Goal: Task Accomplishment & Management: Manage account settings

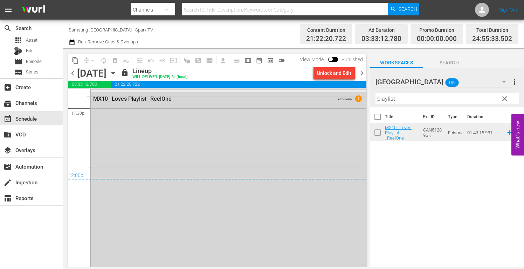
scroll to position [3232, 0]
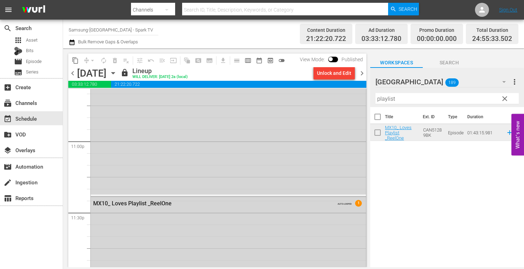
click at [117, 71] on icon "button" at bounding box center [113, 73] width 8 height 8
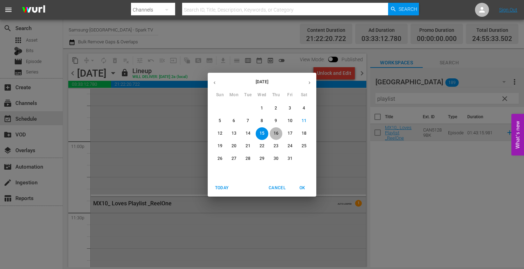
click at [276, 132] on p "16" at bounding box center [275, 134] width 5 height 6
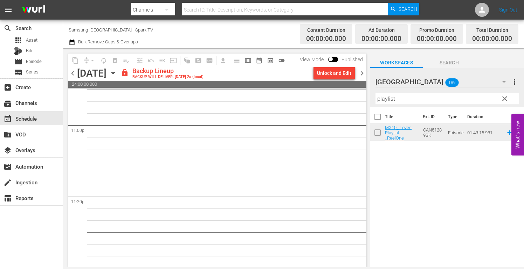
scroll to position [3249, 0]
click at [325, 72] on div "Unlock and Edit" at bounding box center [334, 73] width 34 height 13
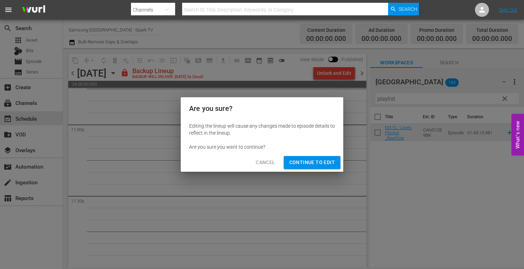
click at [318, 160] on span "Continue to Edit" at bounding box center [312, 162] width 46 height 9
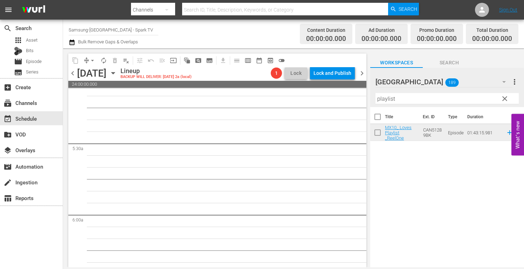
scroll to position [0, 0]
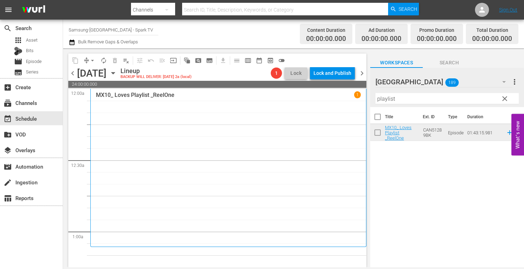
click at [404, 99] on input "playlist" at bounding box center [446, 98] width 143 height 11
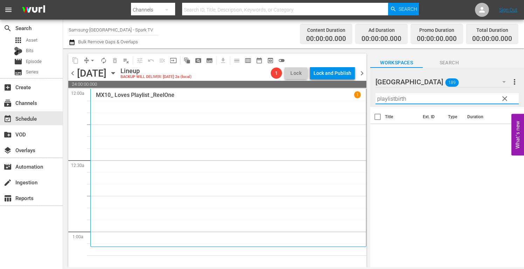
click at [412, 97] on input "playlistbirth" at bounding box center [446, 98] width 143 height 11
drag, startPoint x: 412, startPoint y: 97, endPoint x: 337, endPoint y: 96, distance: 74.9
click at [337, 96] on div "content_copy compress arrow_drop_down autorenew_outlined delete_forever_outline…" at bounding box center [293, 157] width 461 height 219
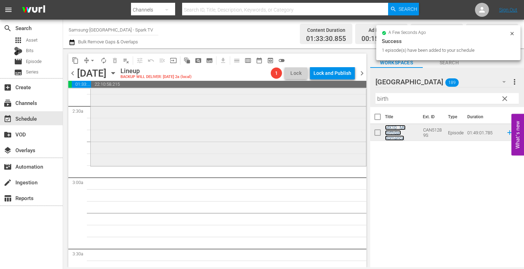
scroll to position [350, 0]
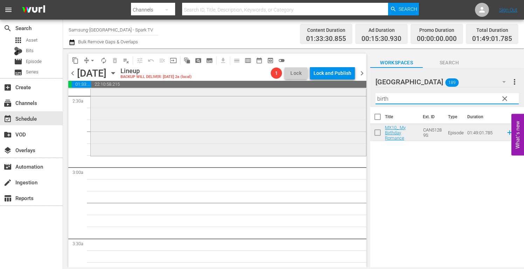
drag, startPoint x: 392, startPoint y: 99, endPoint x: 316, endPoint y: 99, distance: 76.3
click at [316, 99] on div "content_copy compress arrow_drop_down autorenew_outlined delete_forever_outline…" at bounding box center [293, 157] width 461 height 219
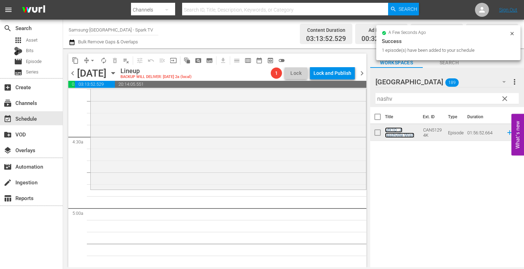
scroll to position [595, 0]
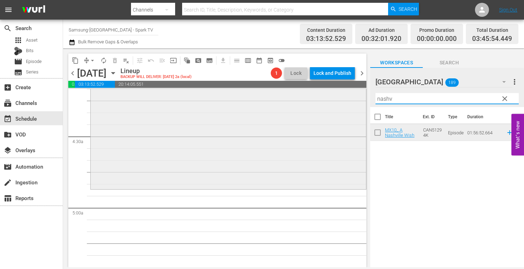
drag, startPoint x: 400, startPoint y: 100, endPoint x: 306, endPoint y: 99, distance: 93.8
click at [306, 99] on div "content_copy compress arrow_drop_down autorenew_outlined delete_forever_outline…" at bounding box center [293, 157] width 461 height 219
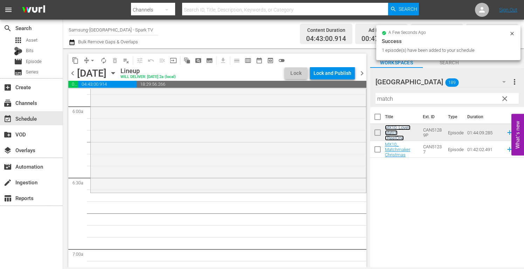
scroll to position [840, 0]
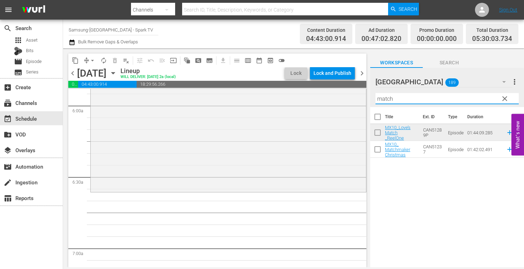
drag, startPoint x: 412, startPoint y: 98, endPoint x: 363, endPoint y: 98, distance: 49.0
click at [359, 98] on div "content_copy compress arrow_drop_down autorenew_outlined delete_forever_outline…" at bounding box center [293, 157] width 461 height 219
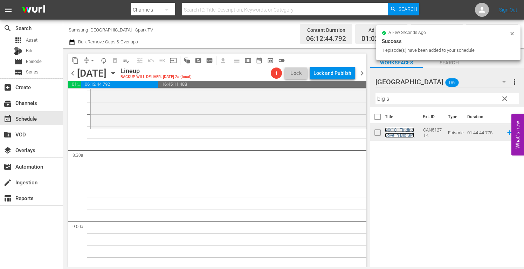
scroll to position [1155, 0]
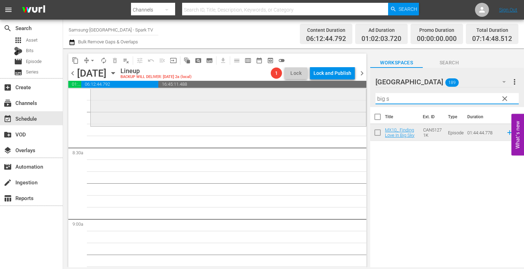
drag, startPoint x: 383, startPoint y: 97, endPoint x: 313, endPoint y: 106, distance: 70.6
click at [326, 105] on div "content_copy compress arrow_drop_down autorenew_outlined delete_forever_outline…" at bounding box center [293, 157] width 461 height 219
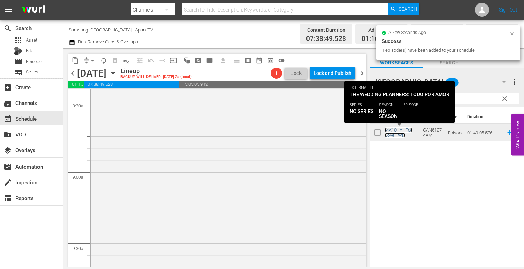
scroll to position [1330, 0]
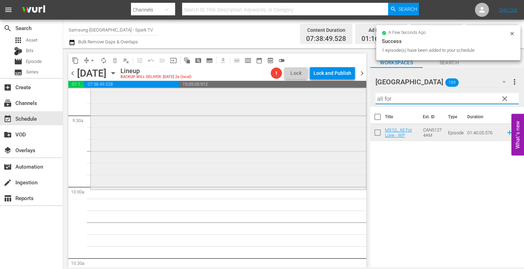
drag, startPoint x: 398, startPoint y: 100, endPoint x: 302, endPoint y: 100, distance: 96.6
click at [303, 99] on div "content_copy compress arrow_drop_down autorenew_outlined delete_forever_outline…" at bounding box center [293, 157] width 461 height 219
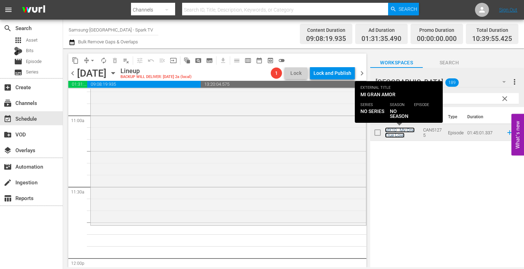
scroll to position [1575, 0]
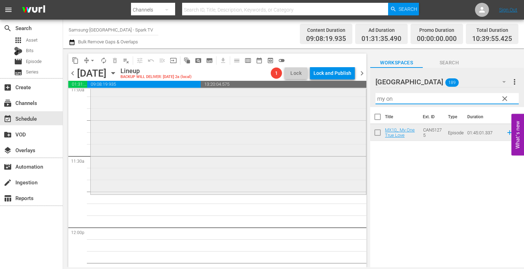
drag, startPoint x: 401, startPoint y: 99, endPoint x: 336, endPoint y: 102, distance: 65.2
click at [336, 102] on div "content_copy compress arrow_drop_down autorenew_outlined delete_forever_outline…" at bounding box center [293, 157] width 461 height 219
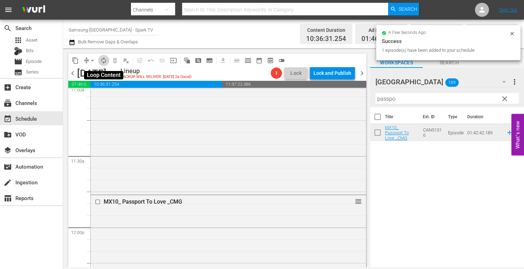
click at [103, 60] on span "autorenew_outlined" at bounding box center [103, 60] width 7 height 7
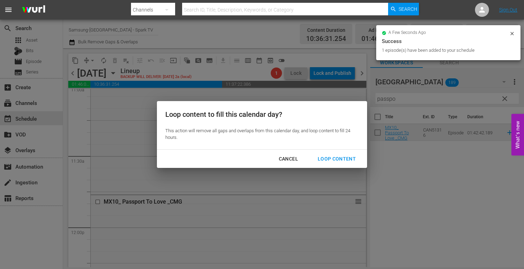
click at [330, 156] on div "Loop Content" at bounding box center [336, 159] width 49 height 9
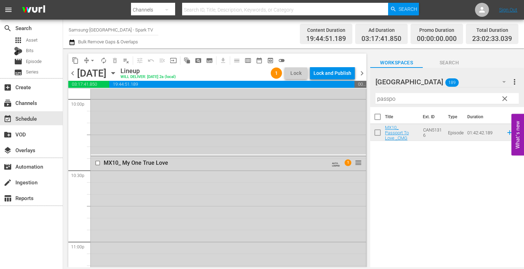
scroll to position [3131, 0]
drag, startPoint x: 92, startPoint y: 62, endPoint x: 97, endPoint y: 65, distance: 5.7
click at [93, 62] on span "arrow_drop_down" at bounding box center [92, 60] width 7 height 7
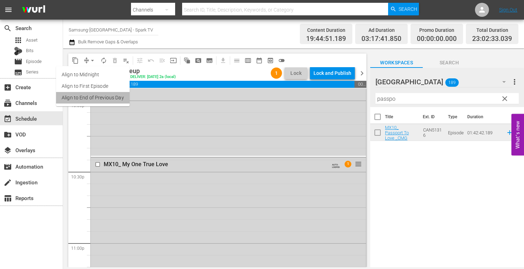
drag, startPoint x: 111, startPoint y: 97, endPoint x: 114, endPoint y: 100, distance: 5.0
click at [114, 100] on li "Align to End of Previous Day" at bounding box center [93, 98] width 74 height 12
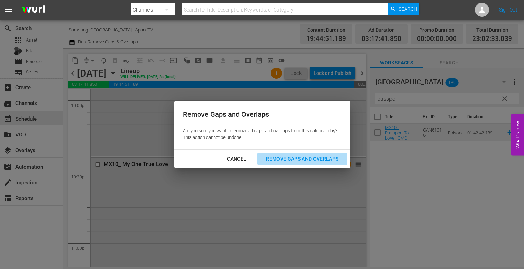
click at [327, 159] on div "Remove Gaps and Overlaps" at bounding box center [302, 159] width 84 height 9
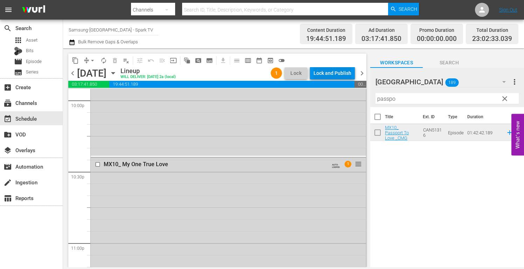
click at [342, 75] on div "Lock and Publish" at bounding box center [332, 73] width 38 height 13
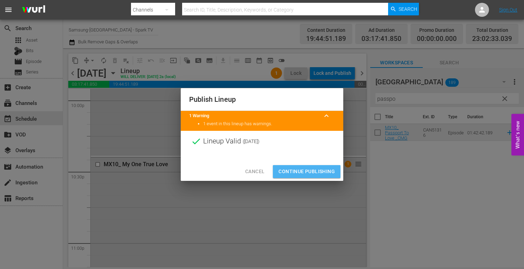
click at [313, 172] on span "Continue Publishing" at bounding box center [306, 171] width 56 height 9
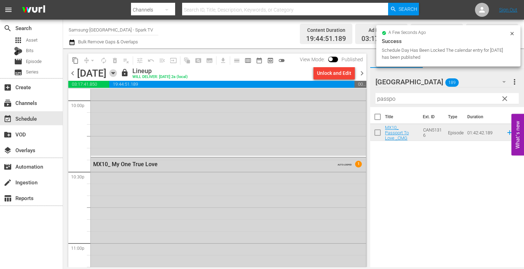
click at [117, 73] on icon "button" at bounding box center [113, 73] width 8 height 8
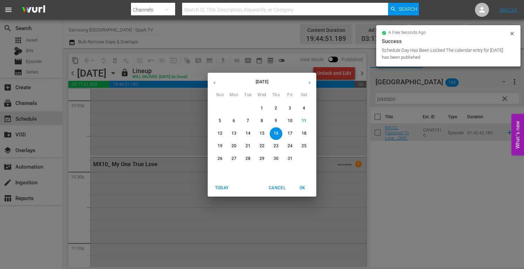
click at [289, 134] on p "17" at bounding box center [289, 134] width 5 height 6
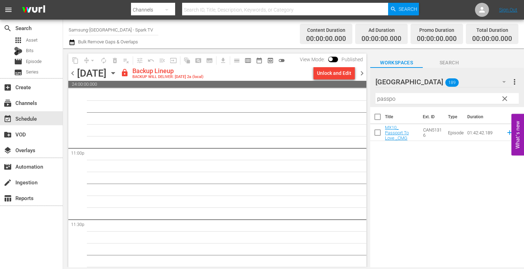
scroll to position [3214, 0]
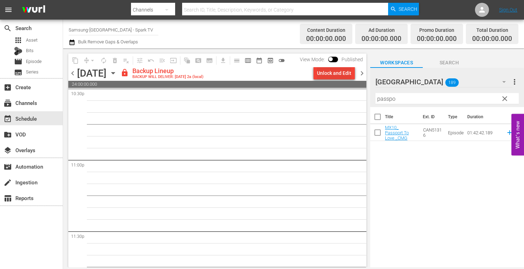
click at [327, 71] on div "Unlock and Edit" at bounding box center [334, 73] width 34 height 13
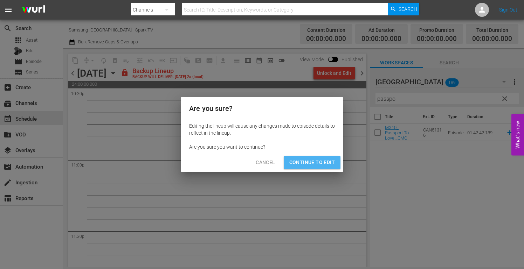
drag, startPoint x: 314, startPoint y: 161, endPoint x: 358, endPoint y: 205, distance: 62.4
click at [318, 163] on span "Continue to Edit" at bounding box center [312, 162] width 46 height 9
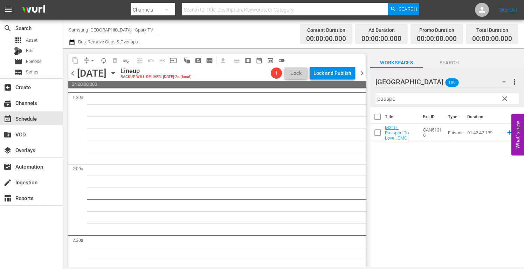
scroll to position [0, 0]
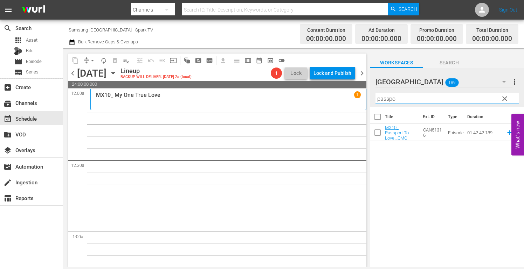
drag, startPoint x: 386, startPoint y: 98, endPoint x: 294, endPoint y: 101, distance: 92.1
click at [294, 101] on div "content_copy compress arrow_drop_down autorenew_outlined delete_forever_outline…" at bounding box center [293, 157] width 461 height 219
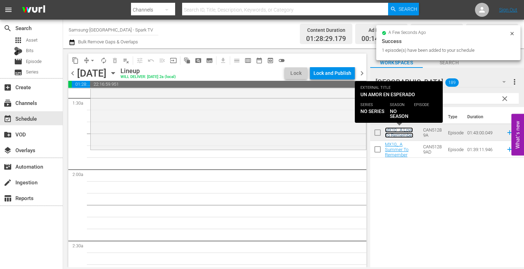
scroll to position [210, 0]
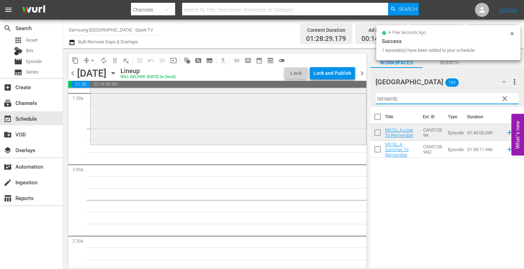
drag, startPoint x: 409, startPoint y: 100, endPoint x: 286, endPoint y: 98, distance: 122.5
click at [286, 98] on div "content_copy compress arrow_drop_down autorenew_outlined delete_forever_outline…" at bounding box center [293, 157] width 461 height 219
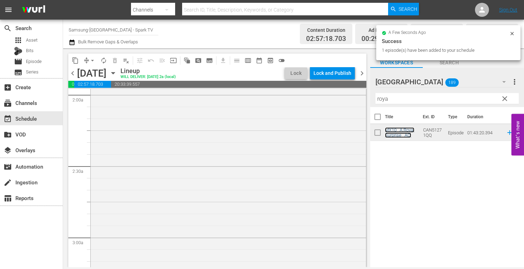
scroll to position [420, 0]
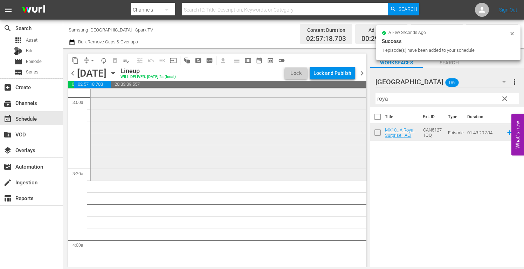
drag, startPoint x: 399, startPoint y: 103, endPoint x: 353, endPoint y: 102, distance: 46.9
click at [353, 102] on div "content_copy compress arrow_drop_down autorenew_outlined delete_forever_outline…" at bounding box center [293, 157] width 461 height 219
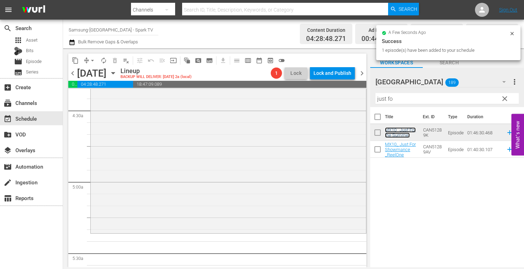
scroll to position [630, 0]
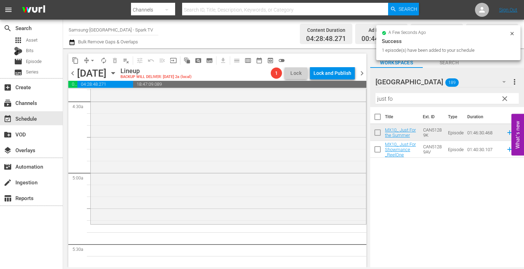
click at [308, 99] on div "content_copy compress arrow_drop_down autorenew_outlined delete_forever_outline…" at bounding box center [293, 157] width 461 height 219
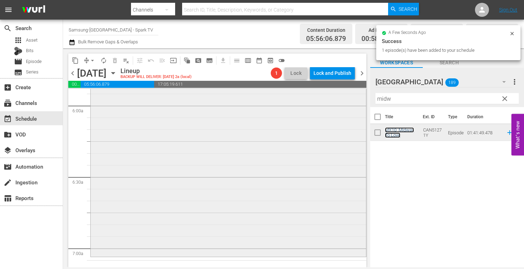
scroll to position [945, 0]
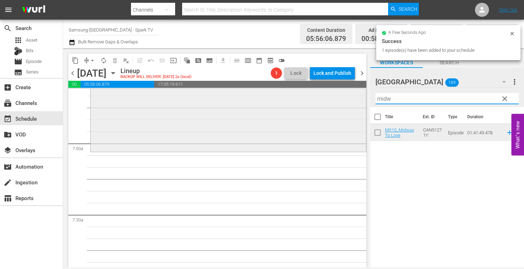
drag, startPoint x: 396, startPoint y: 100, endPoint x: 314, endPoint y: 100, distance: 82.6
click at [315, 100] on div "content_copy compress arrow_drop_down autorenew_outlined delete_forever_outline…" at bounding box center [293, 157] width 461 height 219
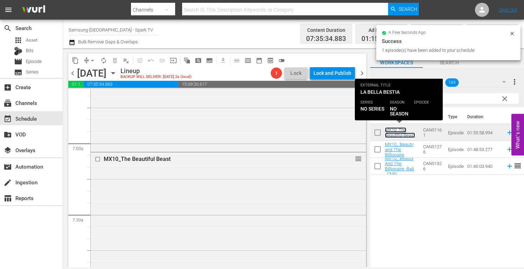
scroll to position [1155, 0]
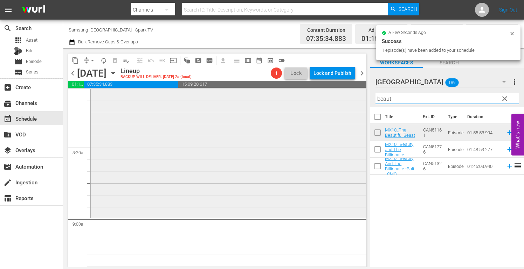
drag, startPoint x: 399, startPoint y: 99, endPoint x: 303, endPoint y: 98, distance: 95.2
click at [303, 98] on div "content_copy compress arrow_drop_down autorenew_outlined delete_forever_outline…" at bounding box center [293, 157] width 461 height 219
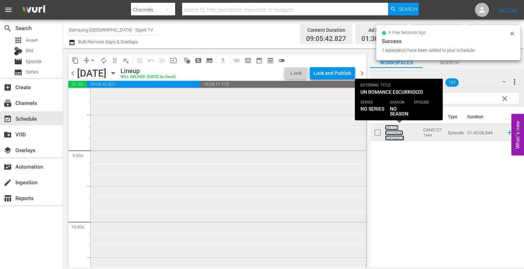
scroll to position [1435, 0]
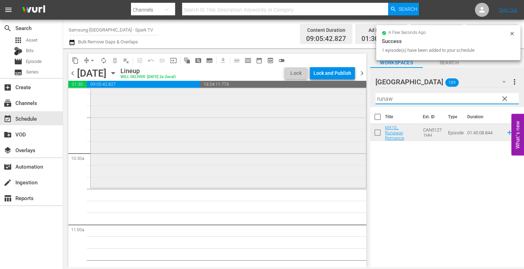
drag, startPoint x: 406, startPoint y: 97, endPoint x: 265, endPoint y: 103, distance: 140.8
click at [270, 102] on div "content_copy compress arrow_drop_down autorenew_outlined delete_forever_outline…" at bounding box center [293, 157] width 461 height 219
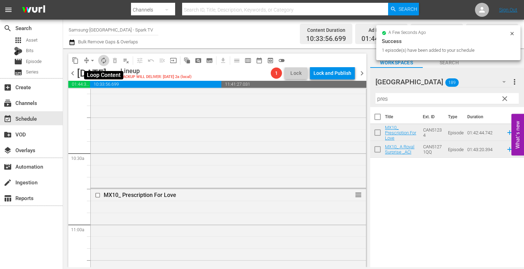
click at [105, 61] on span "autorenew_outlined" at bounding box center [103, 60] width 7 height 7
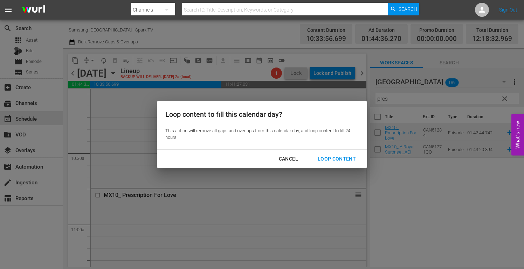
click at [344, 156] on div "Loop Content" at bounding box center [336, 159] width 49 height 9
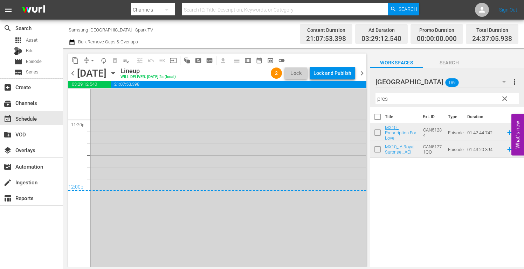
scroll to position [3359, 0]
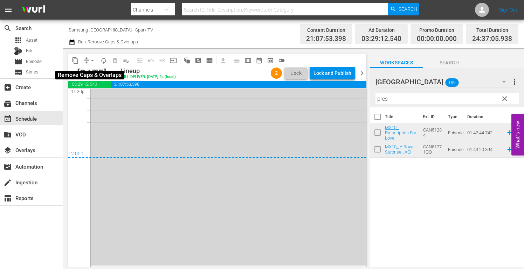
click at [92, 60] on span "arrow_drop_down" at bounding box center [92, 60] width 7 height 7
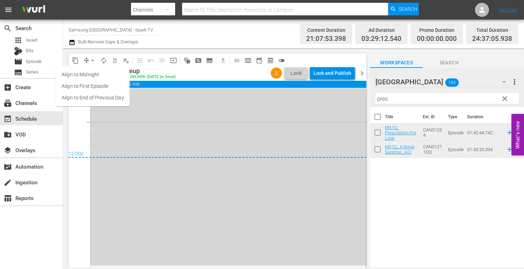
click at [110, 99] on li "Align to End of Previous Day" at bounding box center [93, 98] width 74 height 12
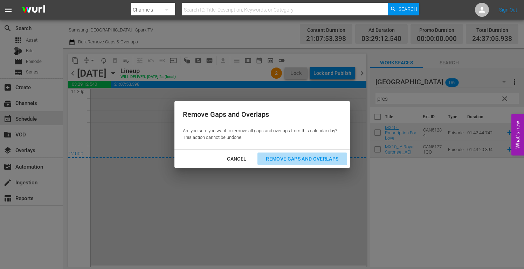
click at [332, 158] on div "Remove Gaps and Overlaps" at bounding box center [302, 159] width 84 height 9
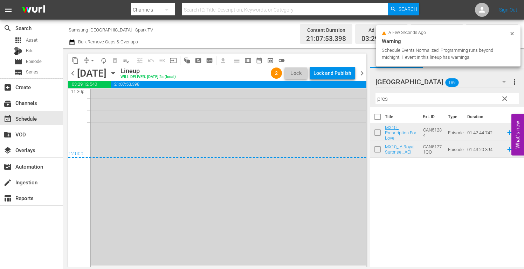
click at [327, 74] on div "Lock and Publish" at bounding box center [332, 73] width 38 height 13
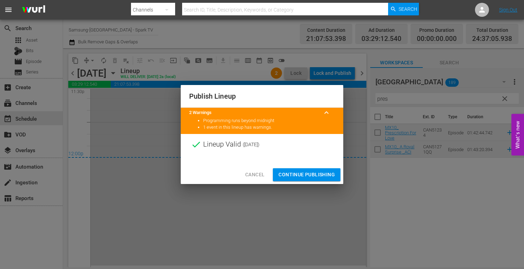
click at [299, 172] on span "Continue Publishing" at bounding box center [306, 174] width 56 height 9
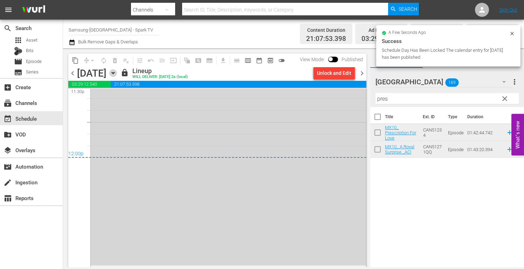
click at [114, 74] on icon "button" at bounding box center [112, 73] width 3 height 2
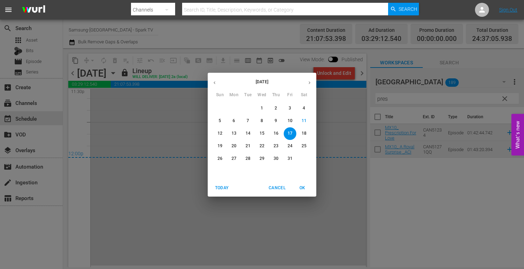
click at [303, 133] on p "18" at bounding box center [303, 134] width 5 height 6
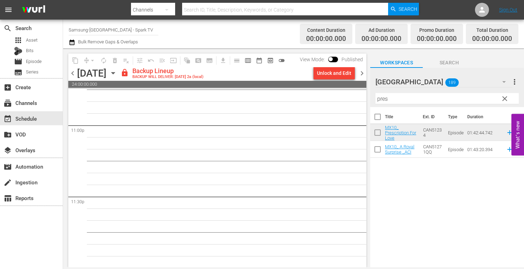
scroll to position [3249, 0]
click at [328, 74] on div "Unlock and Edit" at bounding box center [334, 73] width 34 height 13
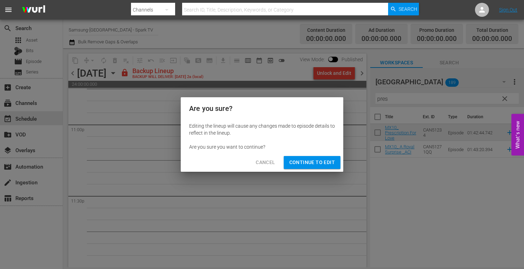
click at [311, 161] on span "Continue to Edit" at bounding box center [312, 162] width 46 height 9
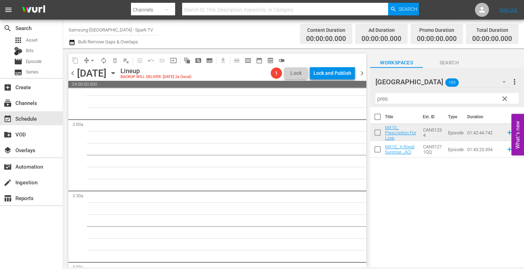
scroll to position [0, 0]
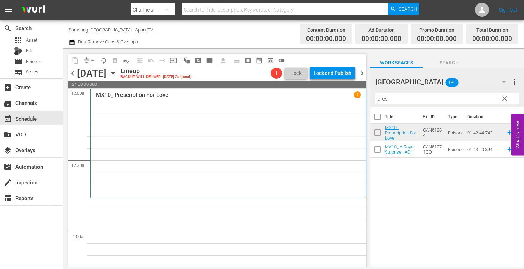
drag, startPoint x: 375, startPoint y: 99, endPoint x: 363, endPoint y: 99, distance: 11.9
click at [363, 99] on div "content_copy compress arrow_drop_down autorenew_outlined delete_forever_outline…" at bounding box center [293, 157] width 461 height 219
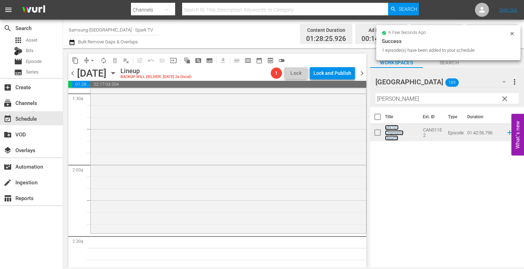
scroll to position [210, 0]
drag, startPoint x: 397, startPoint y: 100, endPoint x: 329, endPoint y: 98, distance: 68.3
click at [329, 98] on div "content_copy compress arrow_drop_down autorenew_outlined delete_forever_outline…" at bounding box center [293, 157] width 461 height 219
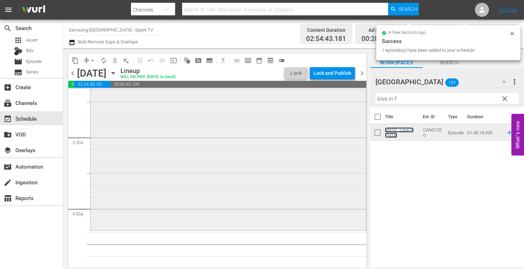
scroll to position [455, 0]
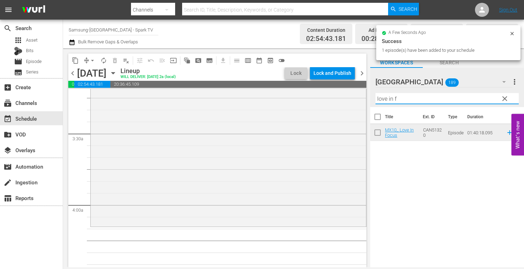
drag, startPoint x: 396, startPoint y: 100, endPoint x: 363, endPoint y: 95, distance: 32.9
click at [363, 95] on div "content_copy compress arrow_drop_down autorenew_outlined delete_forever_outline…" at bounding box center [293, 157] width 461 height 219
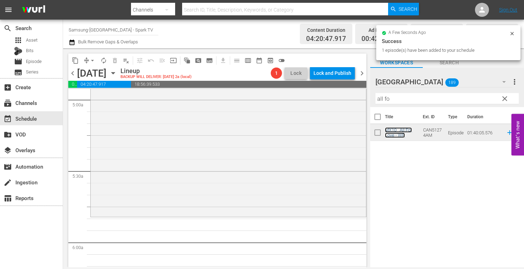
scroll to position [770, 0]
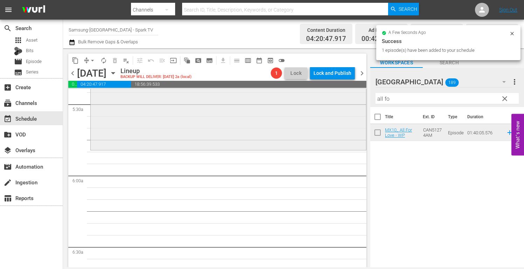
drag, startPoint x: 402, startPoint y: 100, endPoint x: 295, endPoint y: 92, distance: 107.1
click at [296, 92] on div "content_copy compress arrow_drop_down autorenew_outlined delete_forever_outline…" at bounding box center [293, 157] width 461 height 219
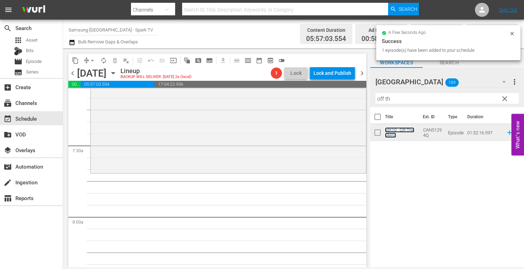
scroll to position [1015, 0]
drag, startPoint x: 398, startPoint y: 99, endPoint x: 343, endPoint y: 99, distance: 55.0
click at [343, 100] on div "content_copy compress arrow_drop_down autorenew_outlined delete_forever_outline…" at bounding box center [293, 157] width 461 height 219
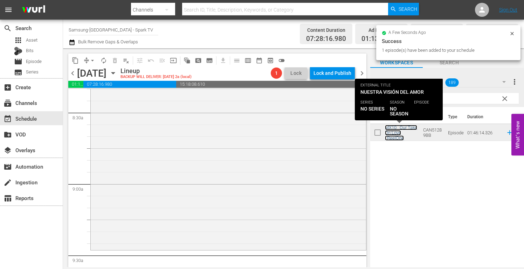
scroll to position [1260, 0]
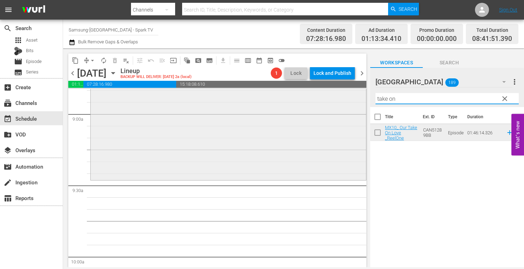
drag, startPoint x: 403, startPoint y: 99, endPoint x: 282, endPoint y: 91, distance: 121.7
click at [284, 92] on div "content_copy compress arrow_drop_down autorenew_outlined delete_forever_outline…" at bounding box center [293, 157] width 461 height 219
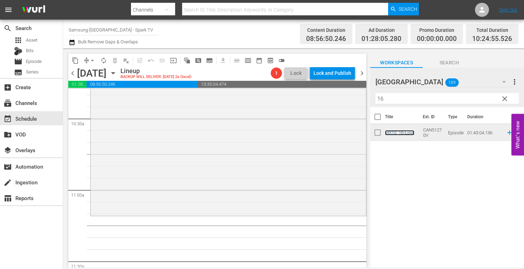
scroll to position [1470, 0]
drag, startPoint x: 393, startPoint y: 99, endPoint x: 350, endPoint y: 98, distance: 42.4
click at [350, 98] on div "content_copy compress arrow_drop_down autorenew_outlined delete_forever_outline…" at bounding box center [293, 157] width 461 height 219
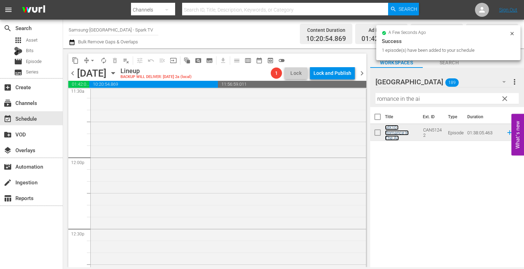
scroll to position [1750, 0]
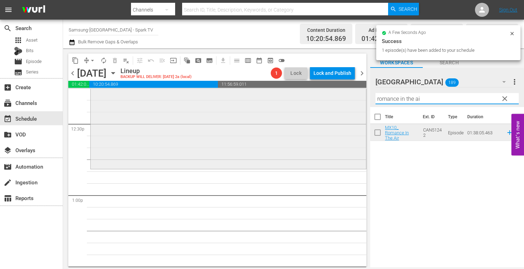
drag, startPoint x: 424, startPoint y: 100, endPoint x: 254, endPoint y: 98, distance: 170.1
click at [254, 98] on div "content_copy compress arrow_drop_down autorenew_outlined delete_forever_outline…" at bounding box center [293, 157] width 461 height 219
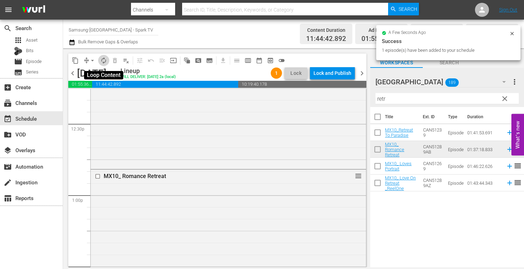
click at [107, 61] on span "autorenew_outlined" at bounding box center [103, 60] width 7 height 7
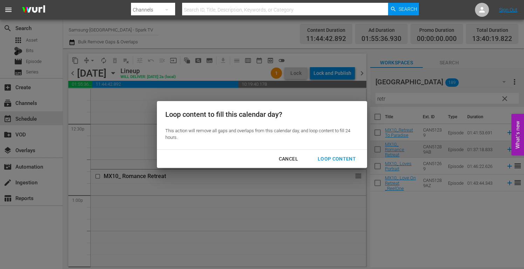
click at [336, 158] on div "Loop Content" at bounding box center [336, 159] width 49 height 9
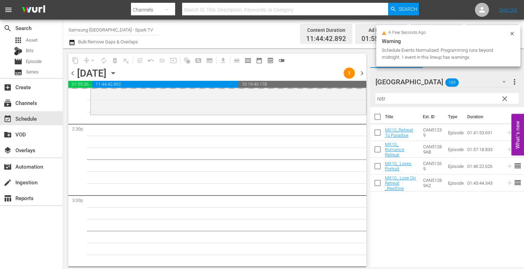
scroll to position [1995, 0]
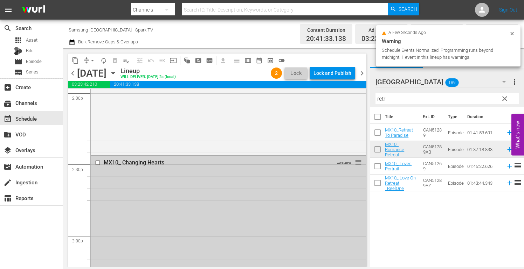
click at [99, 162] on input "checkbox" at bounding box center [98, 163] width 7 height 6
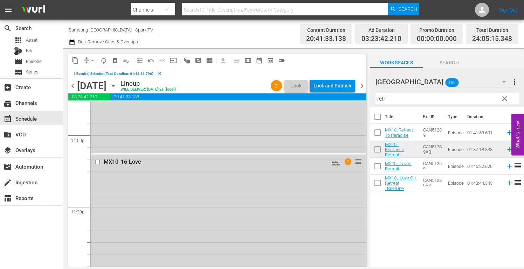
scroll to position [3256, 0]
click at [97, 158] on input "checkbox" at bounding box center [98, 157] width 7 height 6
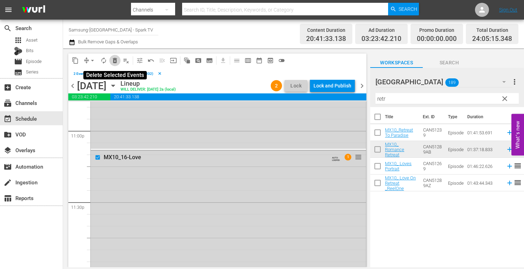
click at [114, 61] on span "delete_forever_outlined" at bounding box center [114, 60] width 7 height 7
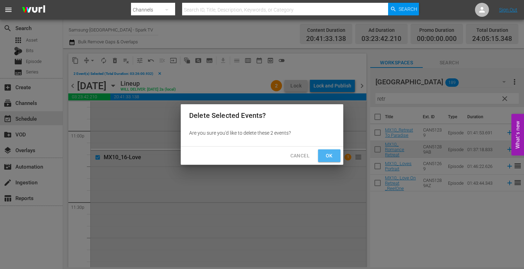
click at [328, 156] on span "Ok" at bounding box center [328, 156] width 11 height 9
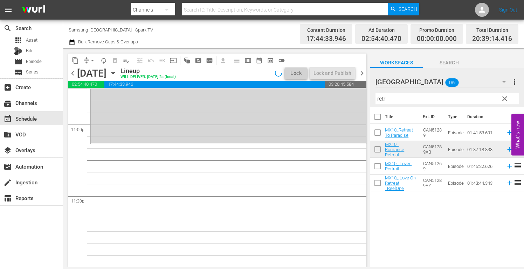
scroll to position [3249, 0]
click at [93, 61] on span "arrow_drop_down" at bounding box center [92, 60] width 7 height 7
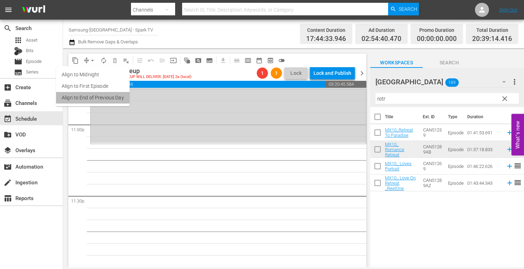
click at [105, 97] on li "Align to End of Previous Day" at bounding box center [93, 98] width 74 height 12
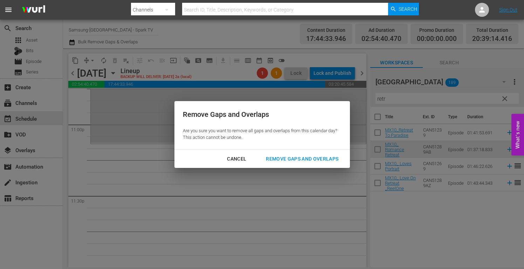
click at [316, 159] on div "Remove Gaps and Overlaps" at bounding box center [302, 159] width 84 height 9
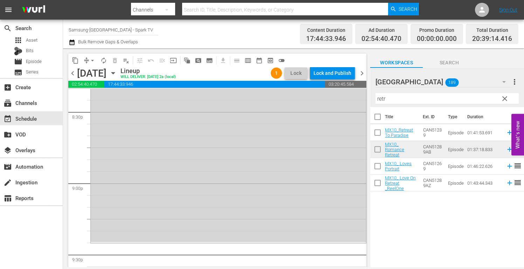
scroll to position [2940, 0]
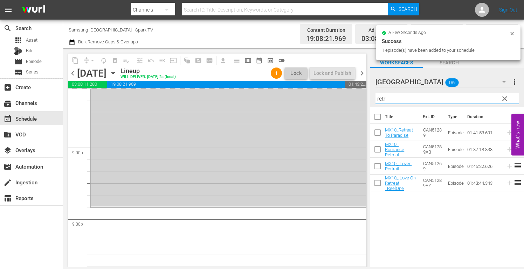
click at [355, 96] on div "content_copy compress arrow_drop_down autorenew_outlined delete_forever_outline…" at bounding box center [293, 157] width 461 height 219
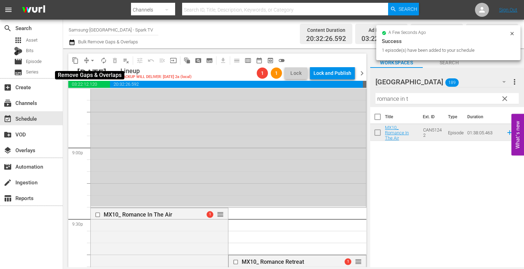
drag, startPoint x: 91, startPoint y: 60, endPoint x: 92, endPoint y: 64, distance: 4.3
click at [91, 60] on span "arrow_drop_down" at bounding box center [92, 60] width 7 height 7
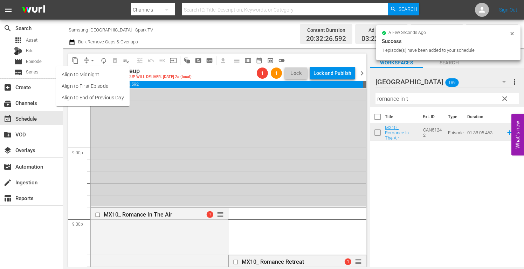
drag, startPoint x: 92, startPoint y: 64, endPoint x: 95, endPoint y: 95, distance: 30.9
click at [95, 95] on li "Align to End of Previous Day" at bounding box center [93, 98] width 74 height 12
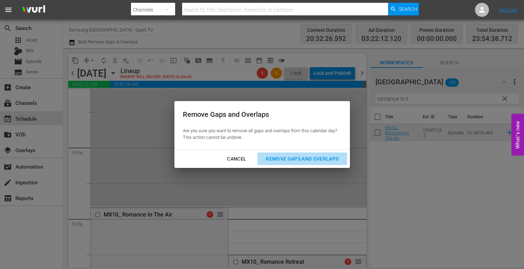
click at [313, 161] on div "Remove Gaps and Overlaps" at bounding box center [302, 159] width 84 height 9
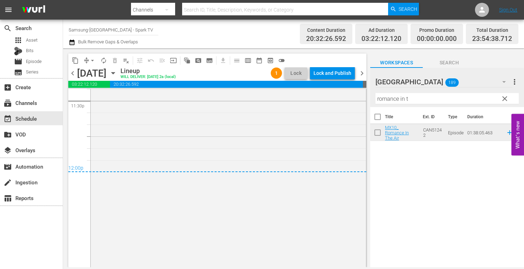
scroll to position [3346, 0]
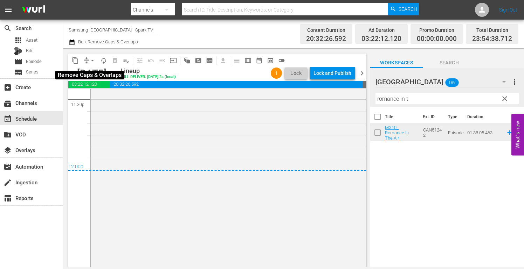
click at [91, 61] on span "arrow_drop_down" at bounding box center [92, 60] width 7 height 7
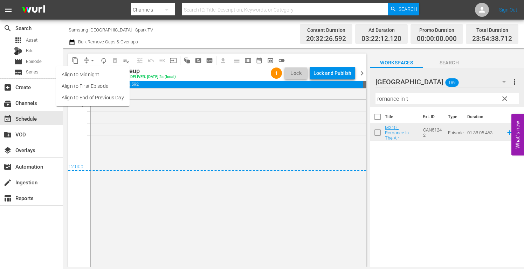
click at [105, 98] on li "Align to End of Previous Day" at bounding box center [93, 98] width 74 height 12
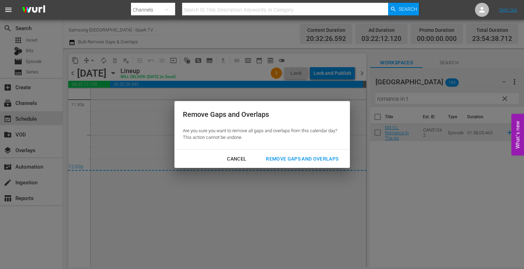
click at [323, 160] on div "Remove Gaps and Overlaps" at bounding box center [302, 159] width 84 height 9
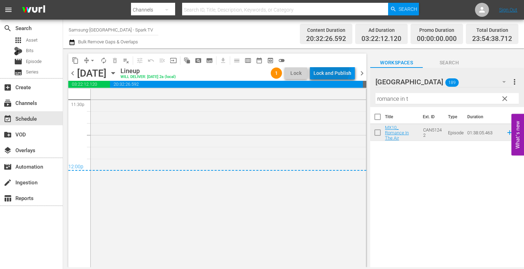
click at [328, 71] on div "Lock and Publish" at bounding box center [332, 73] width 38 height 13
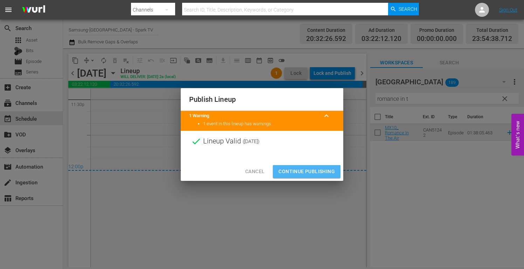
click at [306, 170] on span "Continue Publishing" at bounding box center [306, 171] width 56 height 9
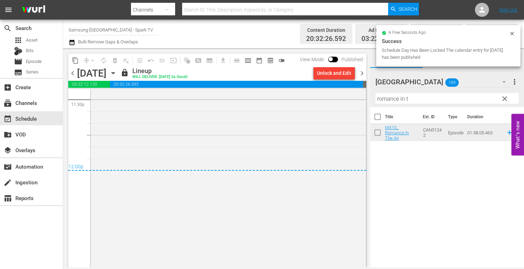
click at [117, 73] on icon "button" at bounding box center [113, 73] width 8 height 8
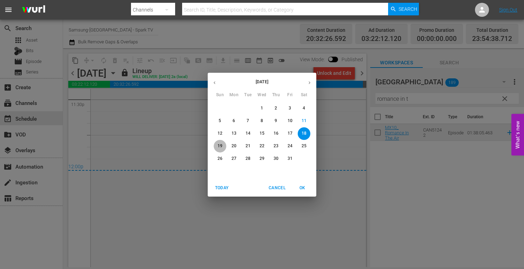
click at [219, 145] on p "19" at bounding box center [219, 146] width 5 height 6
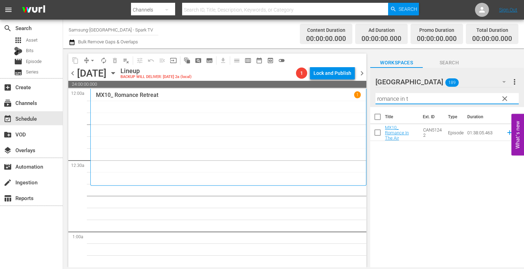
drag, startPoint x: 413, startPoint y: 99, endPoint x: 268, endPoint y: 100, distance: 145.6
click at [268, 100] on div "content_copy compress arrow_drop_down autorenew_outlined delete_forever_outline…" at bounding box center [293, 157] width 461 height 219
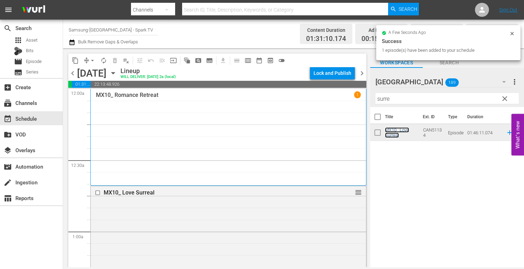
scroll to position [140, 0]
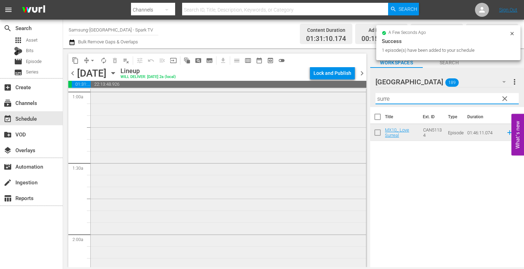
drag, startPoint x: 395, startPoint y: 100, endPoint x: 285, endPoint y: 96, distance: 110.0
click at [286, 97] on div "content_copy compress arrow_drop_down autorenew_outlined delete_forever_outline…" at bounding box center [293, 157] width 461 height 219
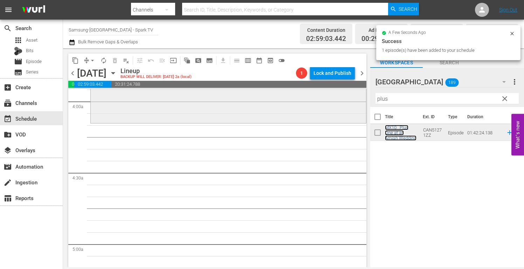
scroll to position [560, 0]
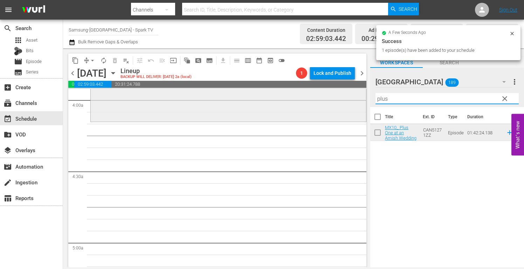
drag, startPoint x: 403, startPoint y: 100, endPoint x: 334, endPoint y: 98, distance: 68.7
click at [336, 98] on div "content_copy compress arrow_drop_down autorenew_outlined delete_forever_outline…" at bounding box center [293, 157] width 461 height 219
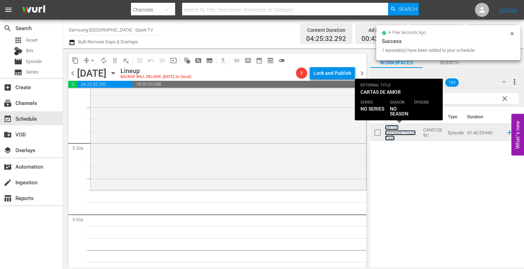
scroll to position [735, 0]
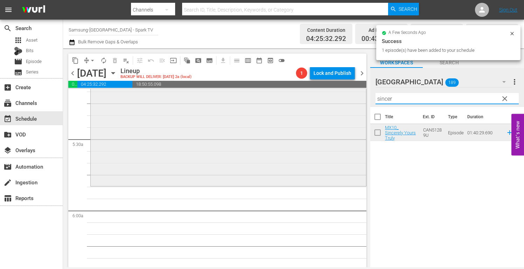
drag, startPoint x: 342, startPoint y: 105, endPoint x: 302, endPoint y: 109, distance: 40.1
click at [303, 108] on div "content_copy compress arrow_drop_down autorenew_outlined delete_forever_outline…" at bounding box center [293, 157] width 461 height 219
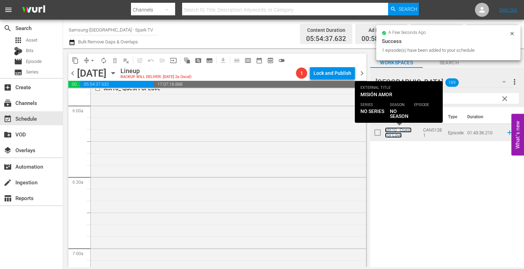
scroll to position [945, 0]
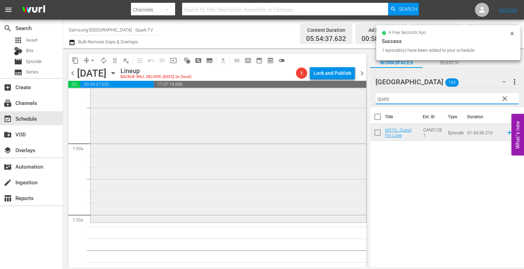
drag, startPoint x: 411, startPoint y: 102, endPoint x: 303, endPoint y: 98, distance: 107.5
click at [306, 99] on div "content_copy compress arrow_drop_down autorenew_outlined delete_forever_outline…" at bounding box center [293, 157] width 461 height 219
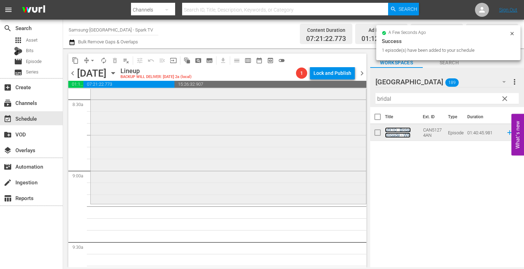
scroll to position [1225, 0]
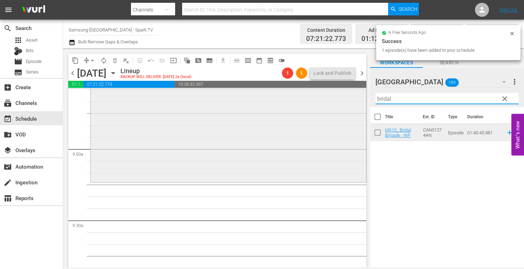
drag, startPoint x: 404, startPoint y: 101, endPoint x: 320, endPoint y: 103, distance: 84.0
click at [322, 103] on div "content_copy compress arrow_drop_down autorenew_outlined delete_forever_outline…" at bounding box center [293, 157] width 461 height 219
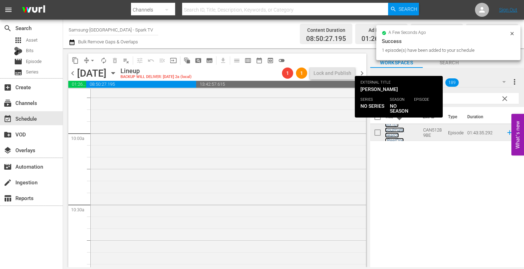
scroll to position [1435, 0]
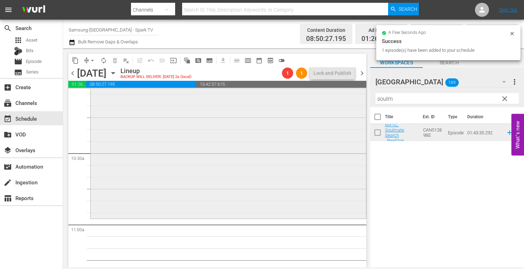
drag, startPoint x: 363, startPoint y: 99, endPoint x: 285, endPoint y: 100, distance: 78.4
click at [285, 100] on div "content_copy compress arrow_drop_down autorenew_outlined delete_forever_outline…" at bounding box center [293, 157] width 461 height 219
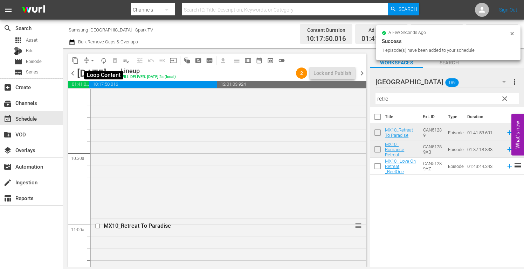
click at [103, 60] on span "autorenew_outlined" at bounding box center [103, 60] width 7 height 7
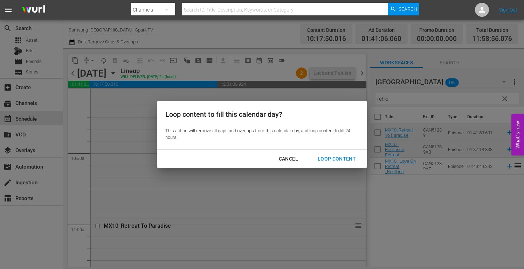
click at [332, 155] on div "Loop Content" at bounding box center [336, 159] width 49 height 9
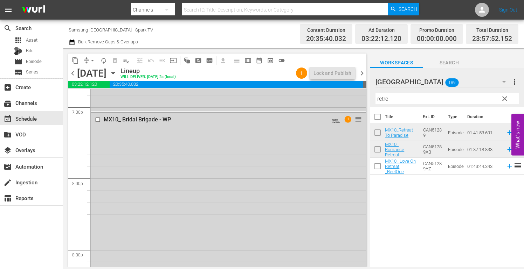
scroll to position [2625, 0]
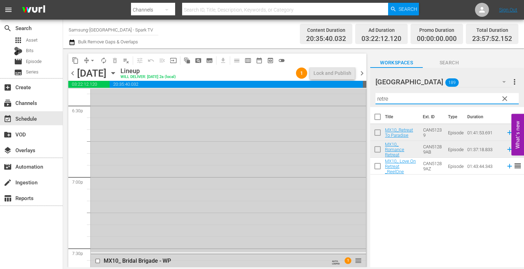
drag, startPoint x: 401, startPoint y: 99, endPoint x: 291, endPoint y: 95, distance: 110.3
click at [291, 95] on div "content_copy compress arrow_drop_down autorenew_outlined delete_forever_outline…" at bounding box center [293, 157] width 461 height 219
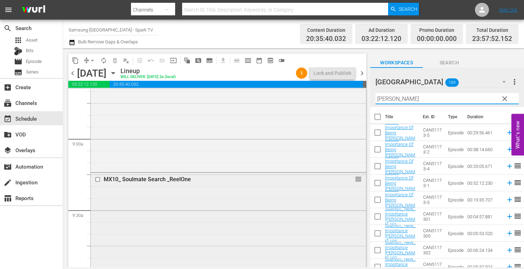
scroll to position [1225, 0]
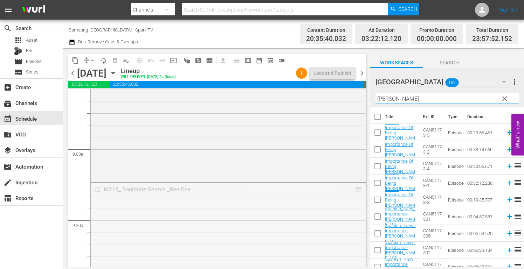
drag, startPoint x: 353, startPoint y: 188, endPoint x: 351, endPoint y: 220, distance: 32.3
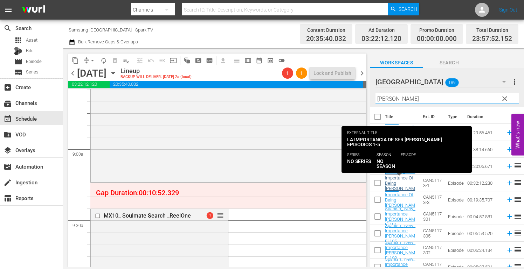
type input "mike"
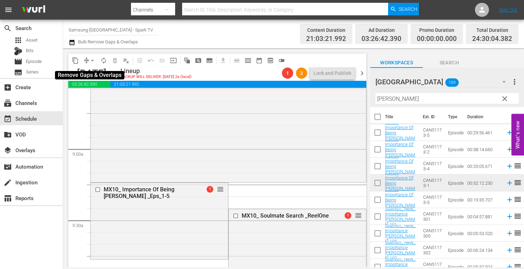
click at [91, 59] on span "arrow_drop_down" at bounding box center [92, 60] width 7 height 7
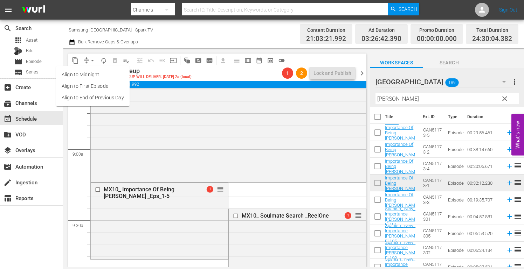
click at [119, 97] on li "Align to End of Previous Day" at bounding box center [93, 98] width 74 height 12
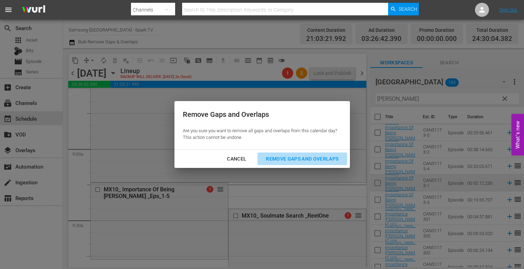
click at [338, 158] on div "Remove Gaps and Overlaps" at bounding box center [302, 159] width 84 height 9
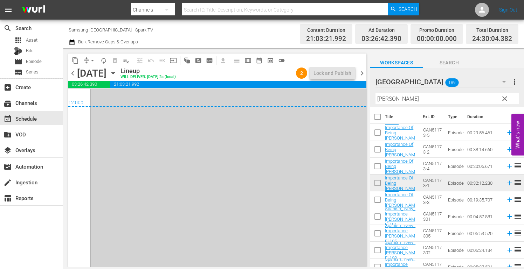
scroll to position [3418, 0]
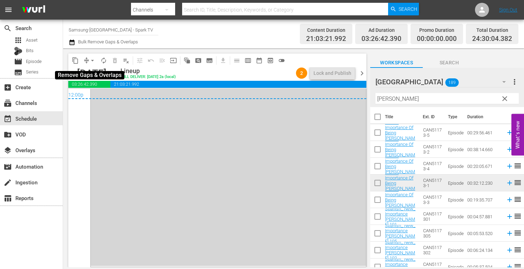
click at [90, 60] on span "arrow_drop_down" at bounding box center [92, 60] width 7 height 7
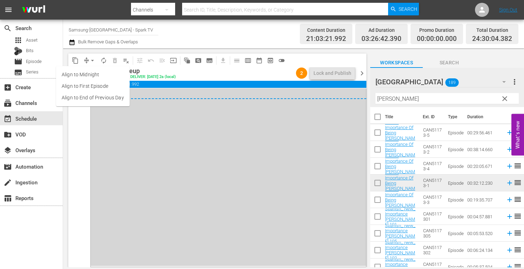
click at [110, 98] on li "Align to End of Previous Day" at bounding box center [93, 98] width 74 height 12
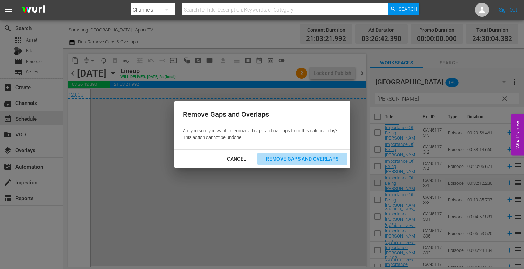
click at [320, 159] on div "Remove Gaps and Overlaps" at bounding box center [302, 159] width 84 height 9
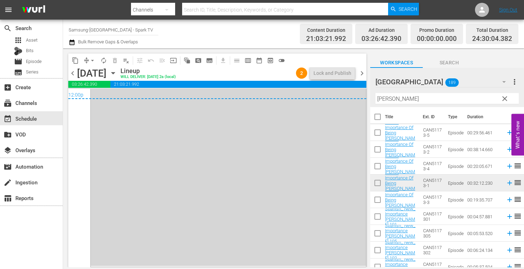
click at [117, 73] on icon "button" at bounding box center [113, 73] width 8 height 8
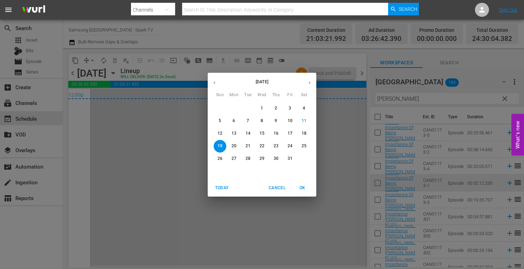
click at [233, 133] on p "13" at bounding box center [233, 134] width 5 height 6
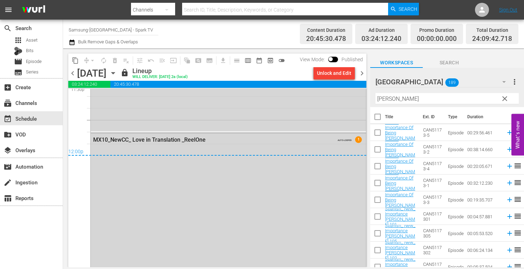
scroll to position [3313, 0]
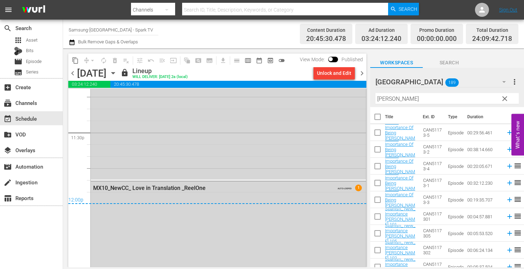
click at [117, 73] on icon "button" at bounding box center [113, 73] width 8 height 8
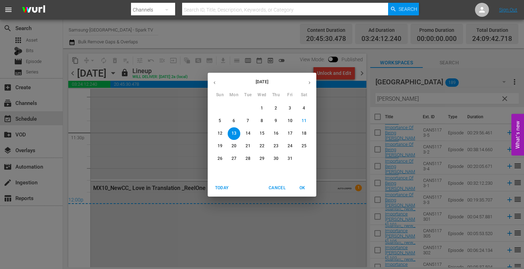
click at [249, 132] on p "14" at bounding box center [247, 134] width 5 height 6
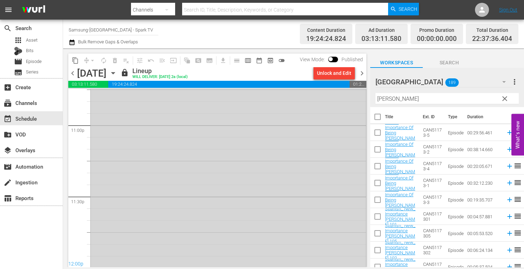
scroll to position [3275, 0]
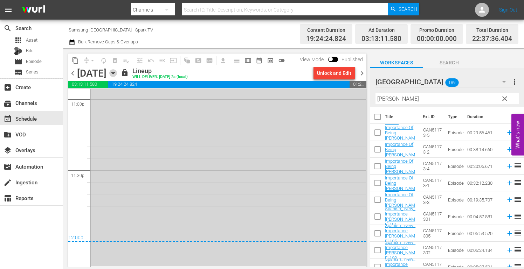
click at [114, 72] on icon "button" at bounding box center [112, 73] width 3 height 2
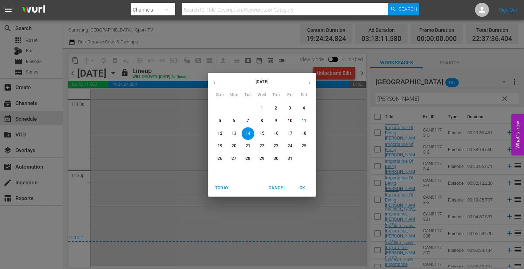
click at [261, 133] on p "15" at bounding box center [261, 134] width 5 height 6
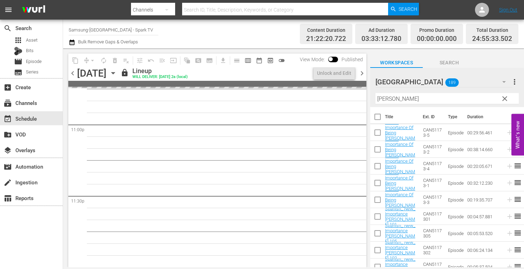
scroll to position [3313, 0]
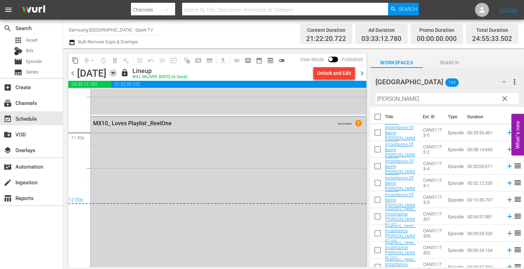
click at [117, 73] on icon "button" at bounding box center [113, 73] width 8 height 8
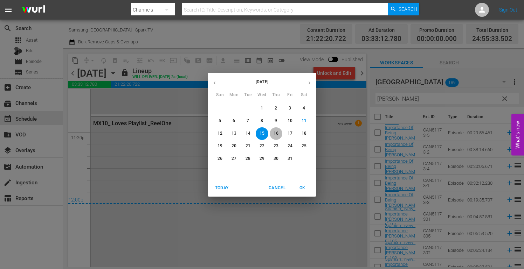
click at [275, 132] on p "16" at bounding box center [275, 134] width 5 height 6
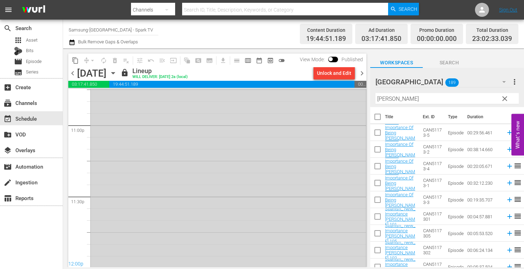
scroll to position [3271, 0]
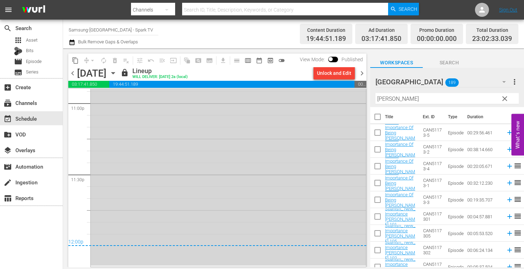
click at [114, 73] on icon "button" at bounding box center [112, 73] width 3 height 2
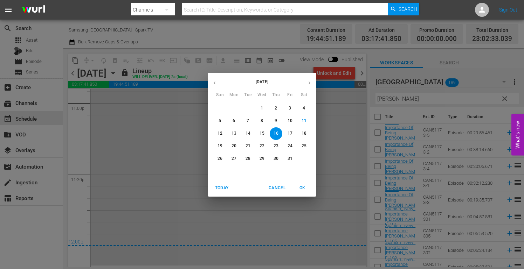
click at [292, 134] on p "17" at bounding box center [289, 134] width 5 height 6
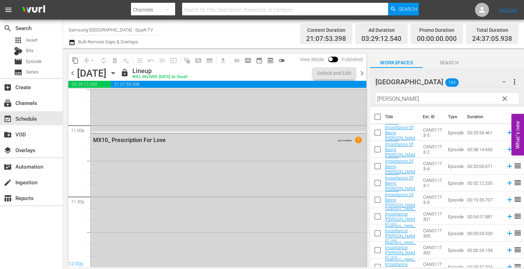
scroll to position [3313, 0]
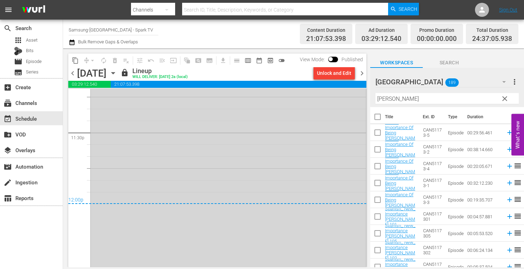
click at [114, 74] on icon "button" at bounding box center [112, 73] width 3 height 2
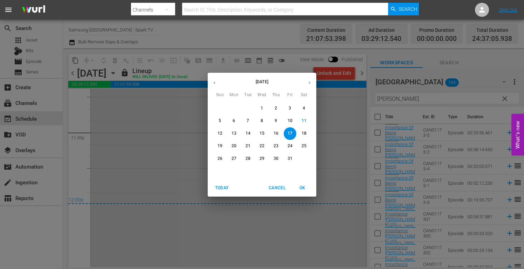
click at [303, 131] on p "18" at bounding box center [303, 134] width 5 height 6
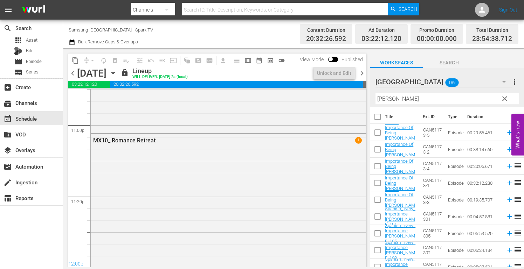
scroll to position [3313, 0]
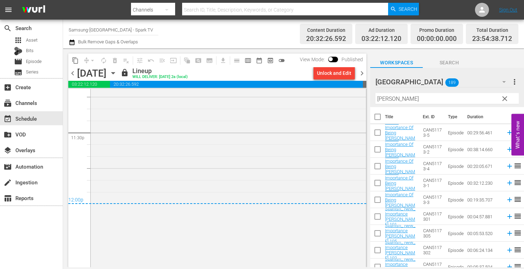
click at [114, 73] on icon "button" at bounding box center [112, 73] width 3 height 2
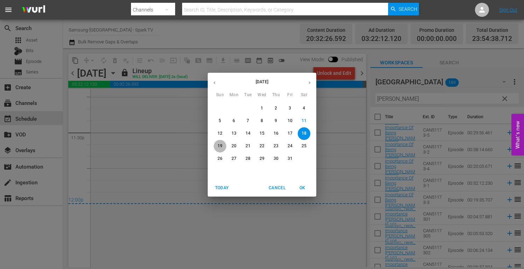
click at [223, 147] on span "19" at bounding box center [220, 146] width 13 height 6
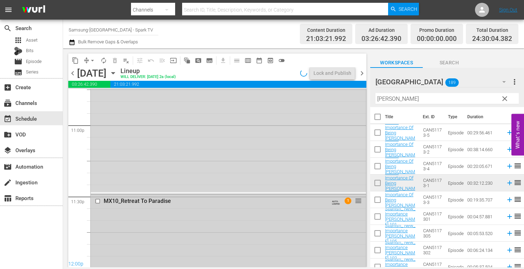
scroll to position [3313, 0]
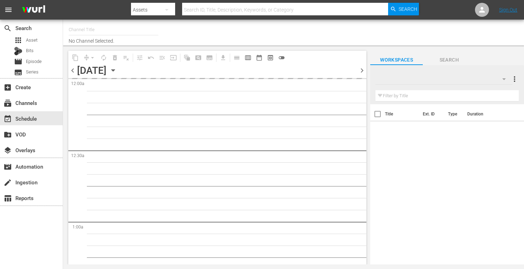
type input "Samsung-Mexico - Spark TV (987)"
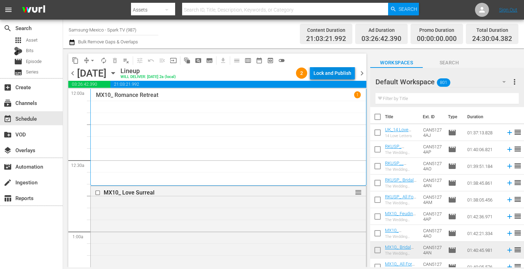
click at [335, 70] on div "Lock and Publish" at bounding box center [332, 73] width 38 height 13
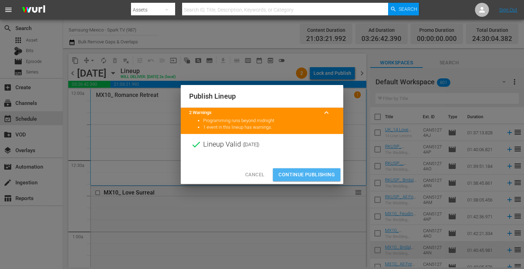
click at [309, 173] on span "Continue Publishing" at bounding box center [306, 174] width 56 height 9
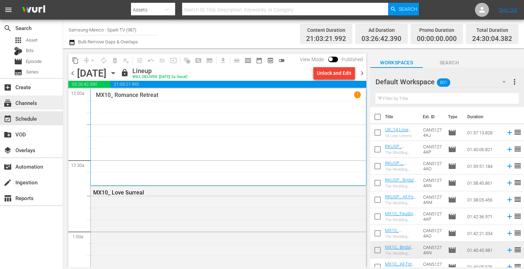
click at [30, 103] on div "subscriptions Channels" at bounding box center [19, 102] width 39 height 6
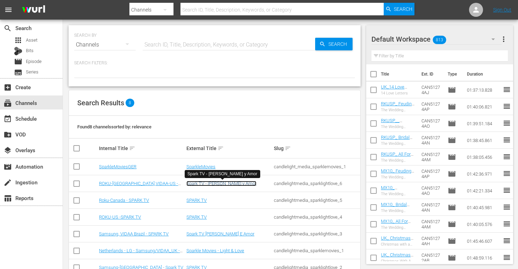
click at [209, 183] on link "Spark TV - Luz y Amor" at bounding box center [222, 183] width 70 height 5
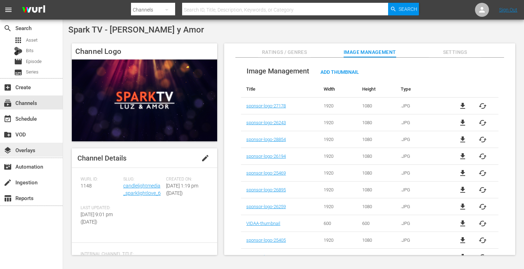
click at [33, 148] on div "layers Overlays" at bounding box center [19, 149] width 39 height 6
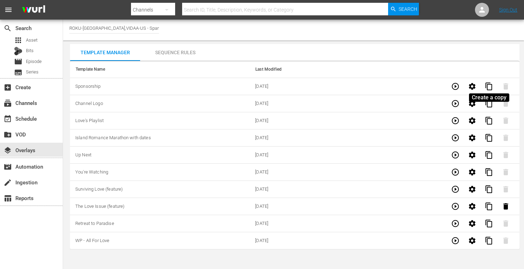
click at [491, 88] on span "content_copy" at bounding box center [488, 86] width 8 height 8
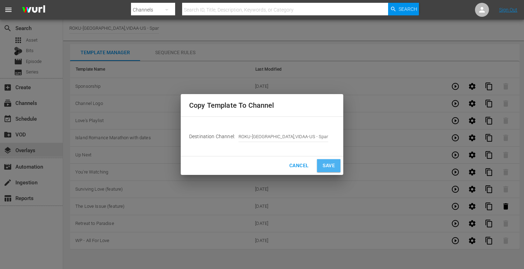
click at [334, 164] on span "Save" at bounding box center [328, 165] width 12 height 9
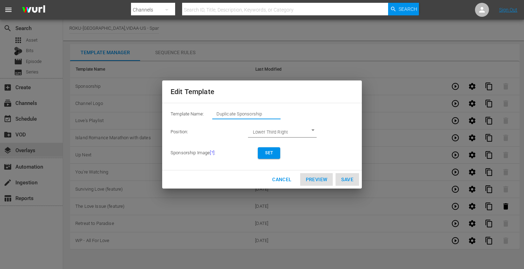
drag, startPoint x: 271, startPoint y: 113, endPoint x: 79, endPoint y: 99, distance: 192.7
click at [79, 99] on div "Edit Template Template Name: Duplicate Sponsorship Position: Lower Third Right …" at bounding box center [261, 134] width 515 height 261
click at [273, 151] on span "Set" at bounding box center [268, 152] width 11 height 7
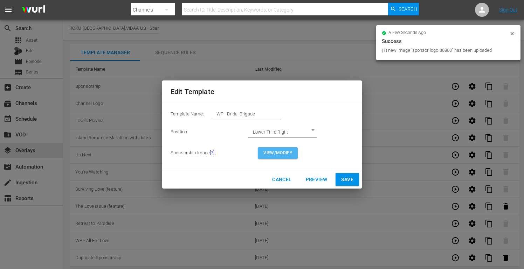
click at [275, 152] on span "View/Modify" at bounding box center [277, 152] width 29 height 7
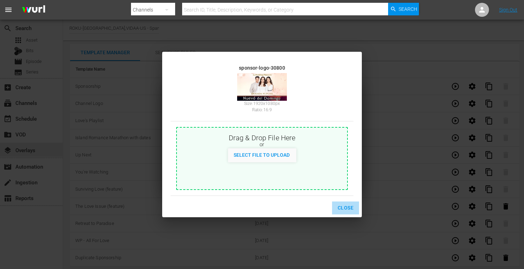
click at [349, 205] on span "Close" at bounding box center [345, 208] width 16 height 9
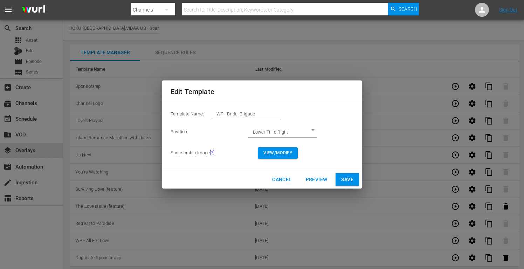
click at [350, 176] on span "Save" at bounding box center [347, 179] width 12 height 9
type input "Duplicate Sponsorship"
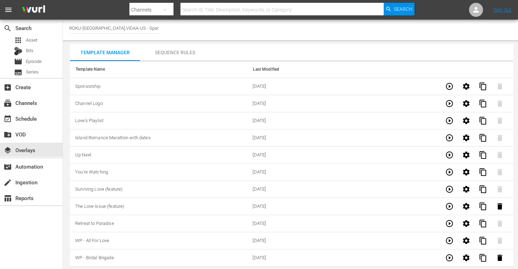
click at [176, 51] on div "Sequence Rules" at bounding box center [175, 52] width 70 height 17
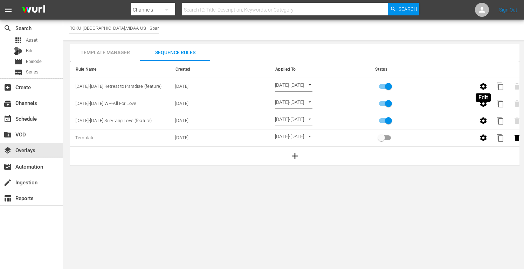
click at [483, 85] on icon "button" at bounding box center [483, 86] width 7 height 7
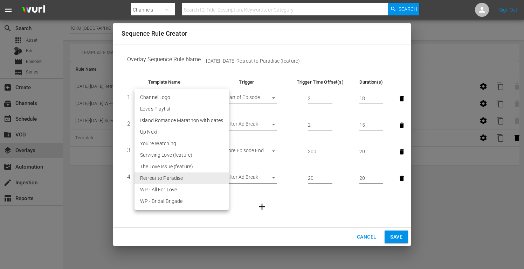
click at [191, 177] on body "menu Search By Channels Search ID, Title, Description, Keywords, or Category Se…" at bounding box center [262, 134] width 524 height 269
click at [168, 201] on li "WP - Bridal Brigade" at bounding box center [181, 202] width 94 height 12
type input "30800"
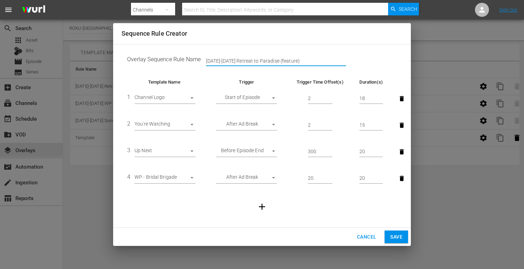
drag, startPoint x: 310, startPoint y: 58, endPoint x: -28, endPoint y: 46, distance: 338.0
click at [0, 46] on html "menu Search By Channels Search ID, Title, Description, Keywords, or Category Se…" at bounding box center [262, 134] width 524 height 269
type input "Oct 13 - 19 WP - Bridal Brigade"
click at [396, 236] on span "Save" at bounding box center [396, 237] width 12 height 9
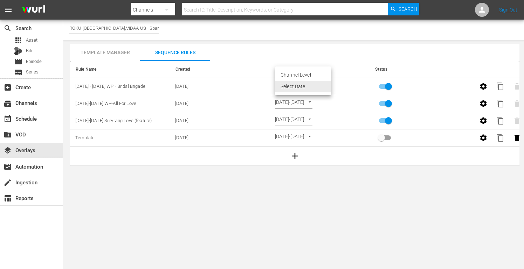
click at [329, 85] on body "menu Search By Channels Search ID, Title, Description, Keywords, or Category Se…" at bounding box center [262, 134] width 524 height 269
click at [297, 74] on li "Channel Level" at bounding box center [303, 75] width 56 height 12
type input "CHANNEL_LEVEL"
click at [313, 86] on body "menu Search By Channels Search ID, Title, Description, Keywords, or Category Se…" at bounding box center [262, 134] width 524 height 269
click at [305, 102] on li "Select Date" at bounding box center [296, 98] width 42 height 12
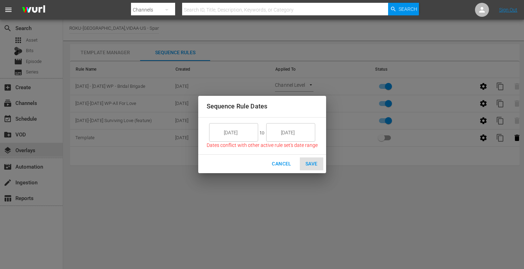
click at [243, 133] on input "10/12/25" at bounding box center [238, 132] width 39 height 19
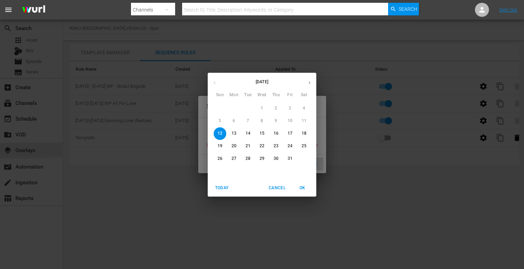
click at [233, 133] on p "13" at bounding box center [233, 134] width 5 height 6
type input "10/13/25"
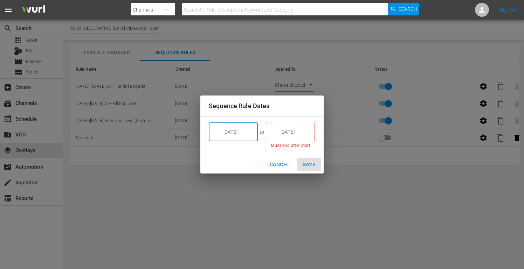
click at [293, 131] on input "10/12/25" at bounding box center [294, 132] width 39 height 19
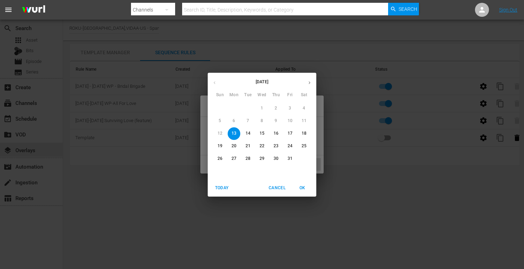
click at [224, 145] on span "19" at bounding box center [220, 146] width 13 height 6
type input "10/19/25"
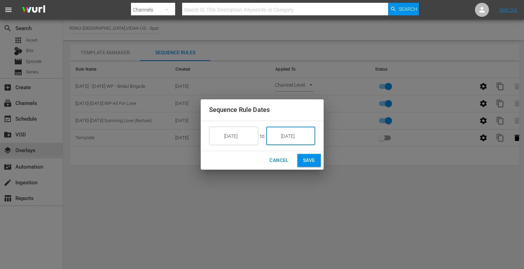
click at [311, 160] on span "Save" at bounding box center [309, 160] width 12 height 9
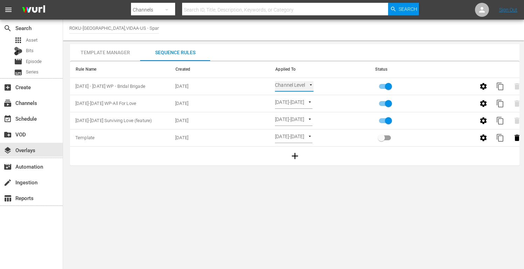
type input "SELECT_DATE"
click at [36, 120] on div "event_available Schedule" at bounding box center [19, 117] width 39 height 6
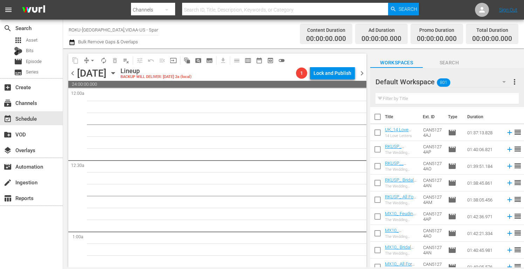
click at [117, 72] on icon "button" at bounding box center [113, 73] width 8 height 8
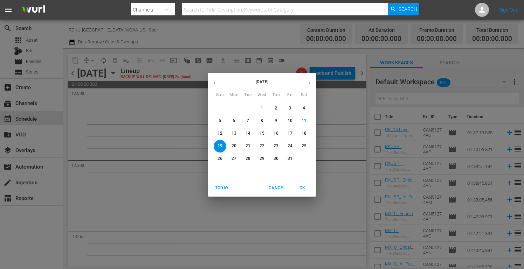
click at [234, 131] on p "13" at bounding box center [233, 134] width 5 height 6
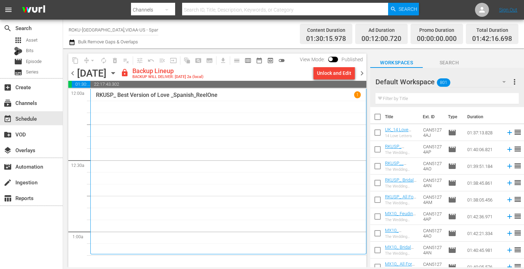
click at [502, 83] on icon "button" at bounding box center [504, 82] width 8 height 8
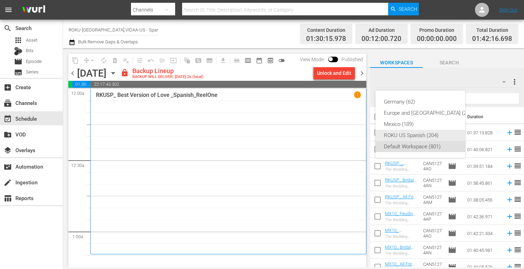
click at [399, 134] on div "ROKU US Spanish (204)" at bounding box center [429, 135] width 90 height 11
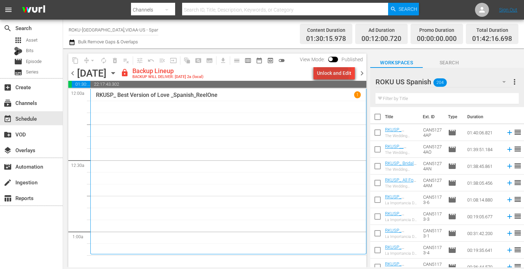
click at [330, 75] on div "Unlock and Edit" at bounding box center [334, 73] width 34 height 13
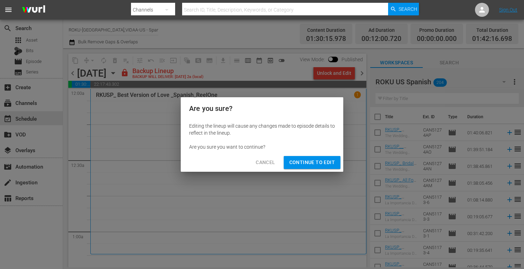
click at [319, 161] on span "Continue to Edit" at bounding box center [312, 162] width 46 height 9
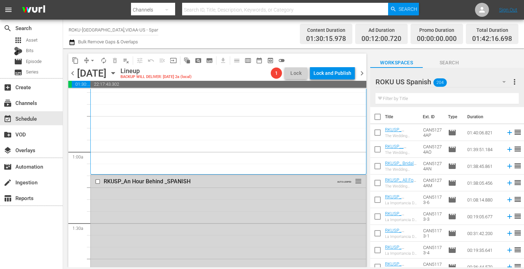
scroll to position [105, 0]
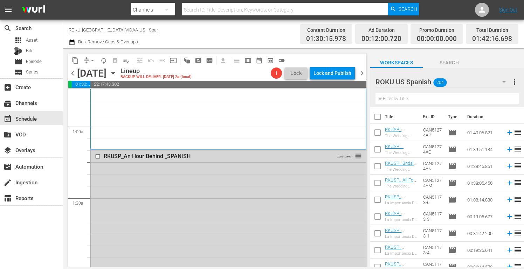
click at [395, 98] on input "text" at bounding box center [446, 98] width 143 height 11
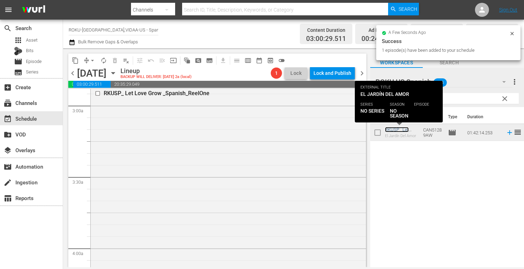
scroll to position [525, 0]
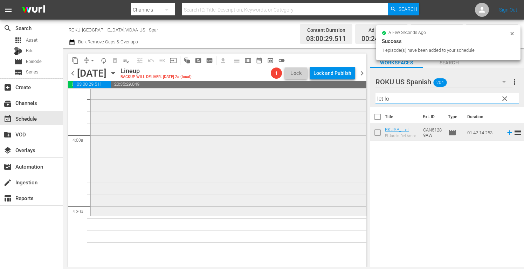
drag, startPoint x: 402, startPoint y: 100, endPoint x: 319, endPoint y: 99, distance: 83.0
click at [319, 99] on div "content_copy compress arrow_drop_down autorenew_outlined delete_forever_outline…" at bounding box center [293, 157] width 461 height 219
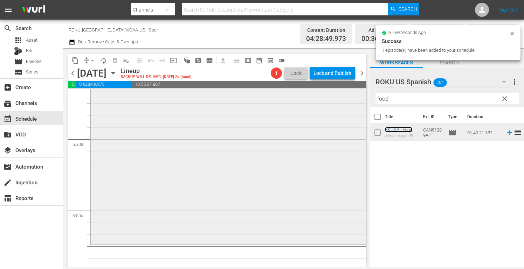
scroll to position [805, 0]
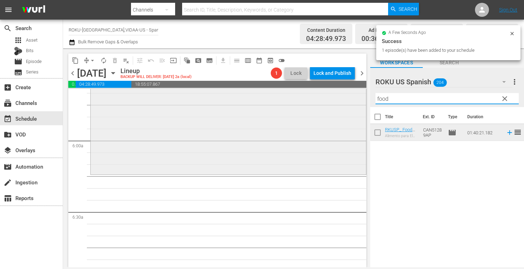
drag, startPoint x: 392, startPoint y: 97, endPoint x: 333, endPoint y: 97, distance: 59.2
click at [333, 97] on div "content_copy compress arrow_drop_down autorenew_outlined delete_forever_outline…" at bounding box center [293, 157] width 461 height 219
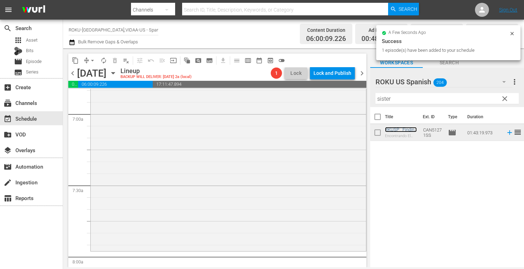
scroll to position [1015, 0]
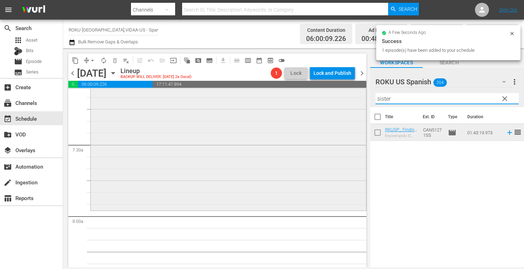
drag, startPoint x: 368, startPoint y: 99, endPoint x: 300, endPoint y: 99, distance: 67.9
click at [300, 99] on div "content_copy compress arrow_drop_down autorenew_outlined delete_forever_outline…" at bounding box center [293, 157] width 461 height 219
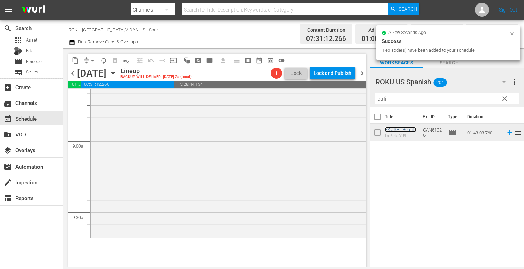
scroll to position [1260, 0]
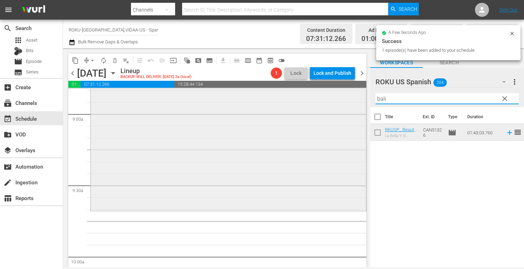
drag, startPoint x: 398, startPoint y: 101, endPoint x: 297, endPoint y: 100, distance: 100.5
click at [303, 100] on div "content_copy compress arrow_drop_down autorenew_outlined delete_forever_outline…" at bounding box center [293, 157] width 461 height 219
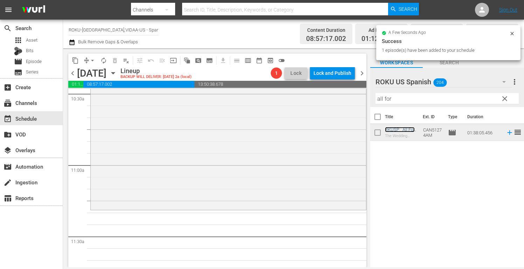
scroll to position [1505, 0]
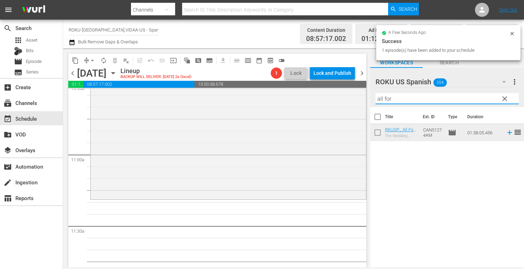
click at [332, 100] on div "content_copy compress arrow_drop_down autorenew_outlined delete_forever_outline…" at bounding box center [293, 157] width 461 height 219
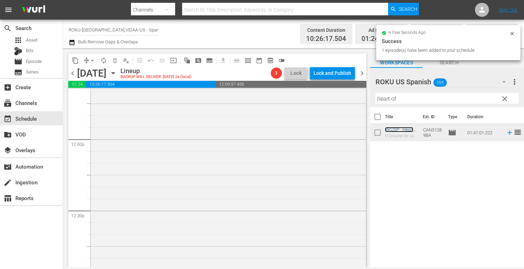
scroll to position [1750, 0]
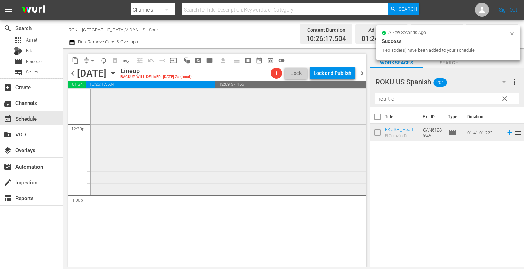
drag, startPoint x: 369, startPoint y: 95, endPoint x: 289, endPoint y: 90, distance: 80.7
click at [289, 90] on div "content_copy compress arrow_drop_down autorenew_outlined delete_forever_outline…" at bounding box center [293, 157] width 461 height 219
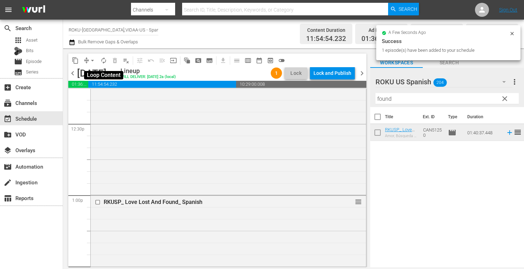
click at [104, 59] on span "autorenew_outlined" at bounding box center [103, 60] width 7 height 7
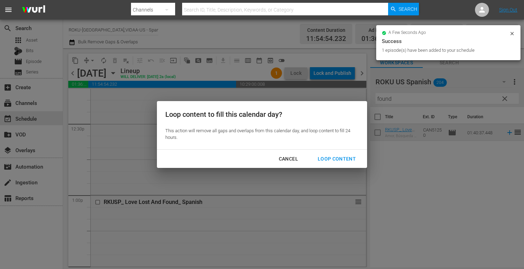
click at [346, 155] on div "Loop Content" at bounding box center [336, 159] width 49 height 9
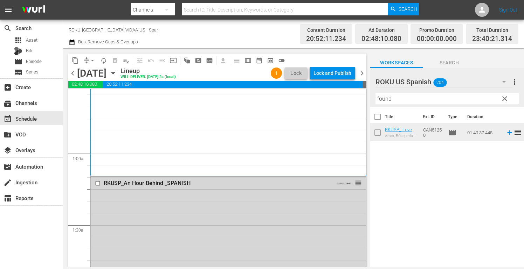
scroll to position [70, 0]
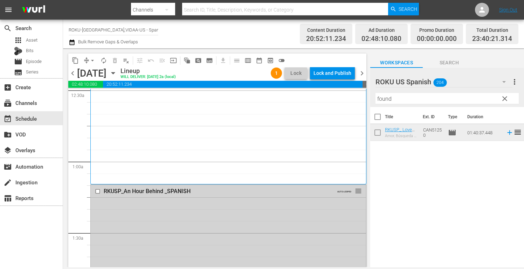
click at [97, 192] on input "checkbox" at bounding box center [98, 192] width 7 height 6
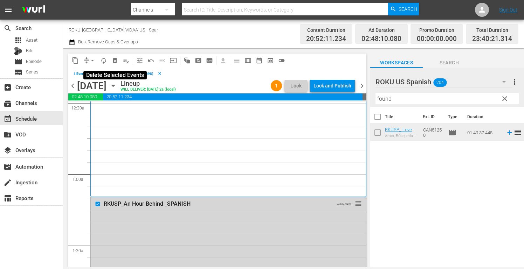
click at [117, 60] on span "delete_forever_outlined" at bounding box center [114, 60] width 7 height 7
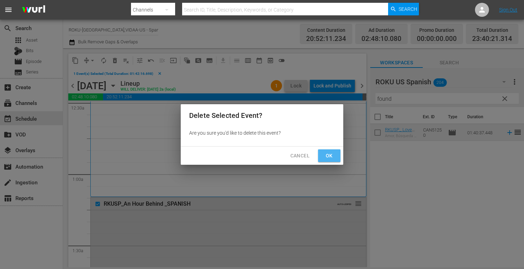
click at [340, 154] on button "Ok" at bounding box center [329, 155] width 22 height 13
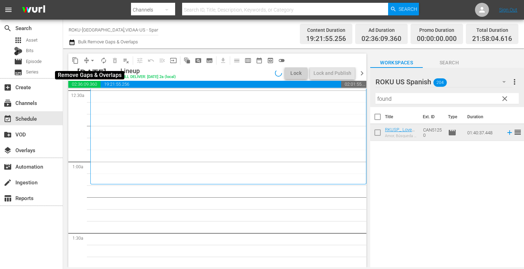
click at [91, 59] on span "arrow_drop_down" at bounding box center [92, 60] width 7 height 7
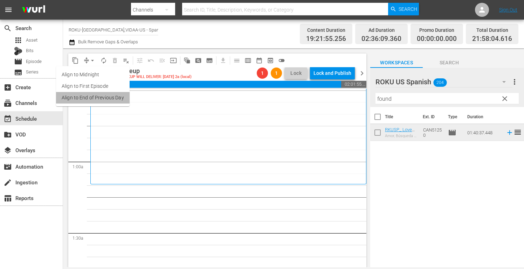
click at [103, 98] on li "Align to End of Previous Day" at bounding box center [93, 98] width 74 height 12
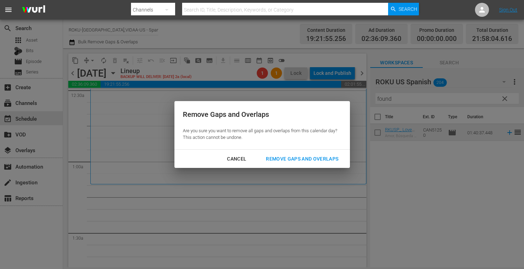
click at [308, 161] on div "Remove Gaps and Overlaps" at bounding box center [302, 159] width 84 height 9
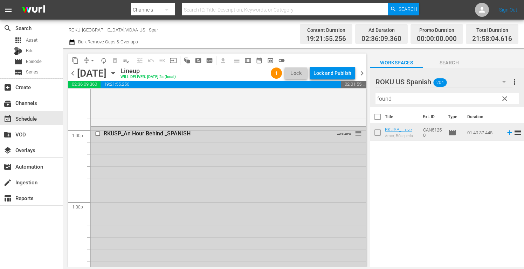
scroll to position [1820, 0]
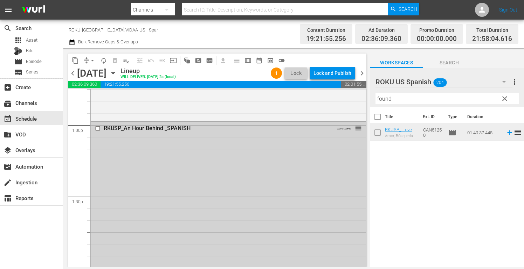
click at [96, 128] on input "checkbox" at bounding box center [98, 129] width 7 height 6
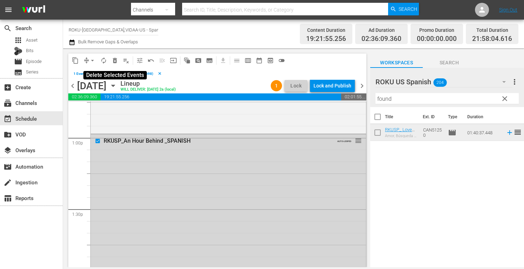
click at [115, 62] on span "delete_forever_outlined" at bounding box center [114, 60] width 7 height 7
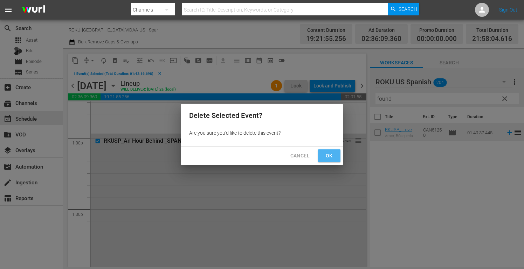
click at [327, 155] on span "Ok" at bounding box center [328, 156] width 11 height 9
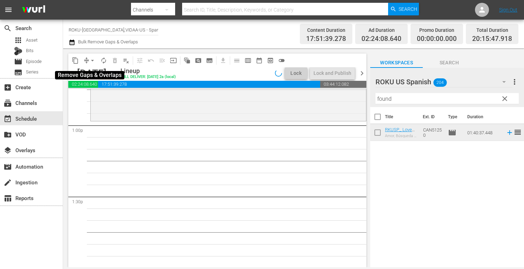
click at [92, 61] on span "arrow_drop_down" at bounding box center [92, 60] width 7 height 7
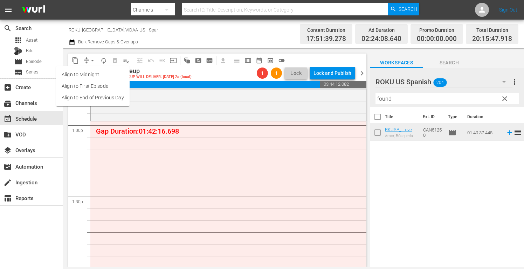
click at [106, 98] on li "Align to End of Previous Day" at bounding box center [93, 98] width 74 height 12
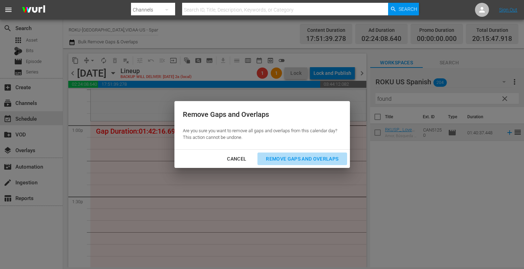
click at [313, 159] on div "Remove Gaps and Overlaps" at bounding box center [302, 159] width 84 height 9
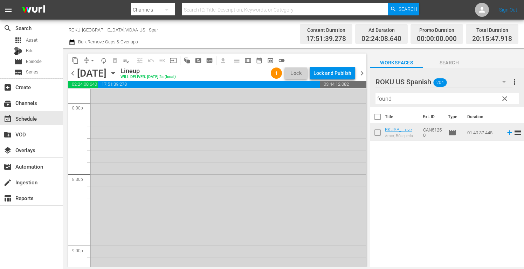
scroll to position [2940, 0]
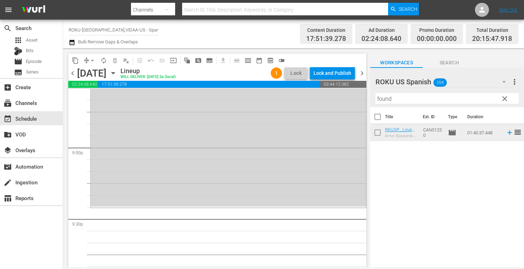
drag, startPoint x: 403, startPoint y: 99, endPoint x: 221, endPoint y: 77, distance: 183.7
click at [227, 78] on div "content_copy compress arrow_drop_down autorenew_outlined delete_forever_outline…" at bounding box center [293, 157] width 461 height 219
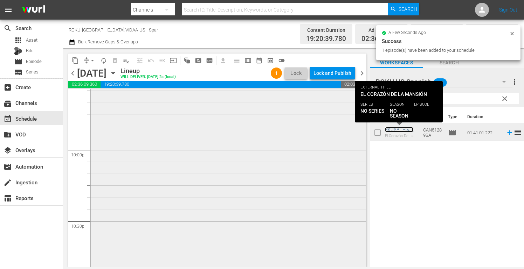
scroll to position [3186, 0]
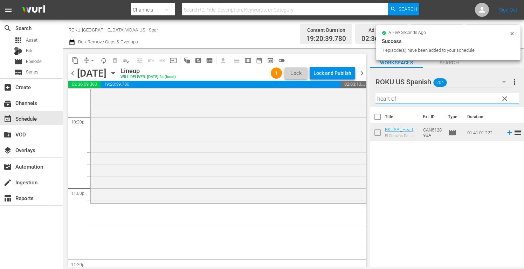
drag, startPoint x: 325, startPoint y: 92, endPoint x: 243, endPoint y: 81, distance: 82.6
click at [261, 83] on div "content_copy compress arrow_drop_down autorenew_outlined delete_forever_outline…" at bounding box center [293, 157] width 461 height 219
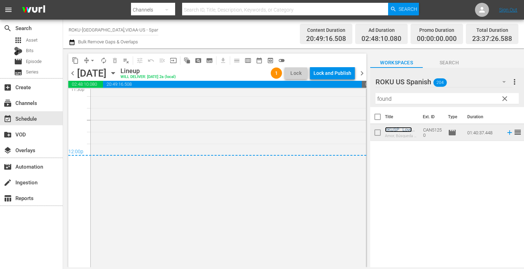
scroll to position [3151, 0]
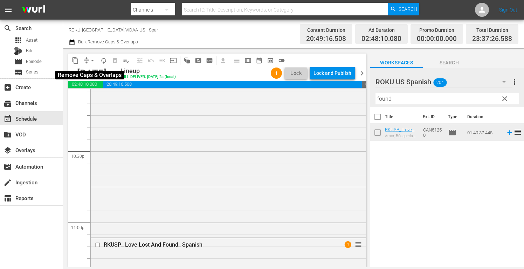
click at [92, 57] on span "arrow_drop_down" at bounding box center [92, 60] width 7 height 7
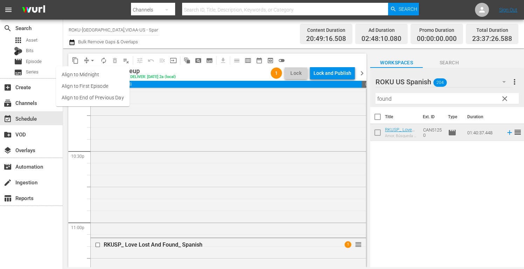
click at [104, 98] on li "Align to End of Previous Day" at bounding box center [93, 98] width 74 height 12
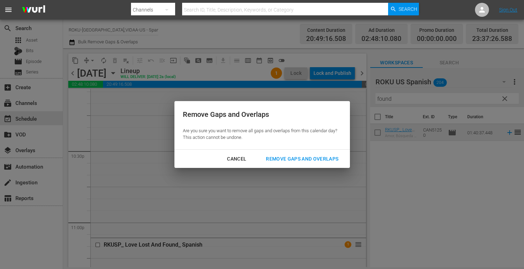
click at [297, 160] on div "Remove Gaps and Overlaps" at bounding box center [302, 159] width 84 height 9
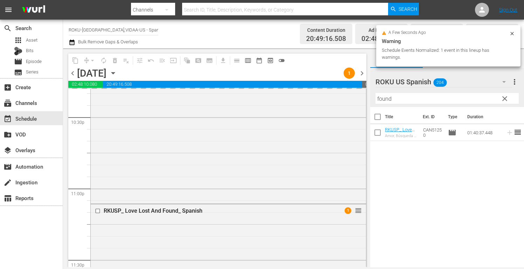
scroll to position [3291, 0]
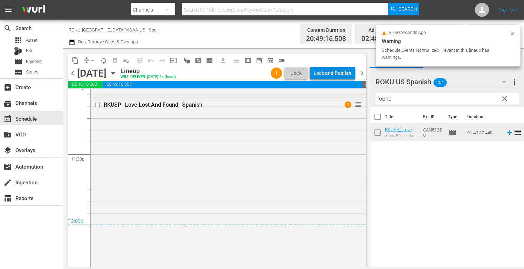
click at [326, 72] on div "Lock and Publish" at bounding box center [332, 73] width 38 height 13
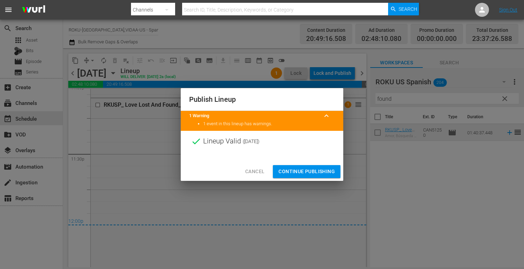
click at [310, 170] on span "Continue Publishing" at bounding box center [306, 171] width 56 height 9
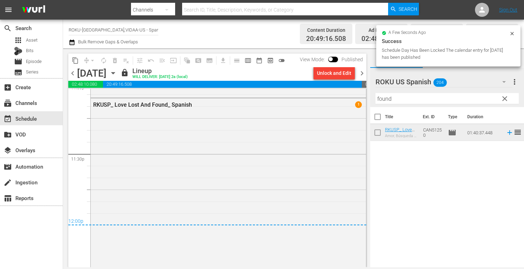
click at [117, 74] on icon "button" at bounding box center [113, 73] width 8 height 8
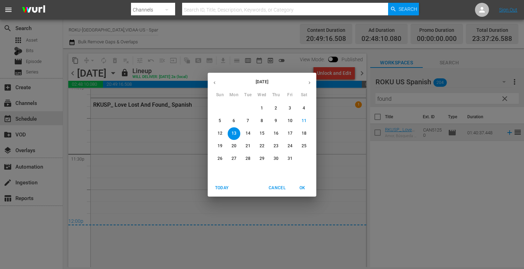
click at [249, 133] on p "14" at bounding box center [247, 134] width 5 height 6
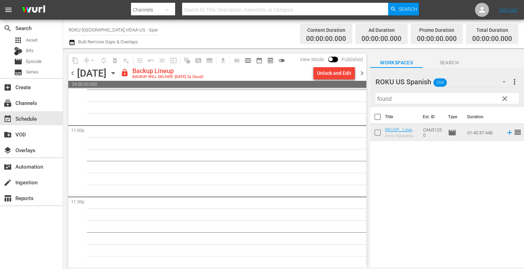
scroll to position [3249, 0]
click at [338, 72] on div "Unlock and Edit" at bounding box center [334, 73] width 34 height 13
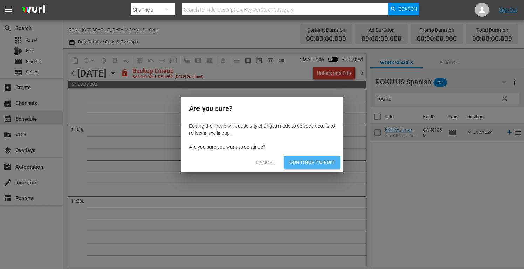
click at [328, 163] on span "Continue to Edit" at bounding box center [312, 162] width 46 height 9
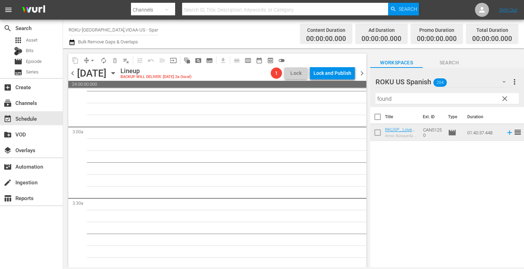
scroll to position [0, 0]
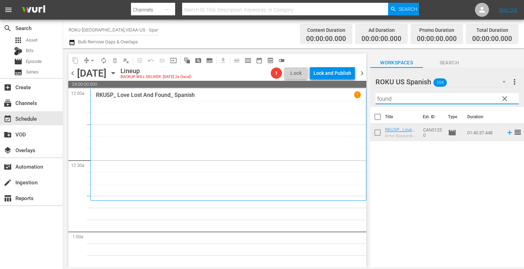
drag, startPoint x: 406, startPoint y: 99, endPoint x: 308, endPoint y: 105, distance: 98.9
click at [308, 105] on div "content_copy compress arrow_drop_down autorenew_outlined delete_forever_outline…" at bounding box center [293, 157] width 461 height 219
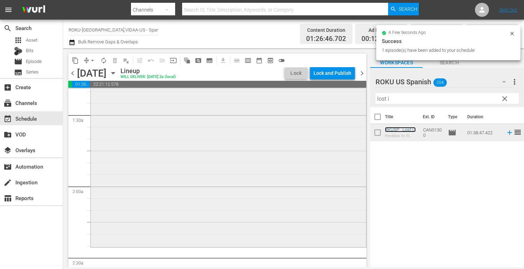
scroll to position [280, 0]
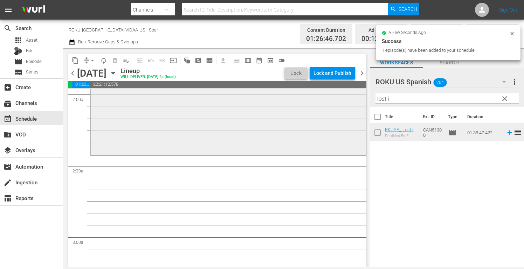
drag, startPoint x: 400, startPoint y: 100, endPoint x: 332, endPoint y: 96, distance: 68.0
click at [332, 96] on div "content_copy compress arrow_drop_down autorenew_outlined delete_forever_outline…" at bounding box center [293, 157] width 461 height 219
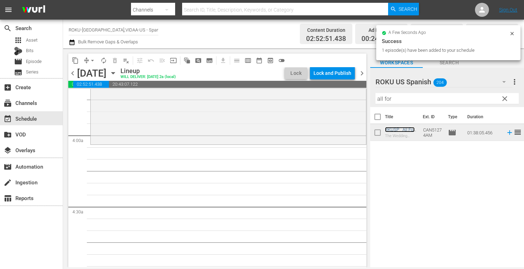
scroll to position [525, 0]
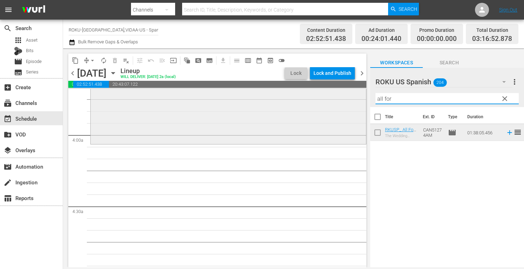
drag, startPoint x: 388, startPoint y: 100, endPoint x: 292, endPoint y: 95, distance: 96.0
click at [311, 97] on div "content_copy compress arrow_drop_down autorenew_outlined delete_forever_outline…" at bounding box center [293, 157] width 461 height 219
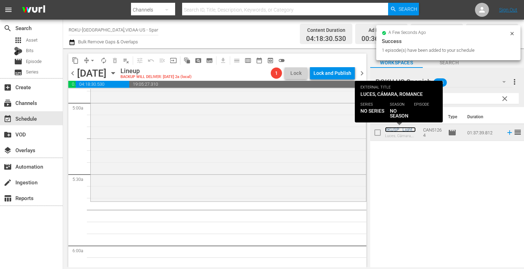
scroll to position [805, 0]
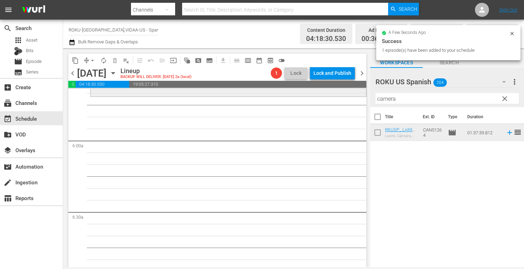
drag, startPoint x: 402, startPoint y: 100, endPoint x: 323, endPoint y: 95, distance: 78.9
click at [323, 95] on div "content_copy compress arrow_drop_down autorenew_outlined delete_forever_outline…" at bounding box center [293, 157] width 461 height 219
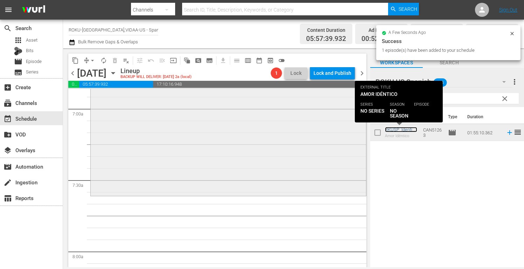
scroll to position [980, 0]
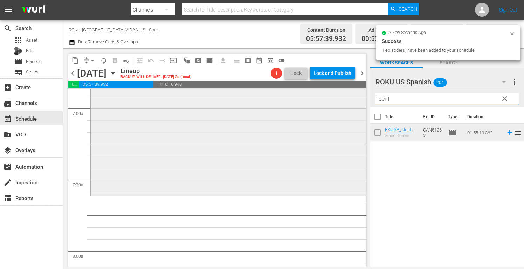
drag, startPoint x: 394, startPoint y: 99, endPoint x: 335, endPoint y: 101, distance: 59.2
click at [344, 100] on div "content_copy compress arrow_drop_down autorenew_outlined delete_forever_outline…" at bounding box center [293, 157] width 461 height 219
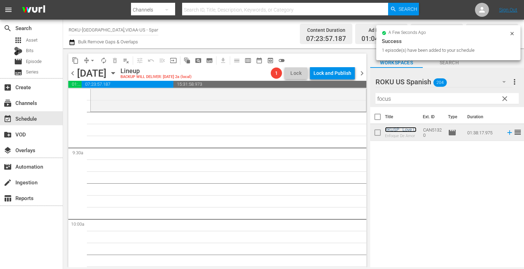
scroll to position [1330, 0]
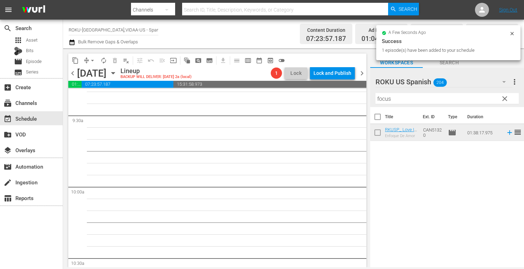
drag, startPoint x: 400, startPoint y: 96, endPoint x: 310, endPoint y: 98, distance: 89.3
click at [314, 98] on div "content_copy compress arrow_drop_down autorenew_outlined delete_forever_outline…" at bounding box center [293, 157] width 461 height 219
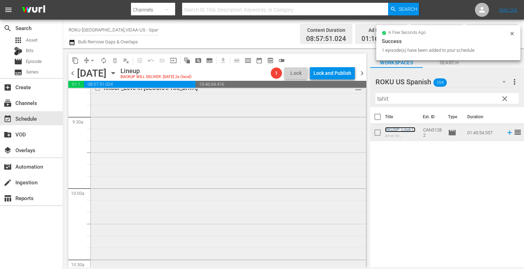
scroll to position [1450, 0]
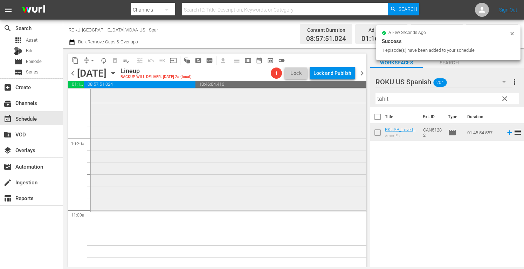
drag, startPoint x: 343, startPoint y: 101, endPoint x: 299, endPoint y: 109, distance: 44.7
click at [305, 107] on div "content_copy compress arrow_drop_down autorenew_outlined delete_forever_outline…" at bounding box center [293, 157] width 461 height 219
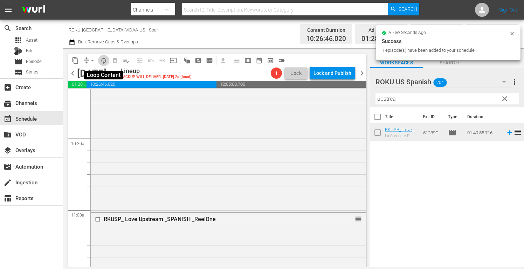
click at [104, 62] on span "autorenew_outlined" at bounding box center [103, 60] width 7 height 7
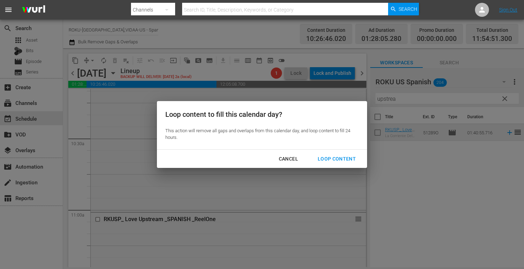
click at [335, 155] on div "Loop Content" at bounding box center [336, 159] width 49 height 9
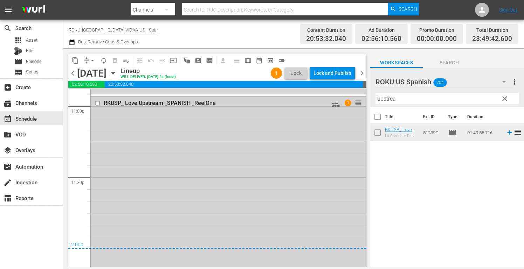
scroll to position [3256, 0]
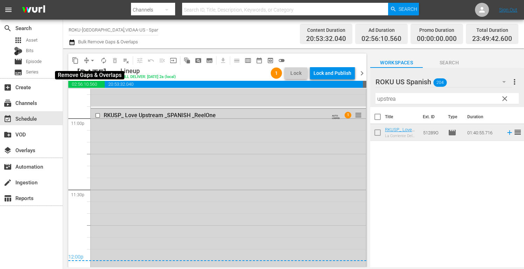
drag, startPoint x: 91, startPoint y: 60, endPoint x: 96, endPoint y: 64, distance: 7.0
click at [91, 60] on span "arrow_drop_down" at bounding box center [92, 60] width 7 height 7
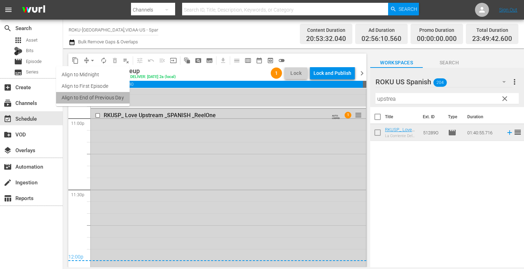
click at [121, 99] on li "Align to End of Previous Day" at bounding box center [93, 98] width 74 height 12
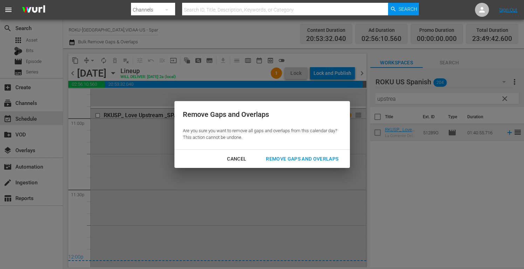
click at [298, 157] on div "Remove Gaps and Overlaps" at bounding box center [302, 159] width 84 height 9
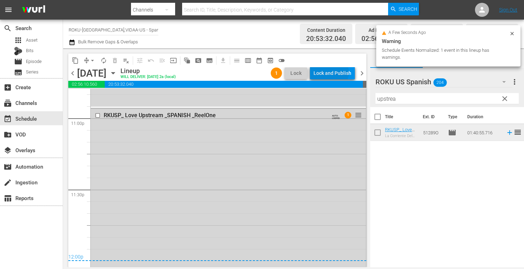
click at [333, 72] on div "Lock and Publish" at bounding box center [332, 73] width 38 height 13
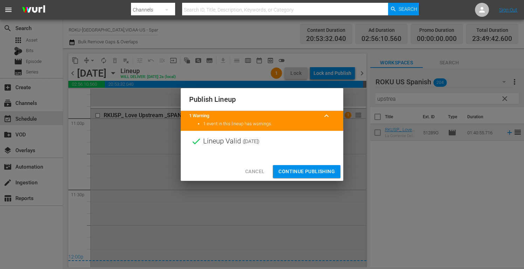
click at [304, 169] on span "Continue Publishing" at bounding box center [306, 171] width 56 height 9
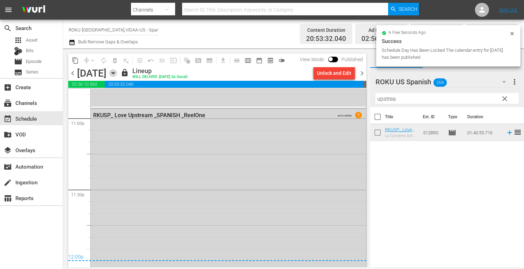
click at [117, 71] on icon "button" at bounding box center [113, 73] width 8 height 8
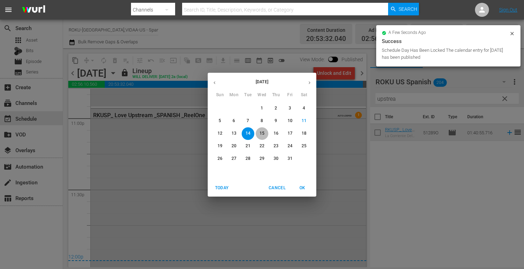
click at [262, 133] on p "15" at bounding box center [261, 134] width 5 height 6
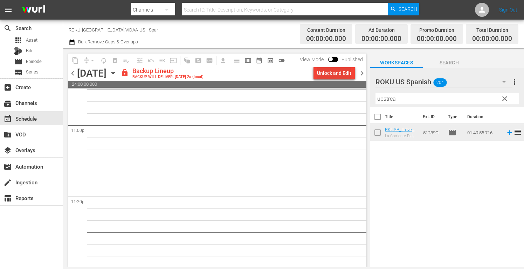
scroll to position [3249, 0]
click at [337, 74] on div "Unlock and Edit" at bounding box center [334, 73] width 34 height 13
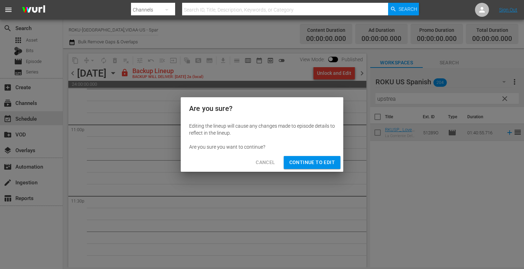
drag, startPoint x: 312, startPoint y: 162, endPoint x: 318, endPoint y: 166, distance: 7.1
click at [313, 162] on span "Continue to Edit" at bounding box center [312, 162] width 46 height 9
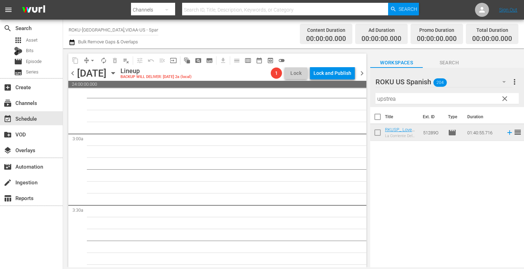
scroll to position [0, 0]
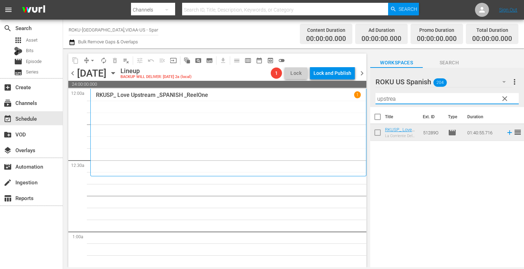
drag, startPoint x: 396, startPoint y: 100, endPoint x: 296, endPoint y: 95, distance: 99.9
click at [296, 95] on div "content_copy compress arrow_drop_down autorenew_outlined delete_forever_outline…" at bounding box center [293, 157] width 461 height 219
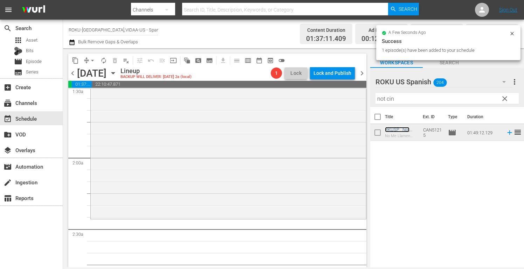
scroll to position [315, 0]
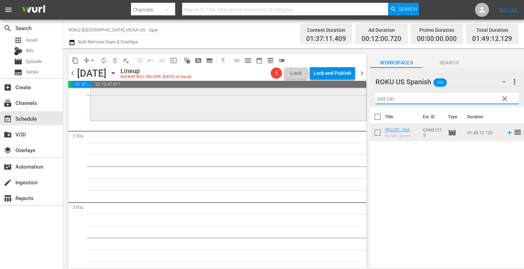
drag, startPoint x: 403, startPoint y: 99, endPoint x: 332, endPoint y: 102, distance: 71.1
click at [332, 102] on div "content_copy compress arrow_drop_down autorenew_outlined delete_forever_outline…" at bounding box center [293, 157] width 461 height 219
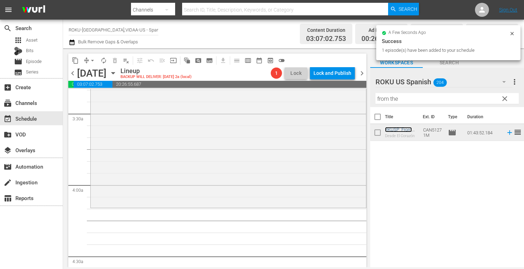
scroll to position [490, 0]
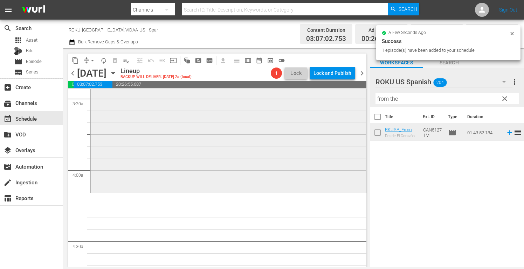
drag, startPoint x: 409, startPoint y: 97, endPoint x: 296, endPoint y: 107, distance: 113.2
click at [298, 107] on div "content_copy compress arrow_drop_down autorenew_outlined delete_forever_outline…" at bounding box center [293, 157] width 461 height 219
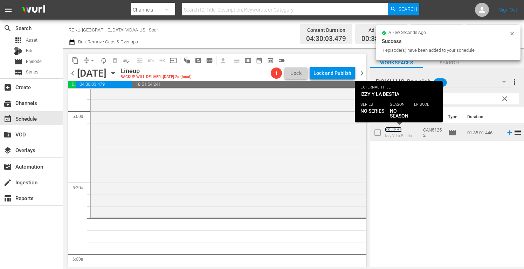
scroll to position [700, 0]
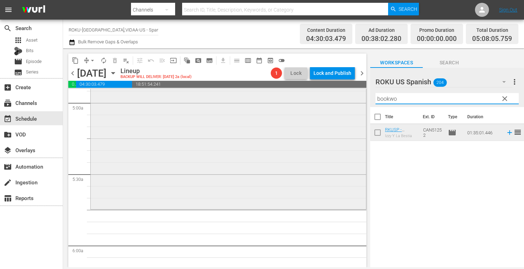
drag, startPoint x: 406, startPoint y: 102, endPoint x: 322, endPoint y: 97, distance: 84.2
click at [323, 97] on div "content_copy compress arrow_drop_down autorenew_outlined delete_forever_outline…" at bounding box center [293, 157] width 461 height 219
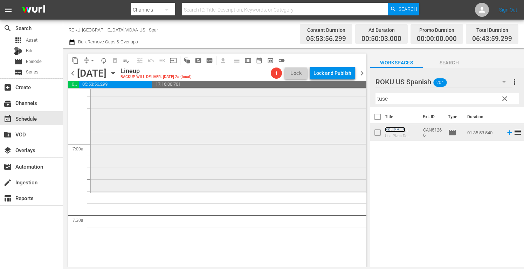
scroll to position [945, 0]
drag, startPoint x: 392, startPoint y: 101, endPoint x: 317, endPoint y: 100, distance: 75.6
click at [317, 100] on div "content_copy compress arrow_drop_down autorenew_outlined delete_forever_outline…" at bounding box center [293, 157] width 461 height 219
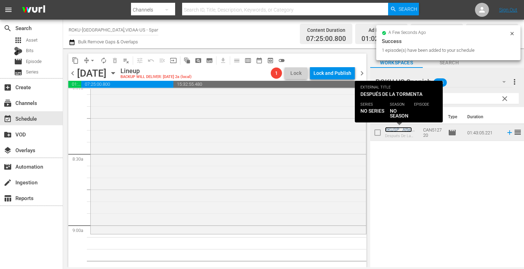
scroll to position [1155, 0]
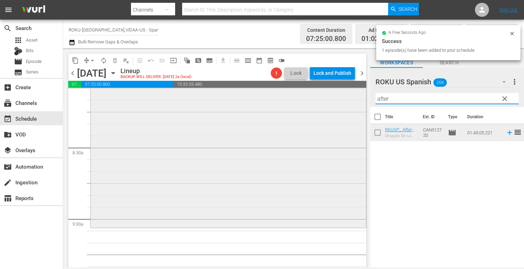
drag, startPoint x: 394, startPoint y: 99, endPoint x: 282, endPoint y: 95, distance: 111.7
click at [289, 96] on div "content_copy compress arrow_drop_down autorenew_outlined delete_forever_outline…" at bounding box center [293, 157] width 461 height 219
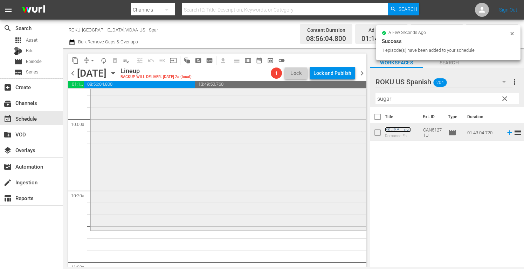
scroll to position [1400, 0]
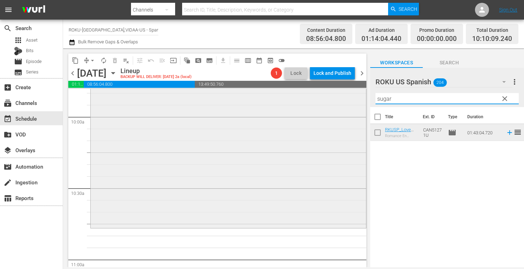
drag, startPoint x: 397, startPoint y: 100, endPoint x: 303, endPoint y: 98, distance: 93.9
click at [305, 99] on div "content_copy compress arrow_drop_down autorenew_outlined delete_forever_outline…" at bounding box center [293, 157] width 461 height 219
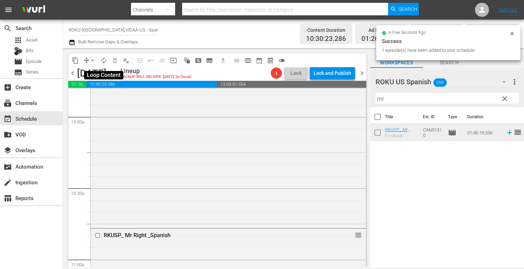
click at [103, 60] on span "autorenew_outlined" at bounding box center [103, 60] width 7 height 7
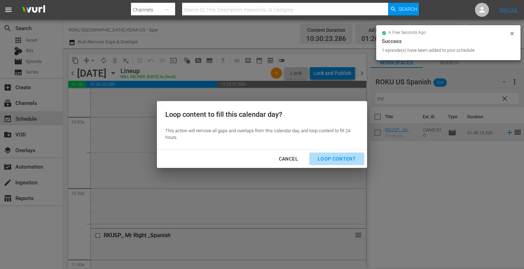
click at [335, 158] on div "Loop Content" at bounding box center [336, 159] width 49 height 9
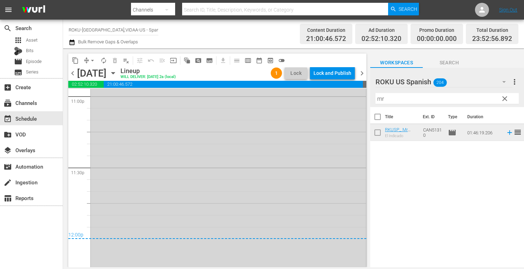
scroll to position [3320, 0]
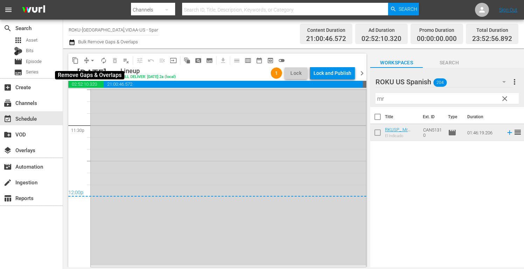
click at [92, 62] on span "arrow_drop_down" at bounding box center [92, 60] width 7 height 7
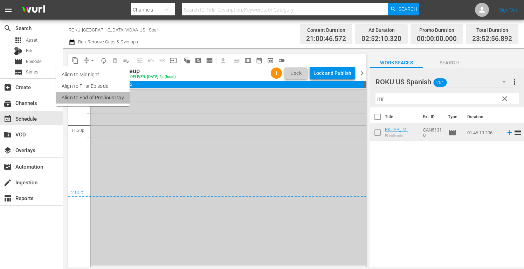
drag, startPoint x: 121, startPoint y: 98, endPoint x: 254, endPoint y: 133, distance: 137.6
click at [130, 102] on body "menu Search By Channels Search ID, Title, Description, Keywords, or Category Se…" at bounding box center [262, 134] width 524 height 269
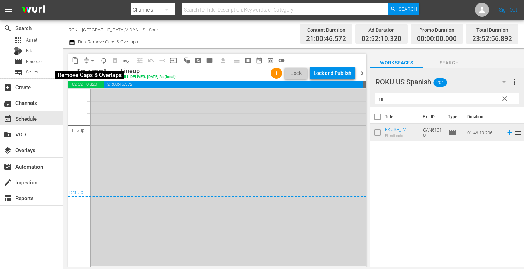
click at [91, 61] on span "arrow_drop_down" at bounding box center [92, 60] width 7 height 7
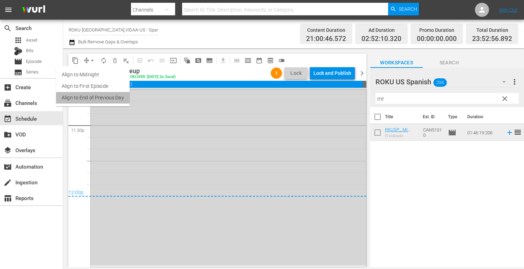
click at [99, 97] on li "Align to End of Previous Day" at bounding box center [93, 98] width 74 height 12
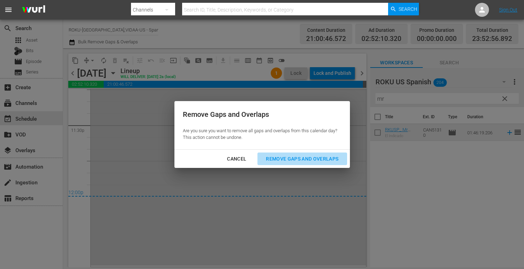
click at [295, 158] on div "Remove Gaps and Overlaps" at bounding box center [302, 159] width 84 height 9
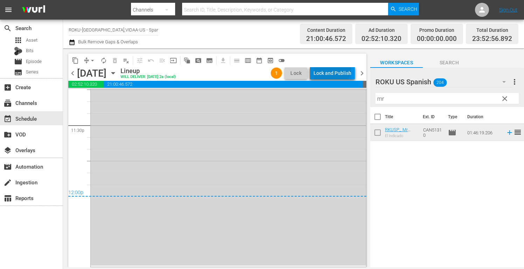
click at [333, 69] on div "Lock and Publish" at bounding box center [332, 73] width 38 height 13
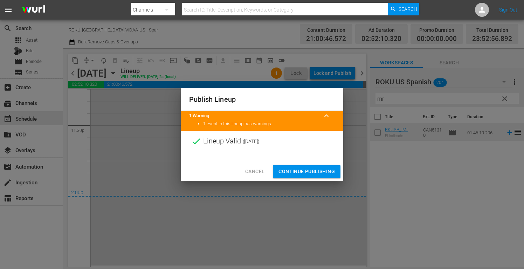
click at [309, 171] on span "Continue Publishing" at bounding box center [306, 171] width 56 height 9
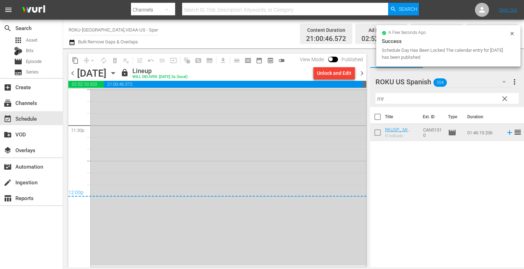
click at [114, 73] on icon "button" at bounding box center [112, 73] width 3 height 2
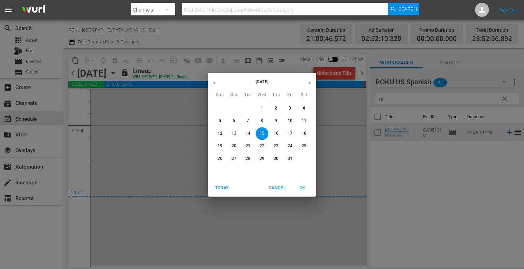
click at [274, 132] on p "16" at bounding box center [275, 134] width 5 height 6
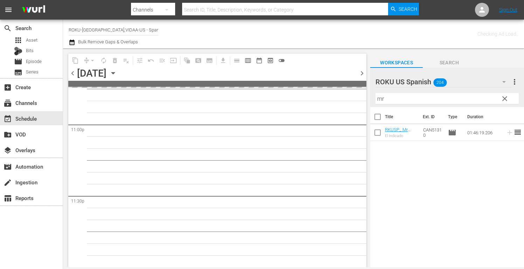
scroll to position [3248, 0]
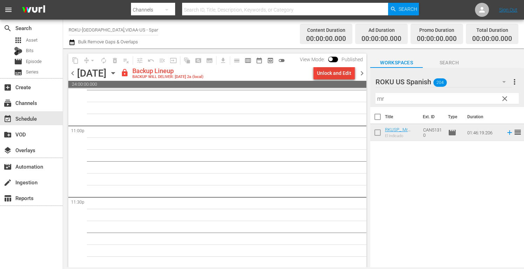
click at [329, 74] on div "Unlock and Edit" at bounding box center [334, 73] width 34 height 13
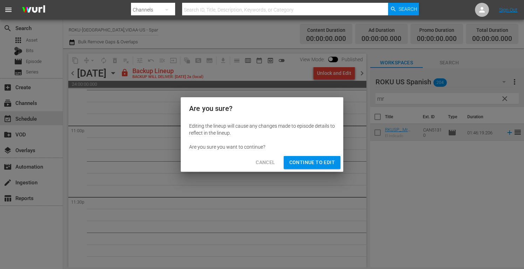
click at [325, 162] on span "Continue to Edit" at bounding box center [312, 162] width 46 height 9
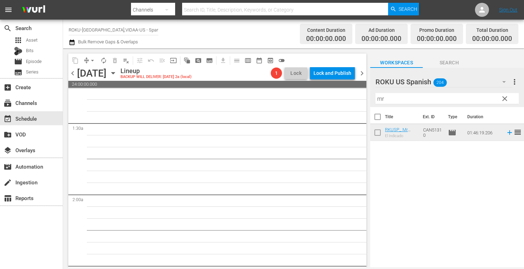
scroll to position [0, 0]
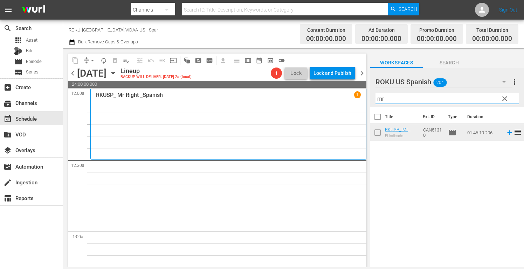
drag, startPoint x: 322, startPoint y: 100, endPoint x: 298, endPoint y: 98, distance: 24.3
click at [298, 98] on div "content_copy compress arrow_drop_down autorenew_outlined delete_forever_outline…" at bounding box center [293, 157] width 461 height 219
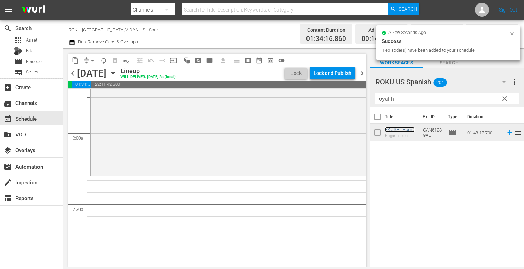
scroll to position [245, 0]
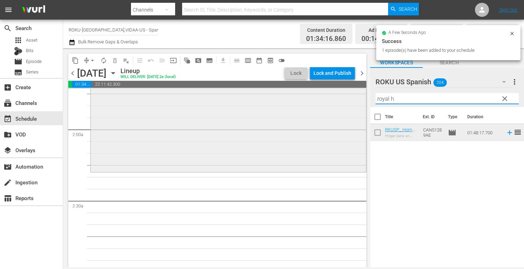
drag, startPoint x: 404, startPoint y: 100, endPoint x: 318, endPoint y: 92, distance: 87.2
click at [318, 92] on div "content_copy compress arrow_drop_down autorenew_outlined delete_forever_outline…" at bounding box center [293, 157] width 461 height 219
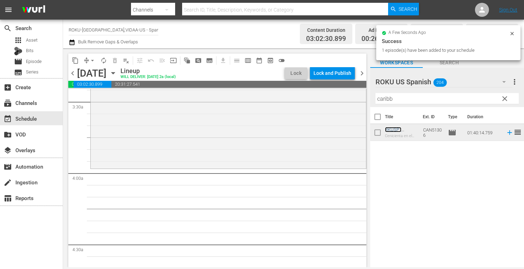
scroll to position [490, 0]
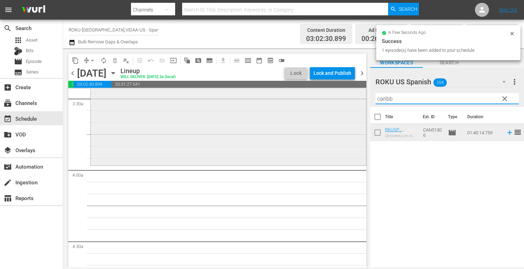
drag, startPoint x: 396, startPoint y: 102, endPoint x: 305, endPoint y: 99, distance: 91.4
click at [305, 99] on div "content_copy compress arrow_drop_down autorenew_outlined delete_forever_outline…" at bounding box center [293, 157] width 461 height 219
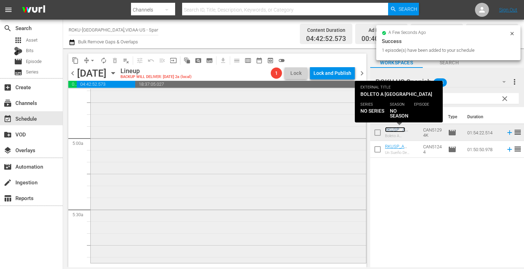
scroll to position [665, 0]
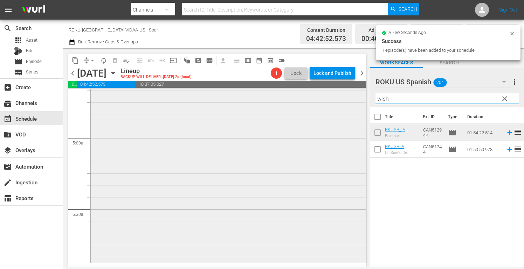
drag, startPoint x: 403, startPoint y: 99, endPoint x: 306, endPoint y: 108, distance: 97.0
click at [314, 107] on div "content_copy compress arrow_drop_down autorenew_outlined delete_forever_outline…" at bounding box center [293, 157] width 461 height 219
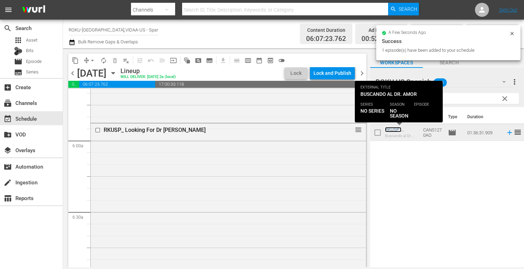
scroll to position [945, 0]
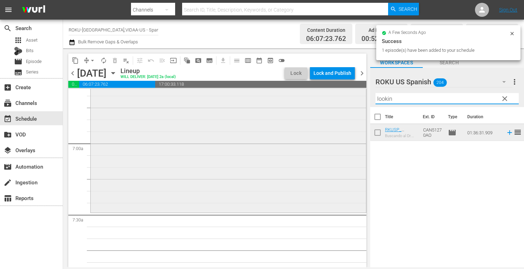
drag, startPoint x: 402, startPoint y: 96, endPoint x: 295, endPoint y: 96, distance: 106.1
click at [298, 96] on div "content_copy compress arrow_drop_down autorenew_outlined delete_forever_outline…" at bounding box center [293, 157] width 461 height 219
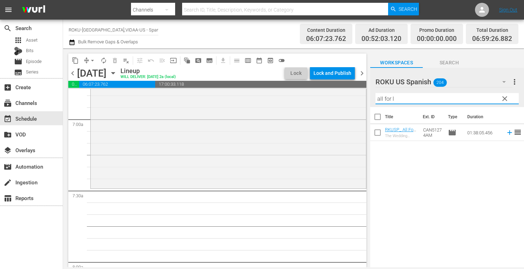
scroll to position [980, 0]
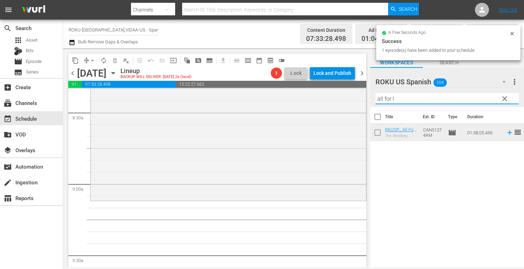
click at [314, 94] on div "content_copy compress arrow_drop_down autorenew_outlined delete_forever_outline…" at bounding box center [293, 157] width 461 height 219
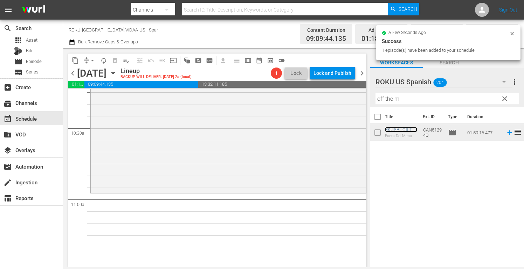
scroll to position [1470, 0]
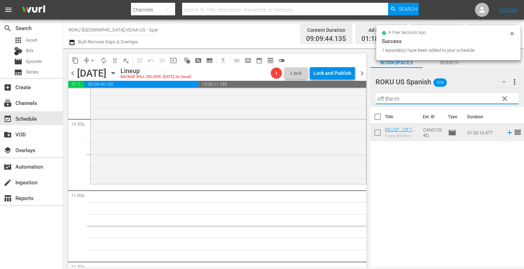
click at [288, 100] on div "content_copy compress arrow_drop_down autorenew_outlined delete_forever_outline…" at bounding box center [293, 157] width 461 height 219
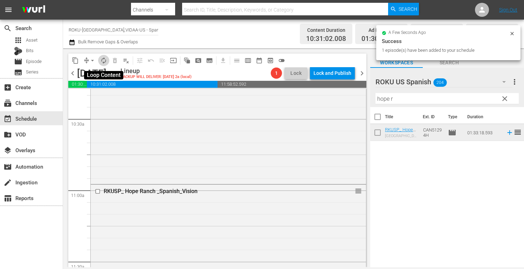
click at [103, 61] on span "autorenew_outlined" at bounding box center [103, 60] width 7 height 7
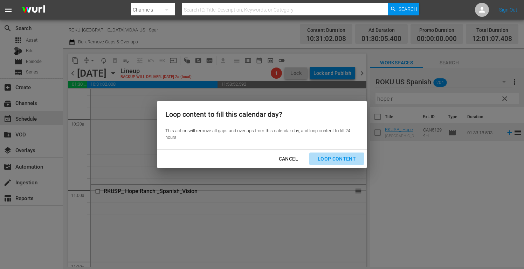
drag, startPoint x: 329, startPoint y: 158, endPoint x: 354, endPoint y: 167, distance: 25.6
click at [330, 158] on div "Loop Content" at bounding box center [336, 159] width 49 height 9
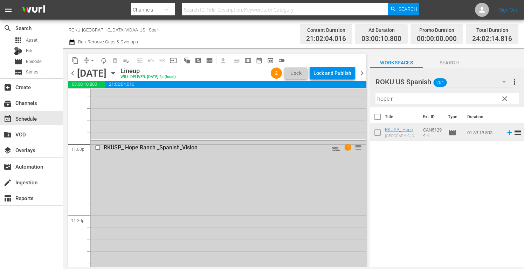
scroll to position [3325, 0]
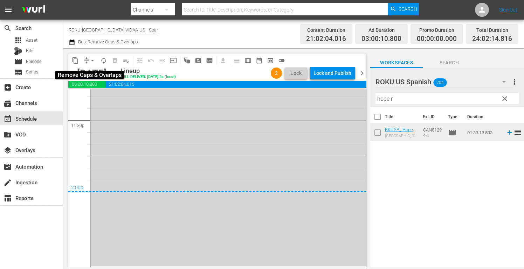
click at [92, 61] on span "arrow_drop_down" at bounding box center [92, 60] width 7 height 7
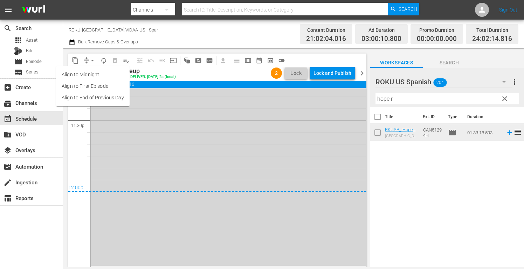
click at [97, 97] on li "Align to End of Previous Day" at bounding box center [93, 98] width 74 height 12
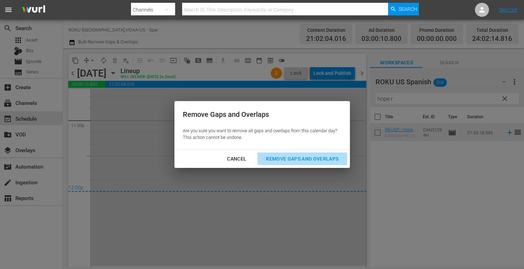
click at [307, 158] on div "Remove Gaps and Overlaps" at bounding box center [302, 159] width 84 height 9
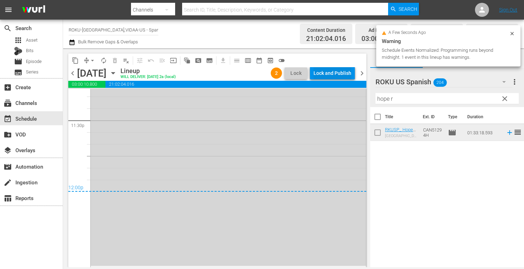
click at [333, 71] on div "Lock and Publish" at bounding box center [332, 73] width 38 height 13
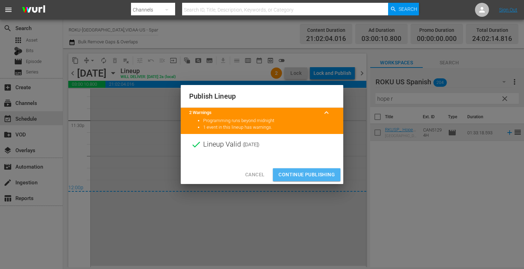
click at [309, 175] on span "Continue Publishing" at bounding box center [306, 174] width 56 height 9
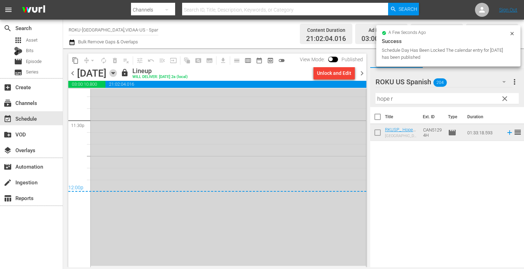
click at [117, 72] on icon "button" at bounding box center [113, 73] width 8 height 8
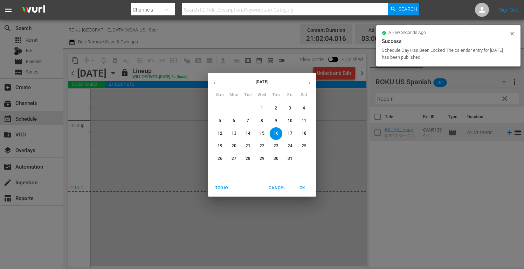
click at [289, 133] on p "17" at bounding box center [289, 134] width 5 height 6
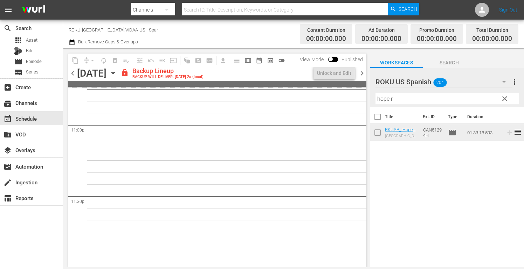
scroll to position [3236, 0]
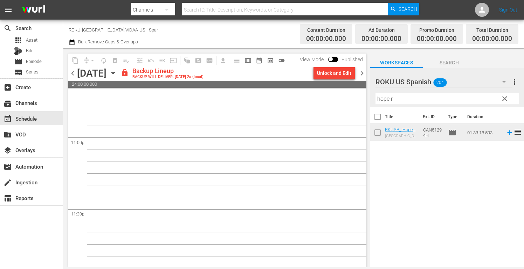
click at [333, 74] on div "Unlock and Edit" at bounding box center [334, 73] width 34 height 13
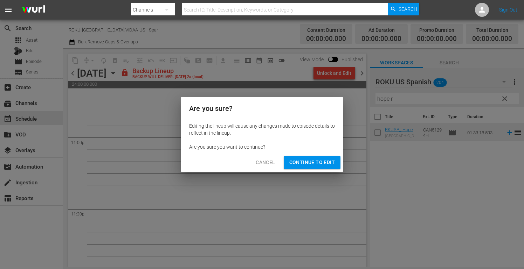
click at [315, 164] on span "Continue to Edit" at bounding box center [312, 162] width 46 height 9
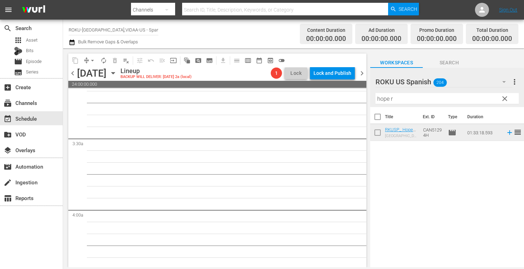
scroll to position [0, 0]
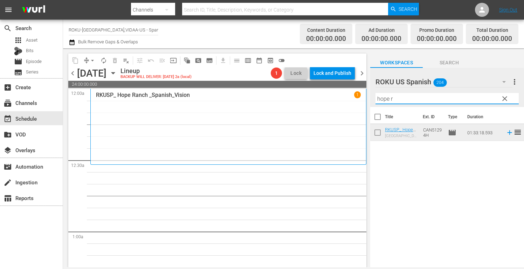
drag, startPoint x: 401, startPoint y: 96, endPoint x: 307, endPoint y: 101, distance: 94.0
click at [307, 101] on div "content_copy compress arrow_drop_down autorenew_outlined delete_forever_outline…" at bounding box center [293, 157] width 461 height 219
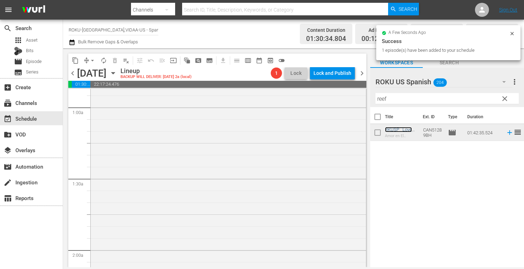
scroll to position [175, 0]
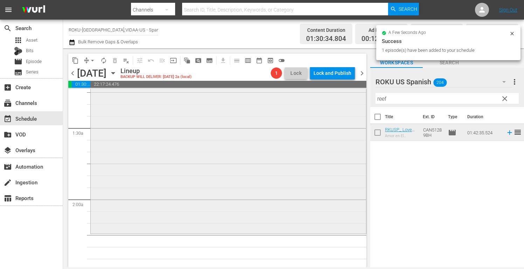
drag, startPoint x: 401, startPoint y: 98, endPoint x: 316, endPoint y: 94, distance: 84.5
click at [319, 94] on div "content_copy compress arrow_drop_down autorenew_outlined delete_forever_outline…" at bounding box center [293, 157] width 461 height 219
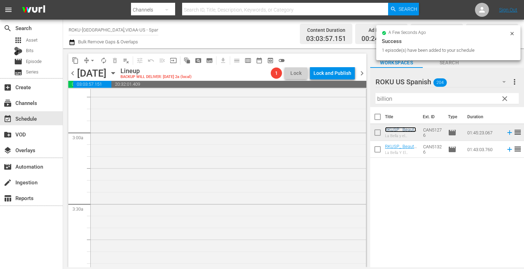
scroll to position [385, 0]
drag, startPoint x: 404, startPoint y: 97, endPoint x: 313, endPoint y: 99, distance: 91.7
click at [314, 99] on div "content_copy compress arrow_drop_down autorenew_outlined delete_forever_outline…" at bounding box center [293, 157] width 461 height 219
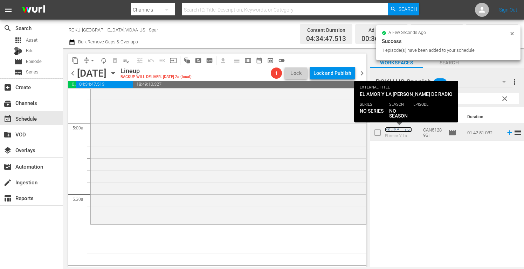
scroll to position [700, 0]
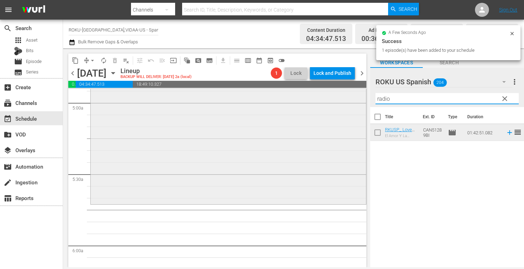
drag, startPoint x: 392, startPoint y: 98, endPoint x: 325, endPoint y: 99, distance: 67.9
click at [325, 98] on div "content_copy compress arrow_drop_down autorenew_outlined delete_forever_outline…" at bounding box center [293, 157] width 461 height 219
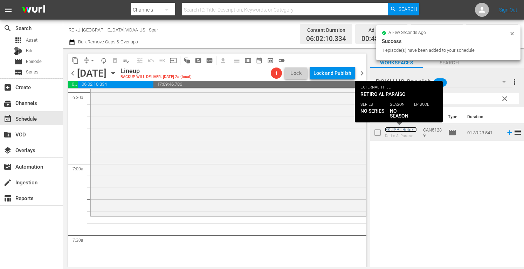
scroll to position [945, 0]
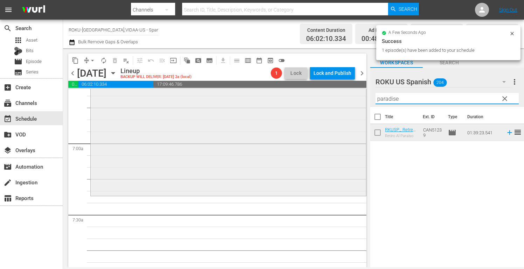
drag, startPoint x: 400, startPoint y: 99, endPoint x: 293, endPoint y: 97, distance: 106.4
click at [294, 97] on div "content_copy compress arrow_drop_down autorenew_outlined delete_forever_outline…" at bounding box center [293, 157] width 461 height 219
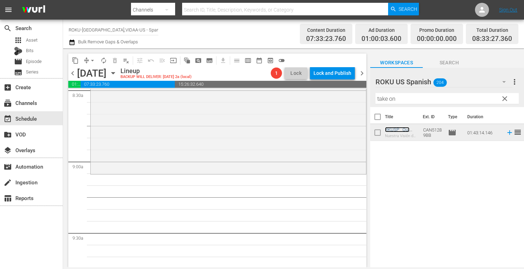
scroll to position [1225, 0]
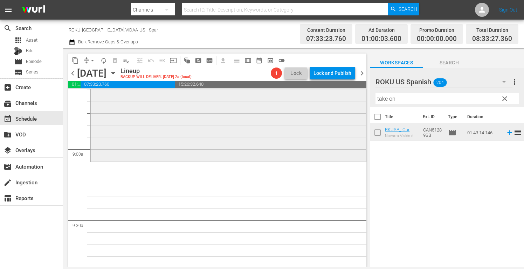
drag, startPoint x: 382, startPoint y: 99, endPoint x: 282, endPoint y: 99, distance: 99.4
click at [288, 99] on div "content_copy compress arrow_drop_down autorenew_outlined delete_forever_outline…" at bounding box center [293, 157] width 461 height 219
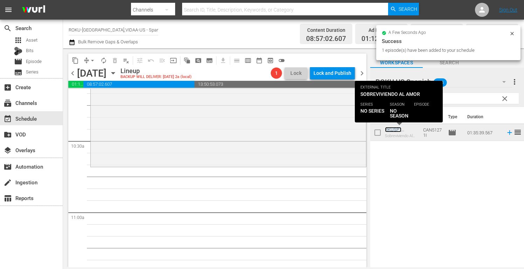
scroll to position [1470, 0]
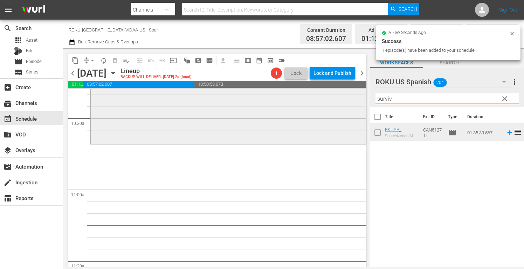
drag, startPoint x: 397, startPoint y: 100, endPoint x: 319, endPoint y: 94, distance: 78.6
click at [319, 94] on div "content_copy compress arrow_drop_down autorenew_outlined delete_forever_outline…" at bounding box center [293, 157] width 461 height 219
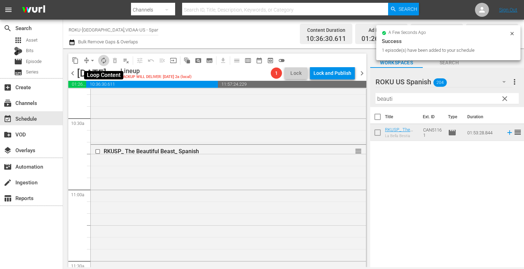
click at [105, 61] on span "autorenew_outlined" at bounding box center [103, 60] width 7 height 7
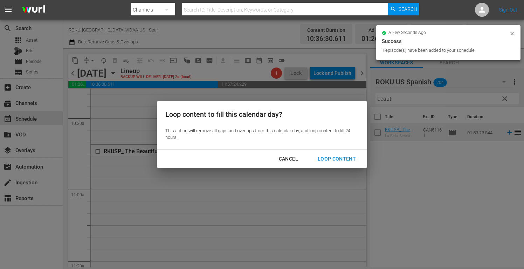
drag, startPoint x: 334, startPoint y: 156, endPoint x: 369, endPoint y: 175, distance: 39.5
click at [335, 156] on div "Loop Content" at bounding box center [336, 159] width 49 height 9
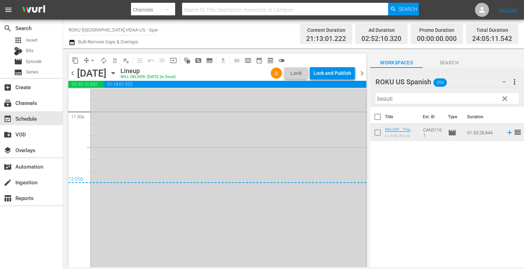
scroll to position [3338, 0]
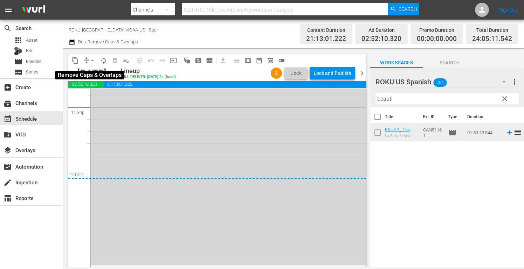
click at [92, 61] on span "arrow_drop_down" at bounding box center [92, 60] width 7 height 7
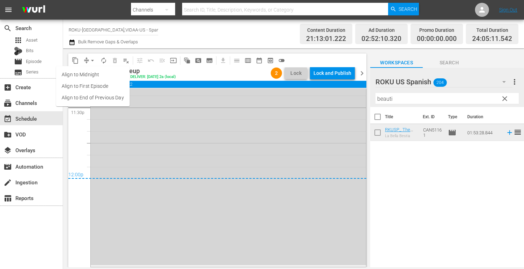
click at [105, 96] on li "Align to End of Previous Day" at bounding box center [93, 98] width 74 height 12
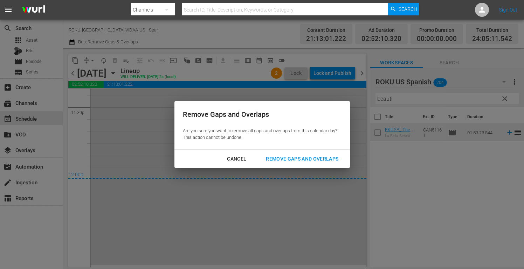
click at [320, 156] on div "Remove Gaps and Overlaps" at bounding box center [302, 159] width 84 height 9
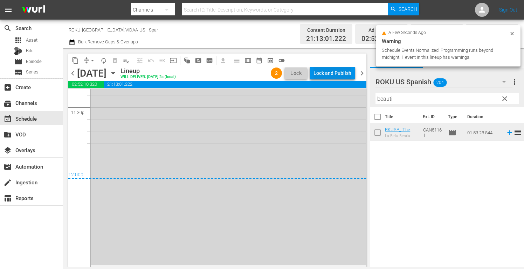
click at [330, 71] on div "Lock and Publish" at bounding box center [332, 73] width 38 height 13
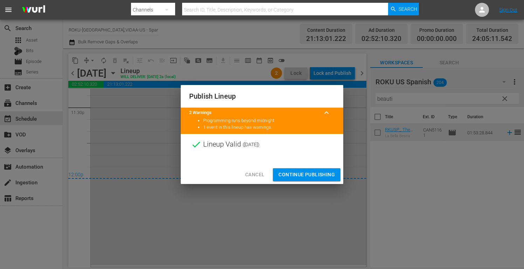
click at [316, 173] on span "Continue Publishing" at bounding box center [306, 174] width 56 height 9
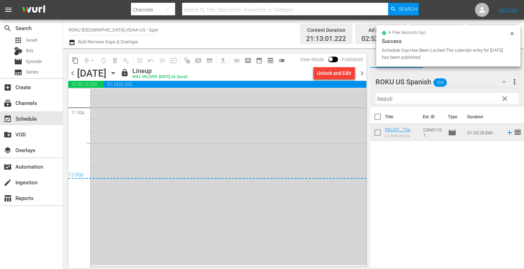
click at [117, 75] on icon "button" at bounding box center [113, 73] width 8 height 8
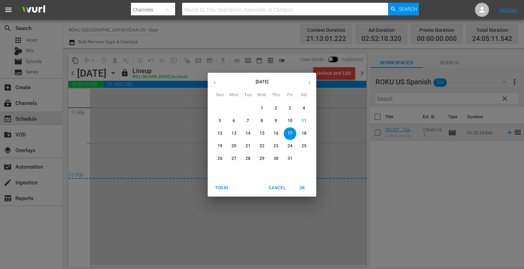
click at [303, 133] on p "18" at bounding box center [303, 134] width 5 height 6
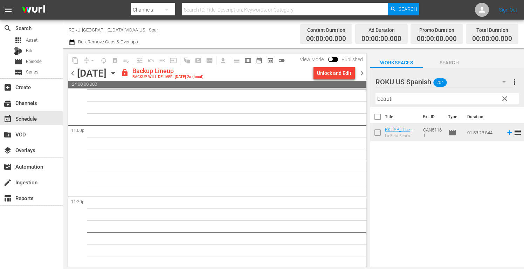
scroll to position [3249, 0]
click at [339, 71] on div "Unlock and Edit" at bounding box center [334, 73] width 34 height 13
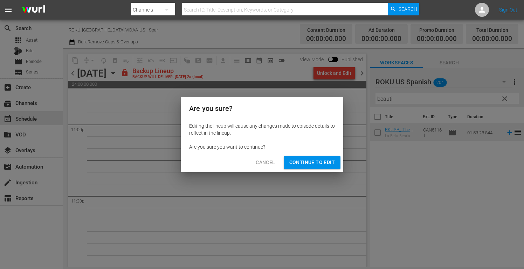
drag, startPoint x: 316, startPoint y: 163, endPoint x: 320, endPoint y: 169, distance: 6.6
click at [316, 163] on span "Continue to Edit" at bounding box center [312, 162] width 46 height 9
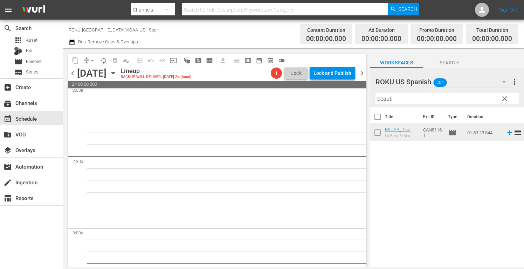
scroll to position [0, 0]
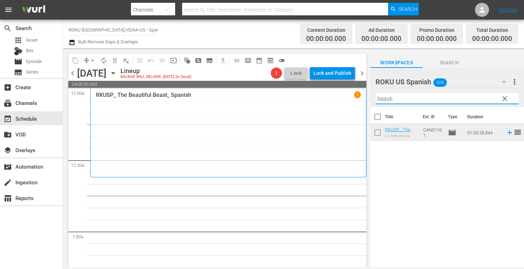
drag, startPoint x: 400, startPoint y: 99, endPoint x: 316, endPoint y: 98, distance: 84.4
click at [316, 98] on div "content_copy compress arrow_drop_down autorenew_outlined delete_forever_outline…" at bounding box center [293, 157] width 461 height 219
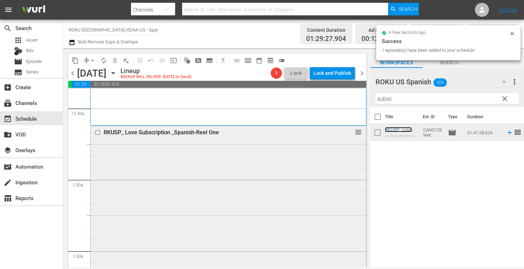
scroll to position [210, 0]
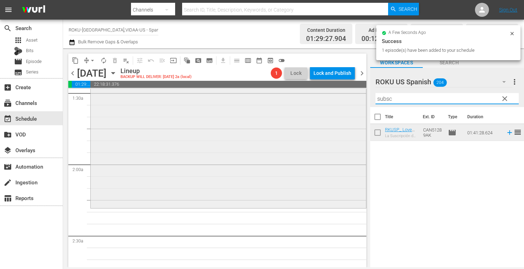
drag, startPoint x: 397, startPoint y: 100, endPoint x: 327, endPoint y: 97, distance: 70.1
click at [327, 97] on div "content_copy compress arrow_drop_down autorenew_outlined delete_forever_outline…" at bounding box center [293, 157] width 461 height 219
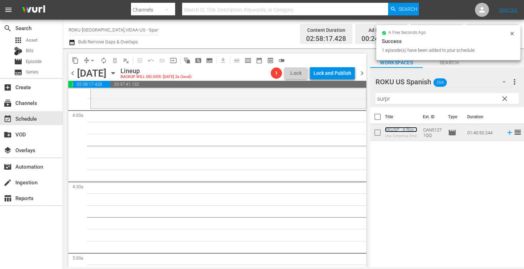
scroll to position [560, 0]
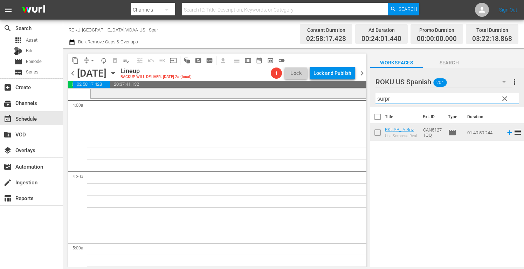
drag, startPoint x: 398, startPoint y: 100, endPoint x: 335, endPoint y: 97, distance: 62.4
click at [335, 97] on div "content_copy compress arrow_drop_down autorenew_outlined delete_forever_outline…" at bounding box center [293, 157] width 461 height 219
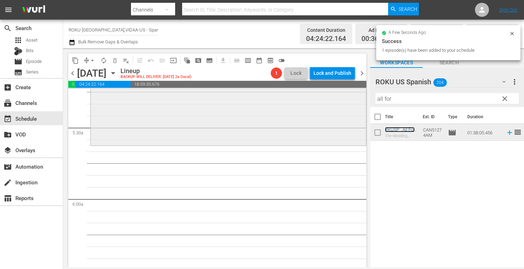
scroll to position [770, 0]
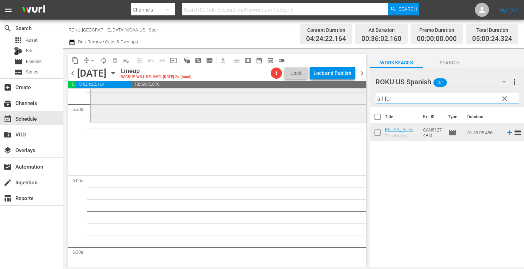
drag, startPoint x: 407, startPoint y: 102, endPoint x: 294, endPoint y: 92, distance: 114.1
click at [296, 92] on div "content_copy compress arrow_drop_down autorenew_outlined delete_forever_outline…" at bounding box center [293, 157] width 461 height 219
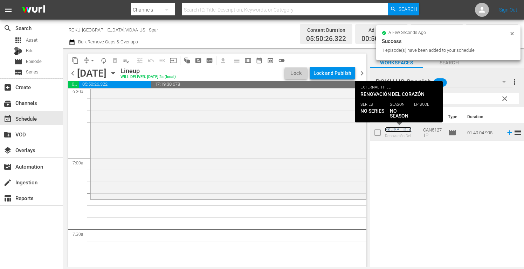
scroll to position [945, 0]
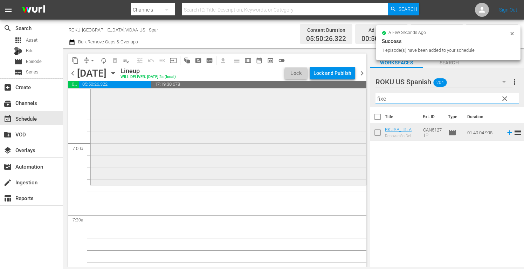
drag, startPoint x: 397, startPoint y: 102, endPoint x: 308, endPoint y: 100, distance: 89.6
click at [310, 101] on div "content_copy compress arrow_drop_down autorenew_outlined delete_forever_outline…" at bounding box center [293, 157] width 461 height 219
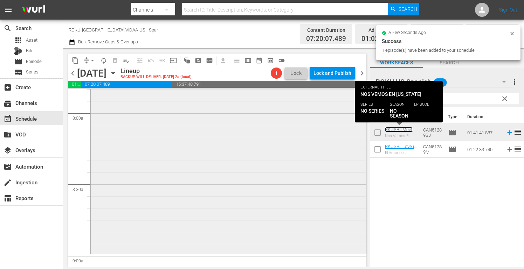
scroll to position [1155, 0]
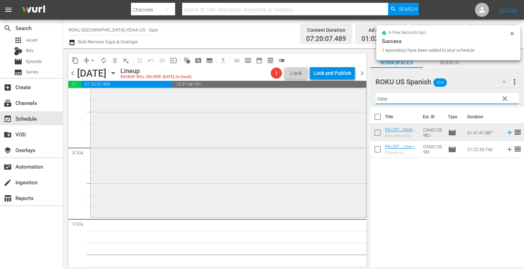
drag, startPoint x: 404, startPoint y: 102, endPoint x: 305, endPoint y: 99, distance: 99.1
click at [307, 99] on div "content_copy compress arrow_drop_down autorenew_outlined delete_forever_outline…" at bounding box center [293, 157] width 461 height 219
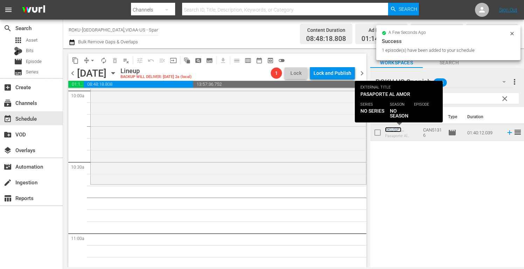
scroll to position [1435, 0]
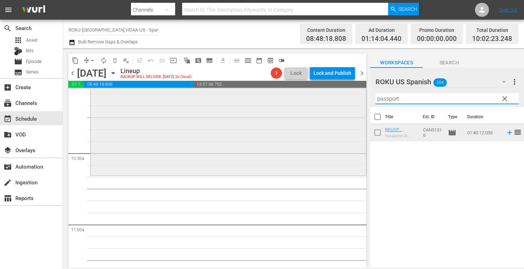
drag, startPoint x: 412, startPoint y: 99, endPoint x: 280, endPoint y: 90, distance: 132.3
click at [281, 89] on div "content_copy compress arrow_drop_down autorenew_outlined delete_forever_outline…" at bounding box center [293, 157] width 461 height 219
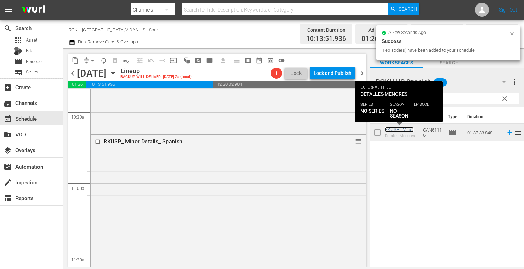
scroll to position [1610, 0]
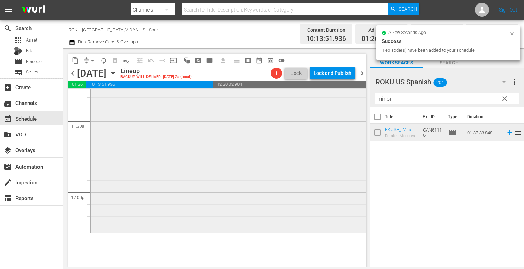
drag, startPoint x: 397, startPoint y: 101, endPoint x: 342, endPoint y: 100, distance: 55.3
click at [343, 100] on div "content_copy compress arrow_drop_down autorenew_outlined delete_forever_outline…" at bounding box center [293, 157] width 461 height 219
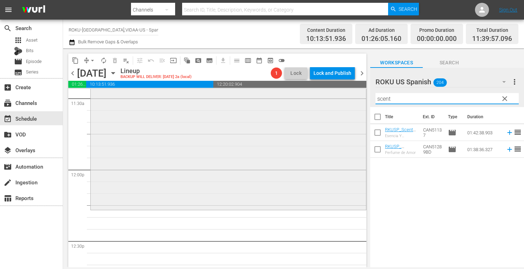
scroll to position [1645, 0]
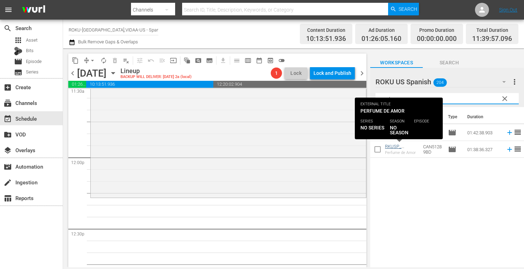
type input "scent"
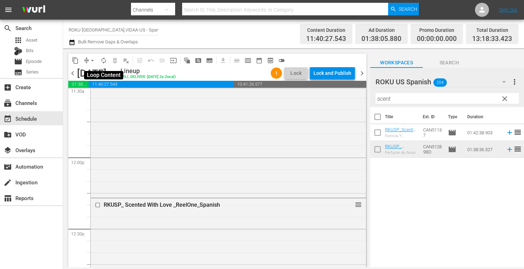
click at [105, 59] on span "autorenew_outlined" at bounding box center [103, 60] width 7 height 7
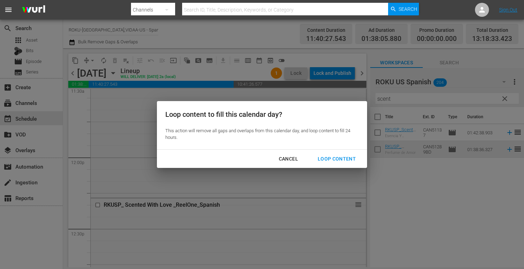
click at [341, 157] on div "Loop Content" at bounding box center [336, 159] width 49 height 9
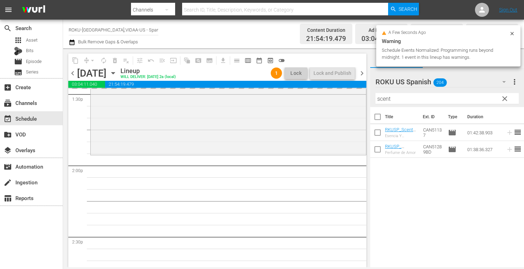
scroll to position [1925, 0]
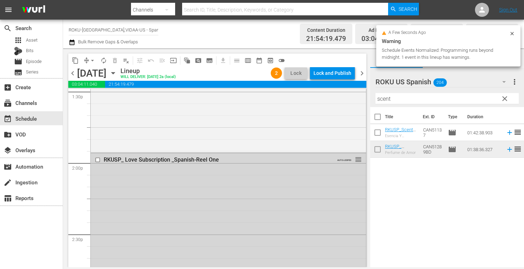
click at [106, 159] on div "RKUSP_ Love Subscription _Spanish-Reel One" at bounding box center [216, 159] width 225 height 7
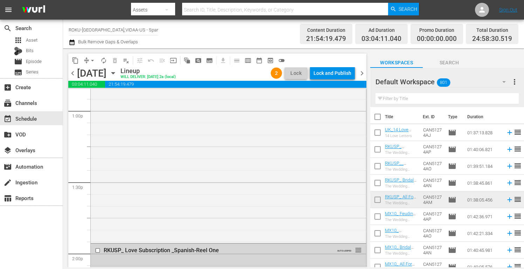
scroll to position [1925, 0]
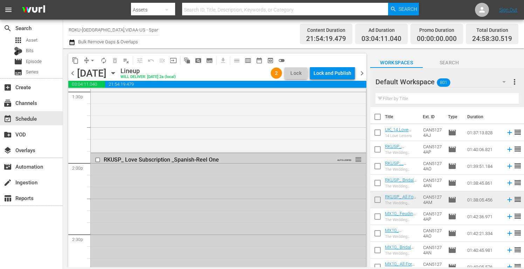
click at [97, 161] on input "checkbox" at bounding box center [98, 160] width 7 height 6
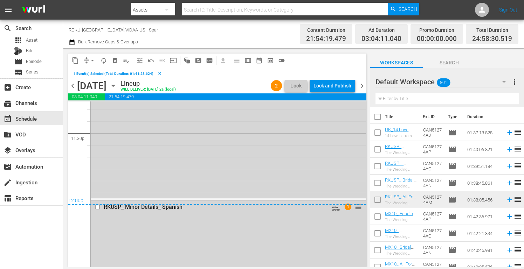
scroll to position [3326, 0]
click at [98, 208] on input "checkbox" at bounding box center [98, 206] width 7 height 6
click at [115, 61] on span "delete_forever_outlined" at bounding box center [114, 60] width 7 height 7
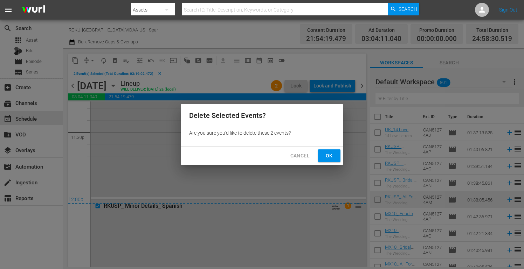
click at [325, 155] on span "Ok" at bounding box center [328, 156] width 11 height 9
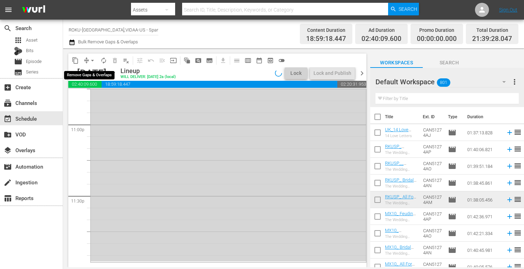
scroll to position [3249, 0]
click at [91, 61] on span "arrow_drop_down" at bounding box center [92, 60] width 7 height 7
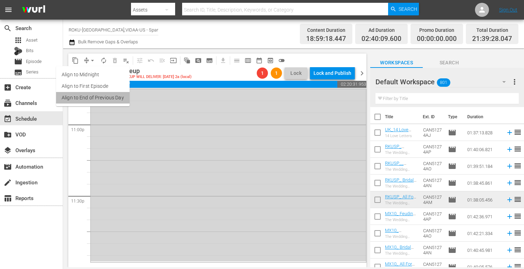
click at [101, 98] on li "Align to End of Previous Day" at bounding box center [93, 98] width 74 height 12
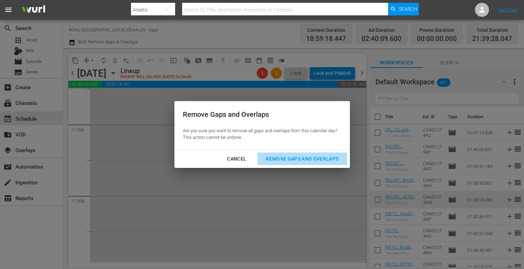
click at [303, 158] on div "Remove Gaps and Overlaps" at bounding box center [302, 159] width 84 height 9
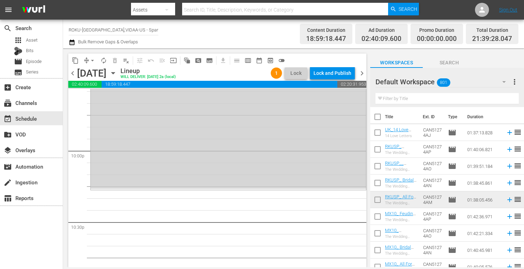
scroll to position [3080, 0]
click at [386, 98] on input "text" at bounding box center [446, 98] width 143 height 11
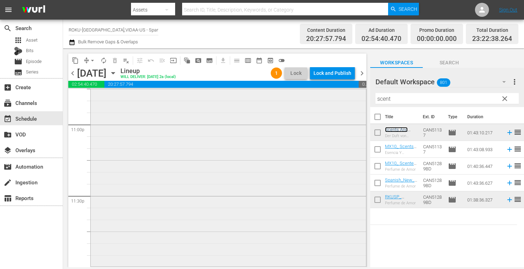
scroll to position [3109, 0]
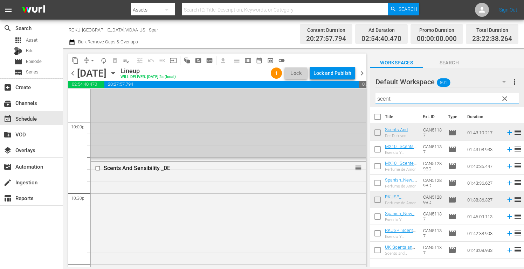
drag, startPoint x: 406, startPoint y: 94, endPoint x: 310, endPoint y: 99, distance: 96.1
click at [310, 99] on div "content_copy compress arrow_drop_down autorenew_outlined delete_forever_outline…" at bounding box center [293, 157] width 461 height 219
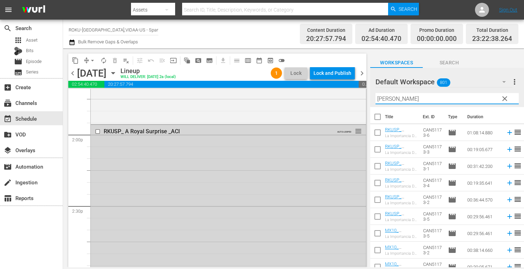
scroll to position [1954, 0]
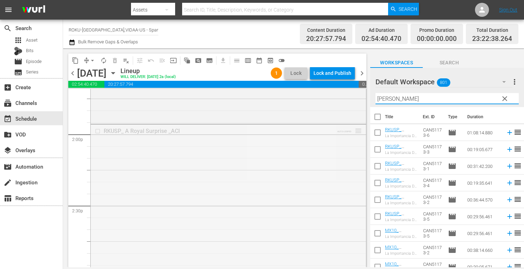
drag, startPoint x: 353, startPoint y: 132, endPoint x: 347, endPoint y: 182, distance: 51.0
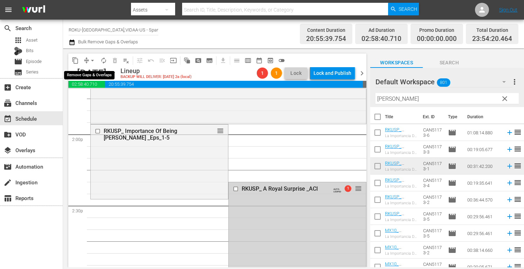
click at [92, 61] on span "arrow_drop_down" at bounding box center [92, 60] width 7 height 7
click at [101, 96] on li "Align to End of Previous Day" at bounding box center [93, 98] width 74 height 12
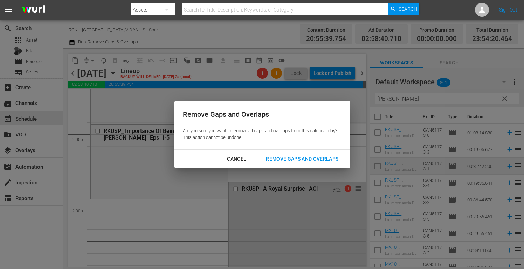
click at [322, 158] on div "Remove Gaps and Overlaps" at bounding box center [302, 159] width 84 height 9
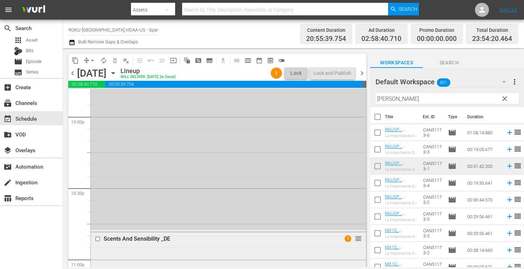
scroll to position [2974, 0]
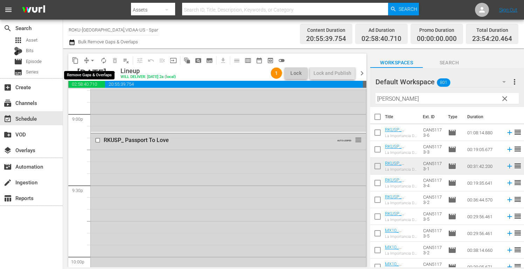
click at [93, 58] on span "arrow_drop_down" at bounding box center [92, 60] width 7 height 7
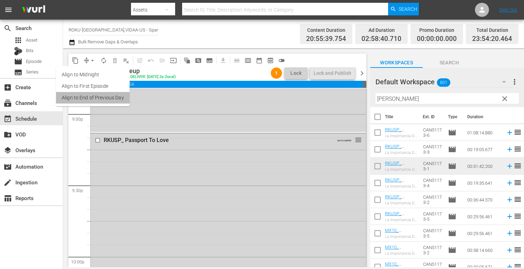
click at [100, 98] on li "Align to End of Previous Day" at bounding box center [93, 98] width 74 height 12
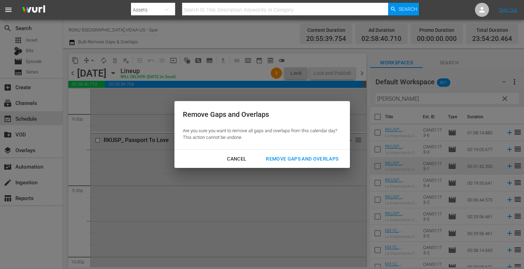
click at [320, 158] on div "Remove Gaps and Overlaps" at bounding box center [302, 159] width 84 height 9
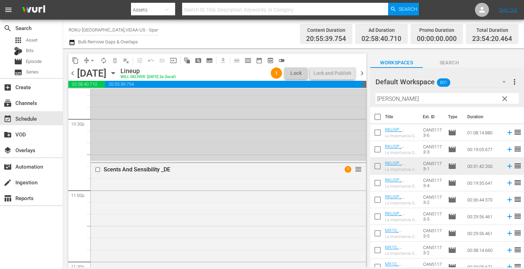
scroll to position [3184, 0]
click at [98, 169] on input "checkbox" at bounding box center [98, 169] width 7 height 6
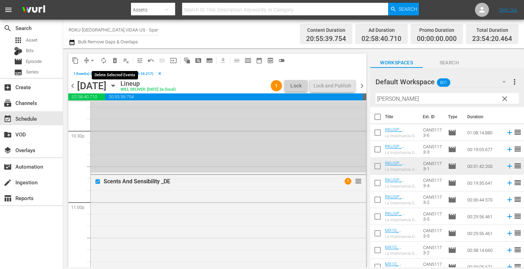
click at [115, 58] on span "delete_forever_outlined" at bounding box center [114, 60] width 7 height 7
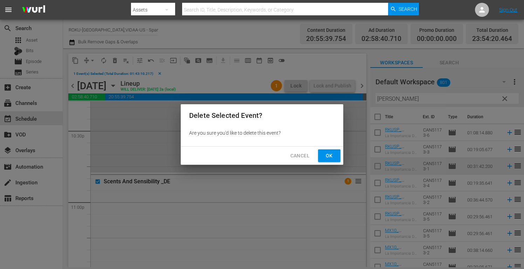
click at [330, 155] on span "Ok" at bounding box center [328, 156] width 11 height 9
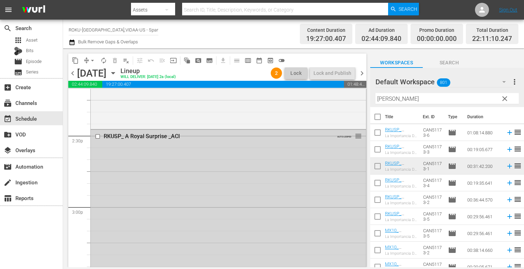
scroll to position [1884, 0]
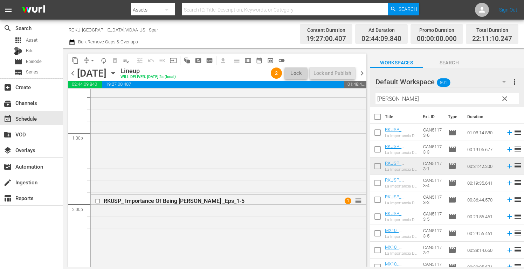
click at [502, 82] on icon "button" at bounding box center [504, 82] width 8 height 8
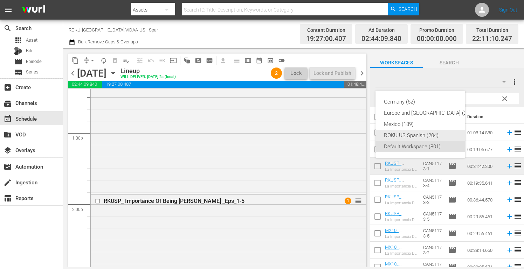
click at [400, 132] on div "ROKU US Spanish (204)" at bounding box center [429, 135] width 90 height 11
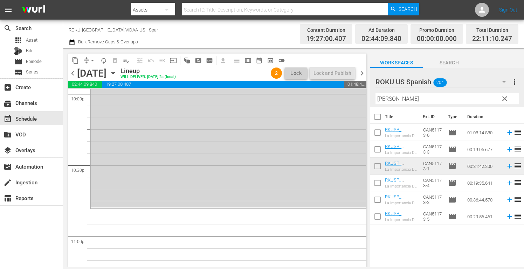
scroll to position [3144, 0]
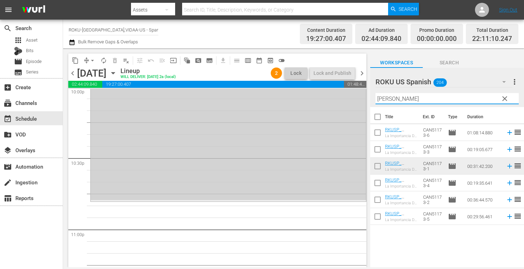
drag, startPoint x: 388, startPoint y: 100, endPoint x: 353, endPoint y: 98, distance: 35.4
click at [353, 98] on div "content_copy compress arrow_drop_down autorenew_outlined delete_forever_outline…" at bounding box center [293, 157] width 461 height 219
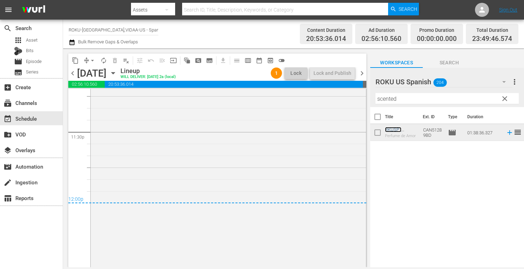
scroll to position [3173, 0]
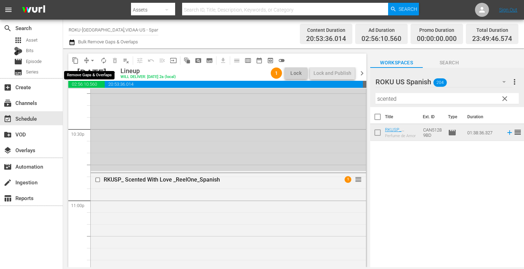
click at [91, 58] on span "arrow_drop_down" at bounding box center [92, 60] width 7 height 7
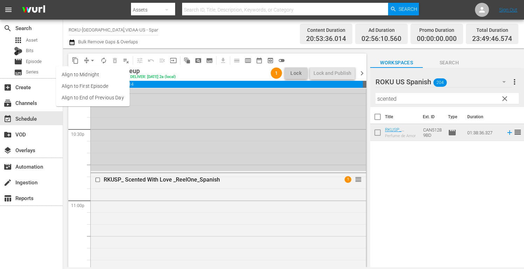
click at [95, 96] on li "Align to End of Previous Day" at bounding box center [93, 98] width 74 height 12
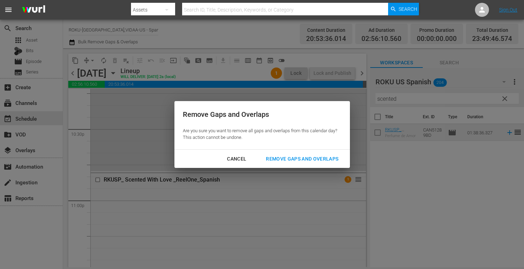
click at [327, 157] on div "Remove Gaps and Overlaps" at bounding box center [302, 159] width 84 height 9
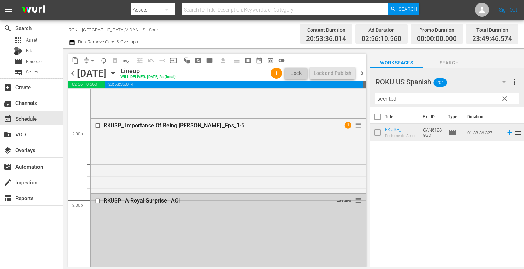
scroll to position [1960, 0]
click at [114, 73] on icon "button" at bounding box center [112, 73] width 3 height 2
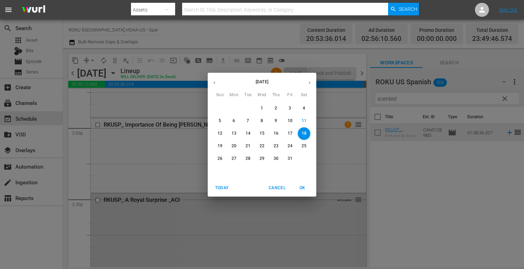
click at [223, 147] on span "19" at bounding box center [220, 146] width 13 height 6
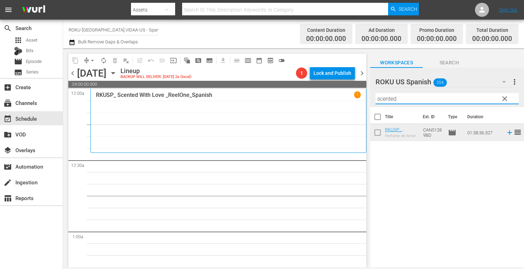
drag, startPoint x: 392, startPoint y: 96, endPoint x: 274, endPoint y: 86, distance: 118.4
click at [274, 86] on div "content_copy compress arrow_drop_down autorenew_outlined delete_forever_outline…" at bounding box center [293, 157] width 461 height 219
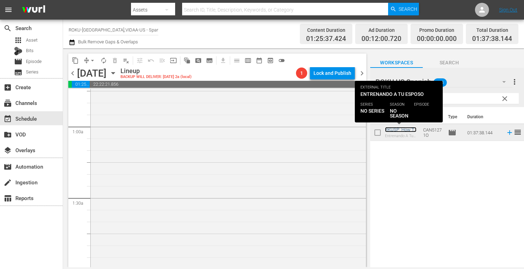
scroll to position [175, 0]
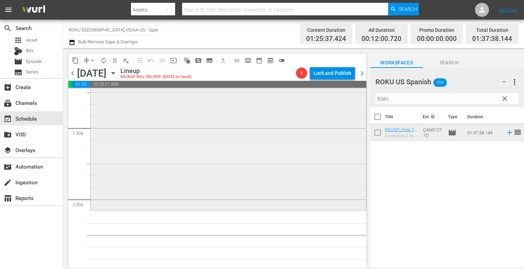
drag, startPoint x: 424, startPoint y: 101, endPoint x: 330, endPoint y: 98, distance: 94.2
click at [330, 98] on div "content_copy compress arrow_drop_down autorenew_outlined delete_forever_outline…" at bounding box center [293, 157] width 461 height 219
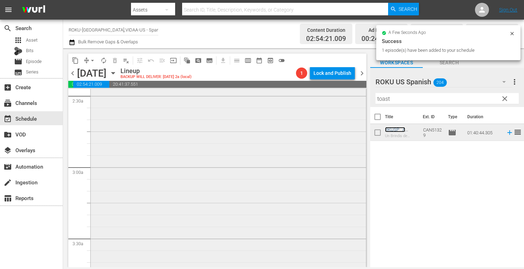
scroll to position [455, 0]
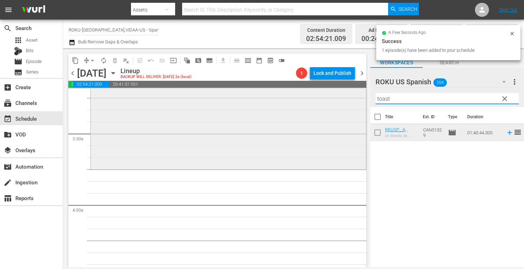
drag, startPoint x: 396, startPoint y: 100, endPoint x: 330, endPoint y: 92, distance: 65.5
click at [340, 94] on div "content_copy compress arrow_drop_down autorenew_outlined delete_forever_outline…" at bounding box center [293, 157] width 461 height 219
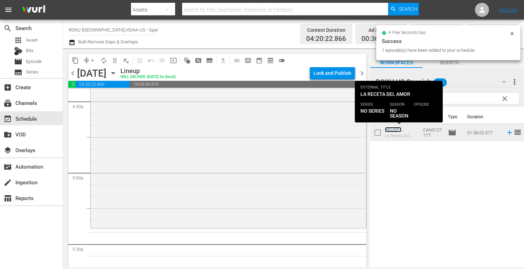
scroll to position [735, 0]
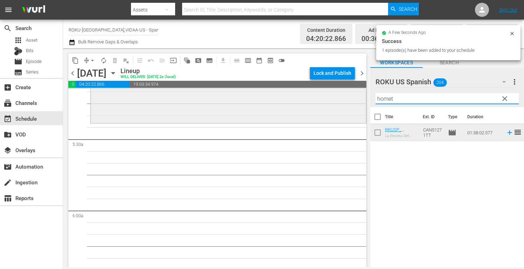
drag, startPoint x: 414, startPoint y: 102, endPoint x: 327, endPoint y: 90, distance: 87.6
click at [327, 90] on div "content_copy compress arrow_drop_down autorenew_outlined delete_forever_outline…" at bounding box center [293, 157] width 461 height 219
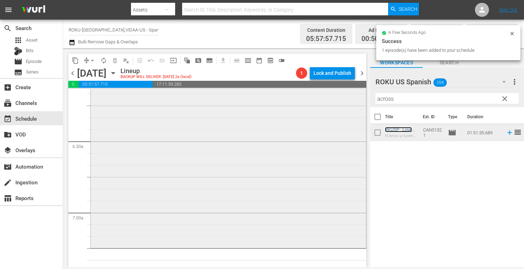
scroll to position [910, 0]
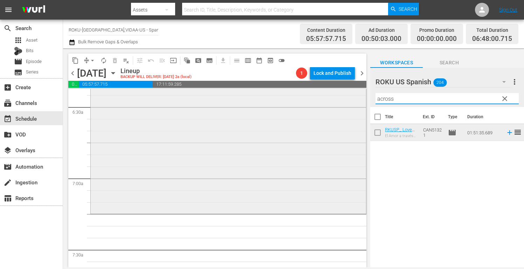
drag, startPoint x: 400, startPoint y: 100, endPoint x: 323, endPoint y: 98, distance: 76.3
click at [323, 98] on div "content_copy compress arrow_drop_down autorenew_outlined delete_forever_outline…" at bounding box center [293, 157] width 461 height 219
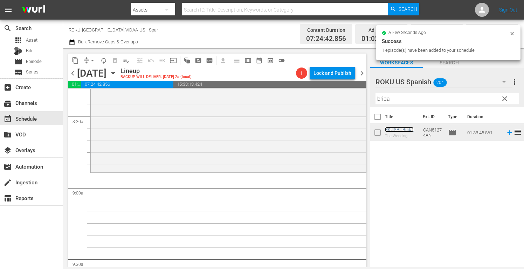
scroll to position [1190, 0]
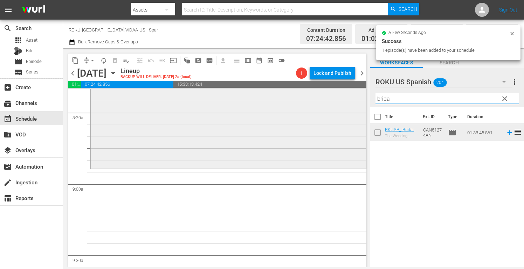
drag, startPoint x: 394, startPoint y: 99, endPoint x: 313, endPoint y: 99, distance: 80.9
click at [314, 99] on div "content_copy compress arrow_drop_down autorenew_outlined delete_forever_outline…" at bounding box center [293, 157] width 461 height 219
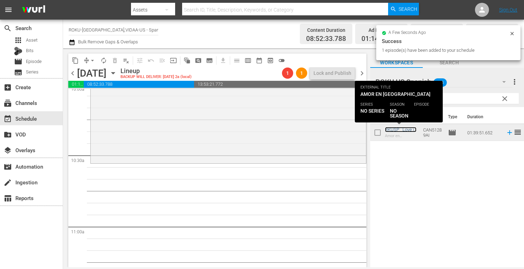
scroll to position [1435, 0]
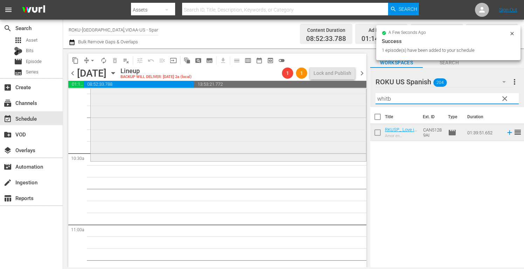
drag, startPoint x: 386, startPoint y: 98, endPoint x: 296, endPoint y: 90, distance: 90.3
click at [306, 90] on div "content_copy compress arrow_drop_down autorenew_outlined delete_forever_outline…" at bounding box center [293, 157] width 461 height 219
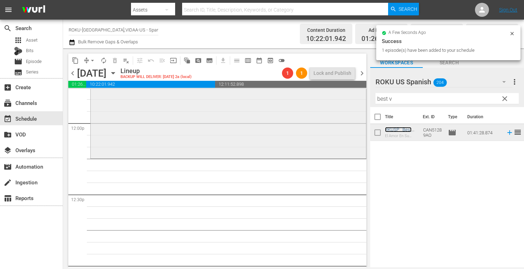
scroll to position [1680, 0]
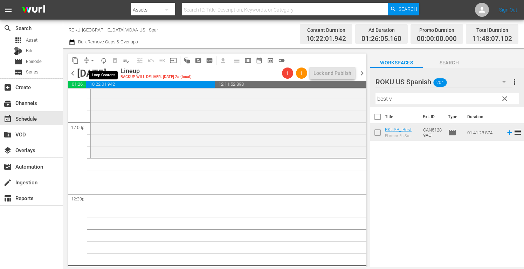
click at [104, 61] on span "autorenew_outlined" at bounding box center [103, 60] width 7 height 7
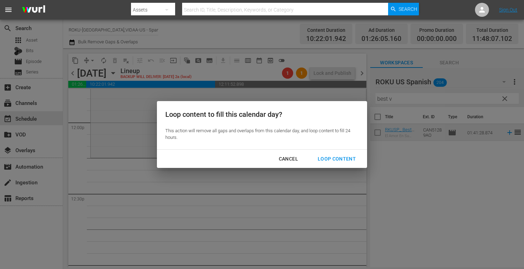
click at [330, 155] on div "Loop Content" at bounding box center [336, 159] width 49 height 9
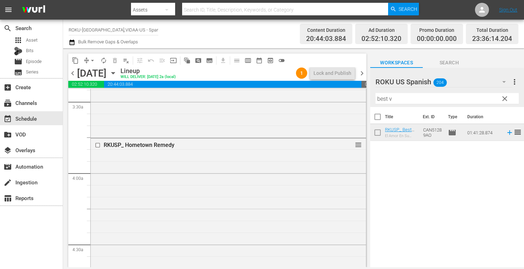
scroll to position [490, 0]
click at [114, 72] on icon "button" at bounding box center [112, 73] width 3 height 2
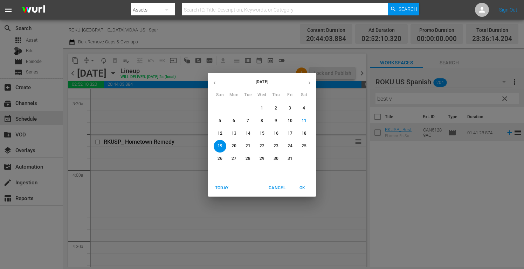
click at [303, 133] on p "18" at bounding box center [303, 134] width 5 height 6
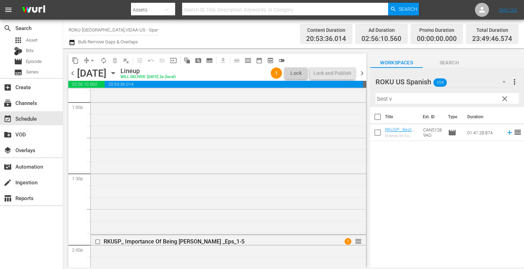
scroll to position [1913, 0]
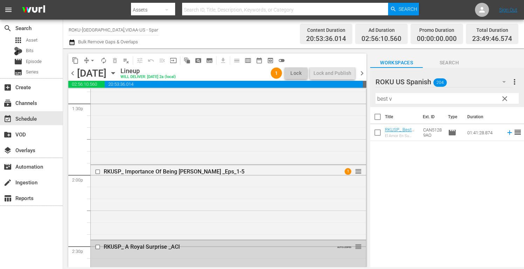
click at [114, 72] on icon "button" at bounding box center [112, 73] width 3 height 2
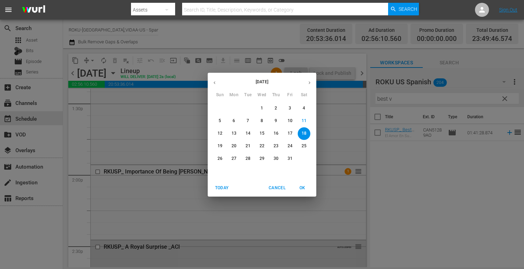
click at [219, 145] on p "19" at bounding box center [219, 146] width 5 height 6
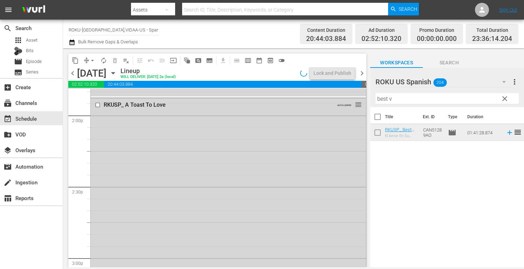
scroll to position [1925, 0]
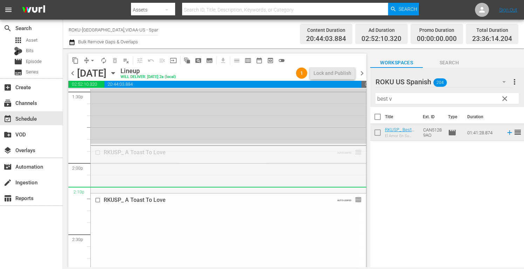
drag, startPoint x: 353, startPoint y: 151, endPoint x: 349, endPoint y: 198, distance: 47.4
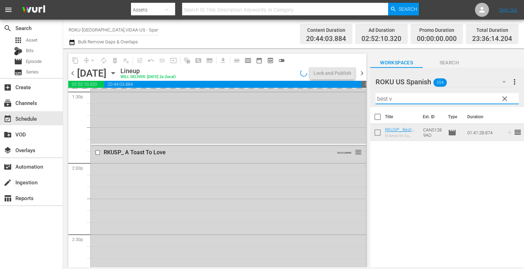
drag, startPoint x: 399, startPoint y: 99, endPoint x: 349, endPoint y: 96, distance: 50.6
click at [349, 96] on div "content_copy compress arrow_drop_down autorenew_outlined delete_forever_outline…" at bounding box center [293, 157] width 461 height 219
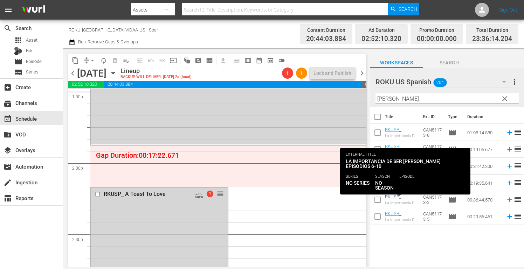
type input "mike"
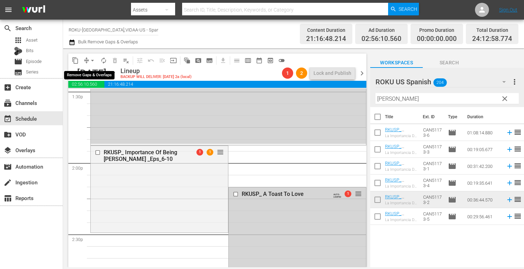
click at [91, 60] on span "arrow_drop_down" at bounding box center [92, 60] width 7 height 7
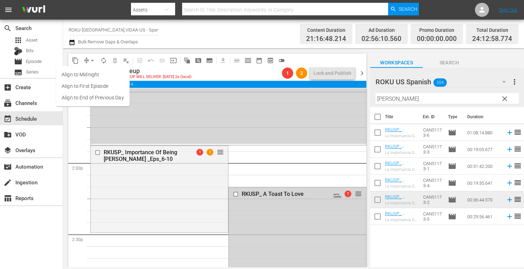
click at [117, 97] on li "Align to End of Previous Day" at bounding box center [93, 98] width 74 height 12
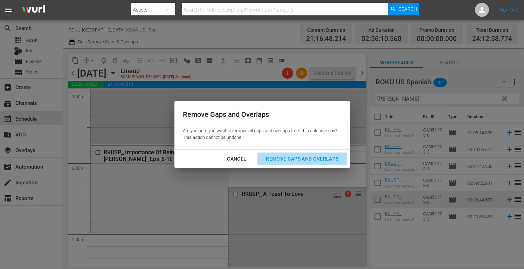
click at [334, 156] on div "Remove Gaps and Overlaps" at bounding box center [302, 159] width 84 height 9
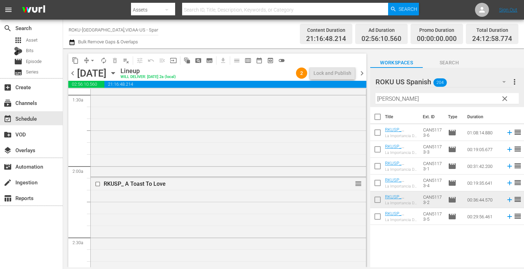
scroll to position [210, 0]
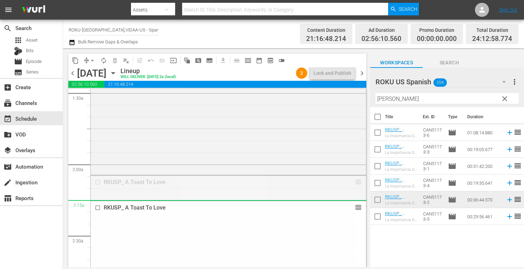
drag, startPoint x: 354, startPoint y: 182, endPoint x: 354, endPoint y: 202, distance: 20.0
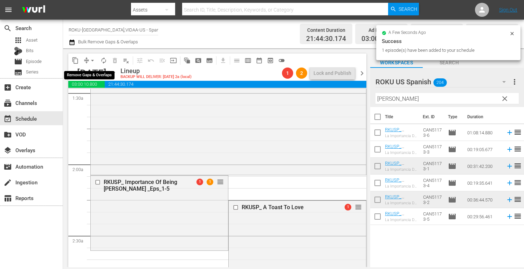
click at [92, 61] on span "arrow_drop_down" at bounding box center [92, 60] width 7 height 7
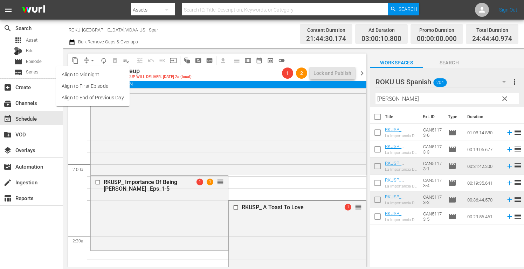
click at [104, 97] on li "Align to End of Previous Day" at bounding box center [93, 98] width 74 height 12
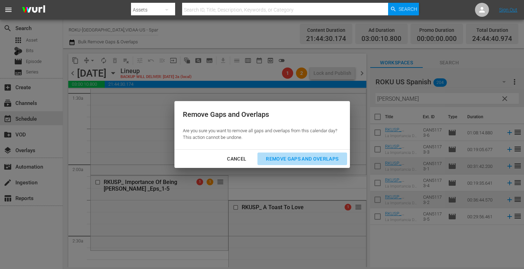
click at [320, 158] on div "Remove Gaps and Overlaps" at bounding box center [302, 159] width 84 height 9
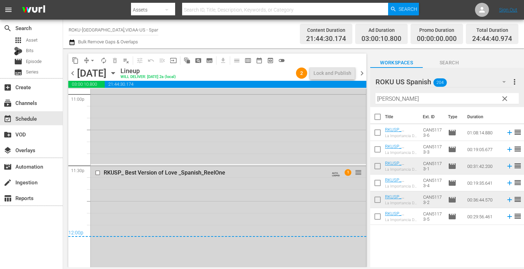
scroll to position [3291, 0]
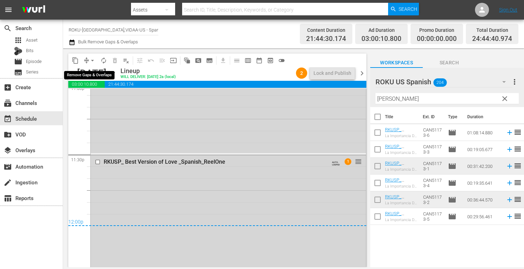
click at [93, 61] on span "arrow_drop_down" at bounding box center [92, 60] width 7 height 7
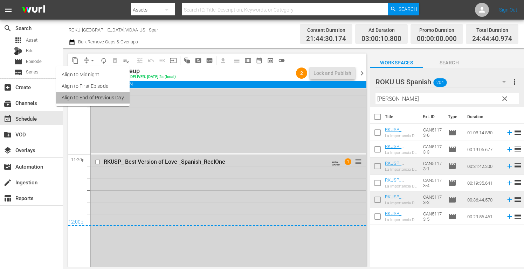
click at [109, 98] on li "Align to End of Previous Day" at bounding box center [93, 98] width 74 height 12
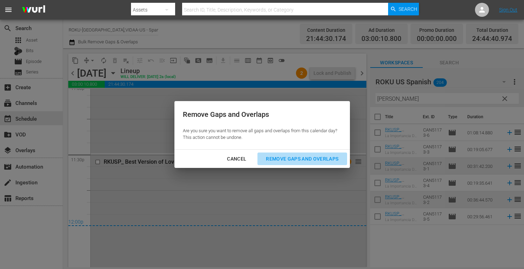
click at [330, 158] on div "Remove Gaps and Overlaps" at bounding box center [302, 159] width 84 height 9
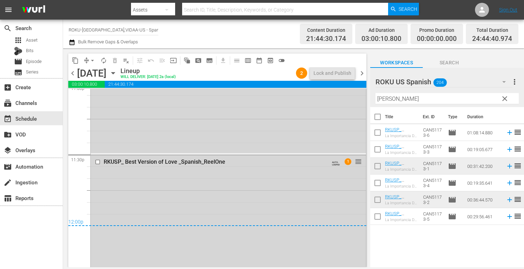
click at [117, 73] on icon "button" at bounding box center [113, 73] width 8 height 8
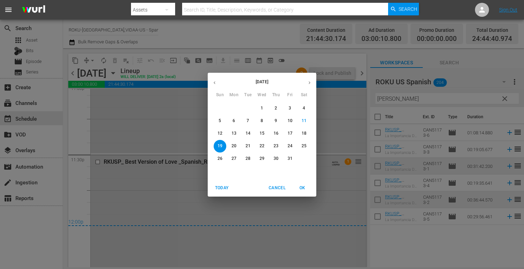
click at [305, 131] on p "18" at bounding box center [303, 134] width 5 height 6
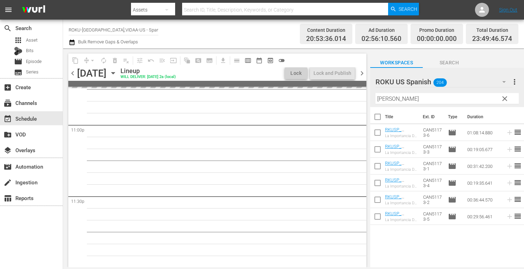
scroll to position [3249, 0]
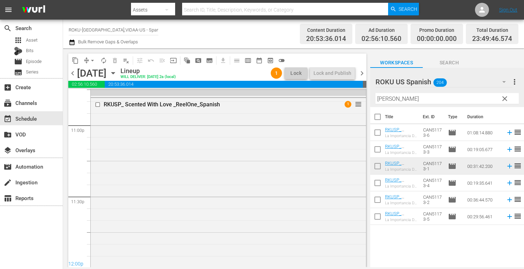
click at [117, 72] on icon "button" at bounding box center [113, 73] width 8 height 8
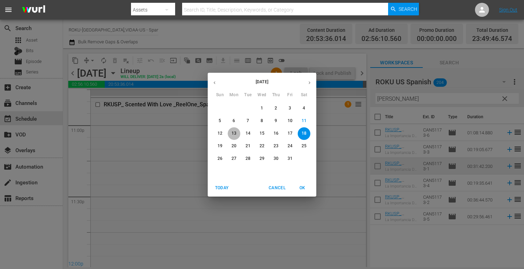
click at [236, 134] on p "13" at bounding box center [233, 134] width 5 height 6
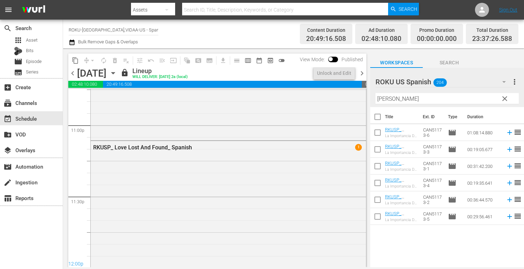
scroll to position [3284, 0]
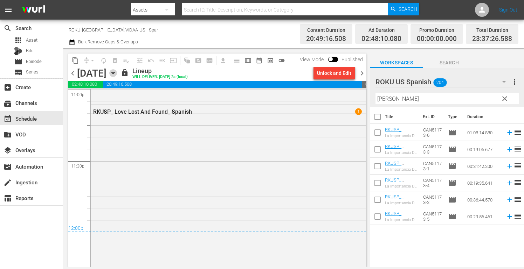
click at [117, 72] on icon "button" at bounding box center [113, 73] width 8 height 8
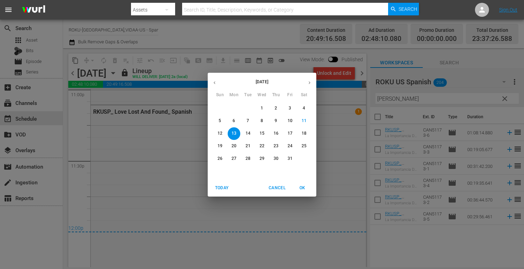
click at [247, 134] on p "14" at bounding box center [247, 134] width 5 height 6
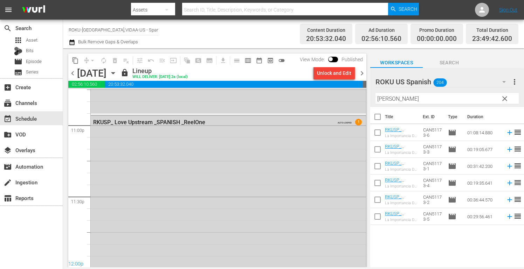
scroll to position [3319, 0]
click at [117, 74] on icon "button" at bounding box center [113, 73] width 8 height 8
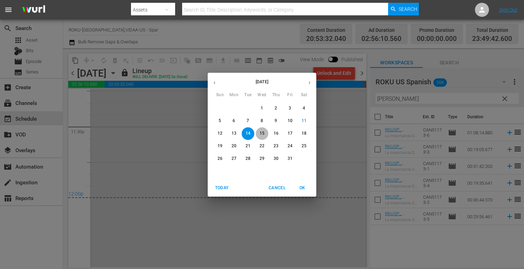
click at [261, 131] on p "15" at bounding box center [261, 134] width 5 height 6
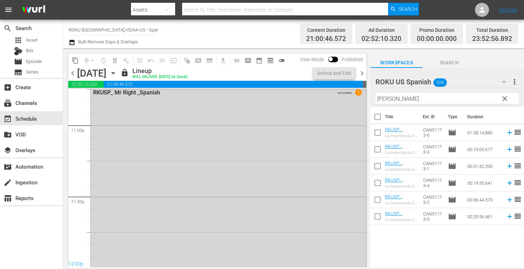
scroll to position [3307, 0]
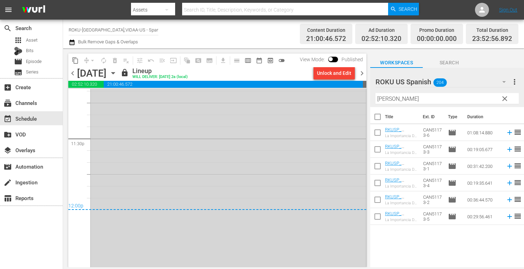
click at [114, 73] on icon "button" at bounding box center [112, 73] width 3 height 2
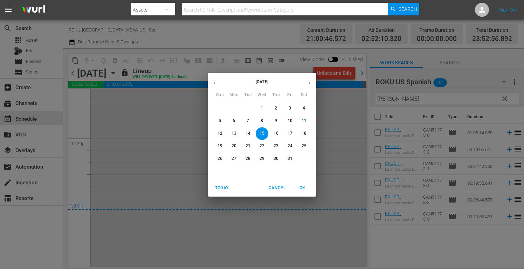
click at [273, 133] on span "16" at bounding box center [276, 134] width 13 height 6
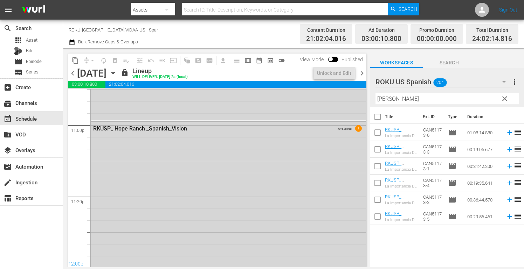
scroll to position [3319, 0]
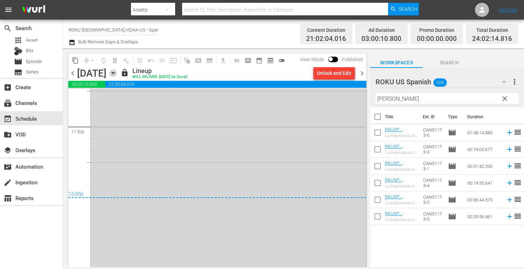
click at [114, 73] on icon "button" at bounding box center [112, 73] width 3 height 2
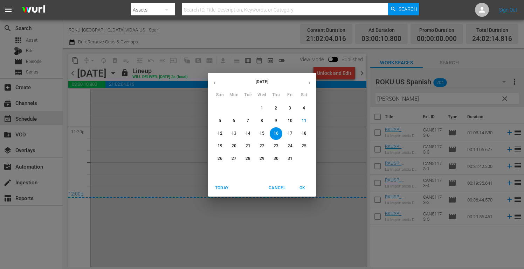
click at [289, 134] on p "17" at bounding box center [289, 134] width 5 height 6
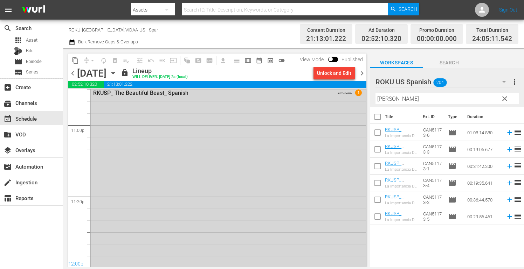
scroll to position [3319, 0]
click at [114, 73] on icon "button" at bounding box center [112, 73] width 3 height 2
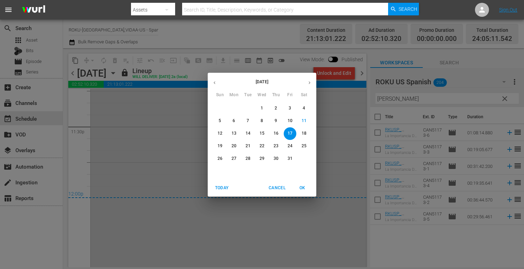
click at [305, 133] on p "18" at bounding box center [303, 134] width 5 height 6
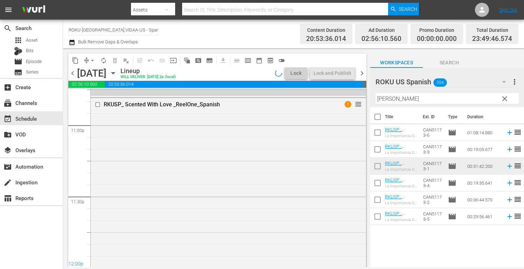
scroll to position [3283, 0]
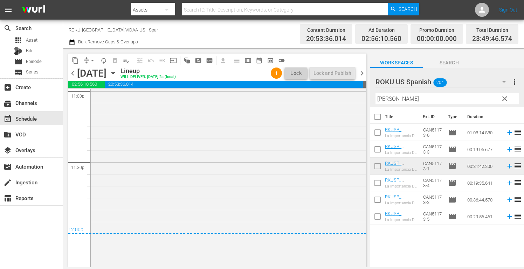
click at [117, 74] on icon "button" at bounding box center [113, 73] width 8 height 8
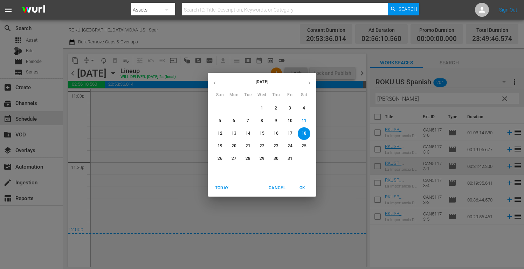
click at [219, 147] on p "19" at bounding box center [219, 146] width 5 height 6
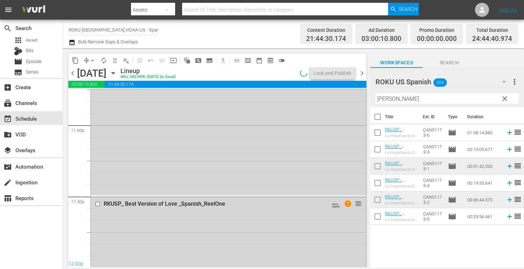
scroll to position [3319, 0]
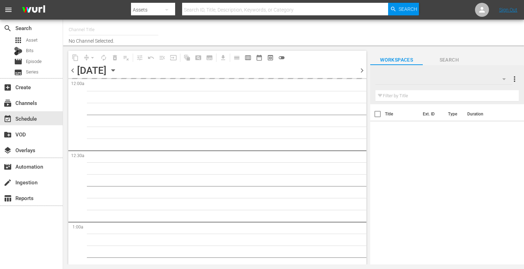
type input "ROKU-[GEOGRAPHIC_DATA],VIDAA-US - Spanish - Spark TV - [PERSON_NAME] y Amor (11…"
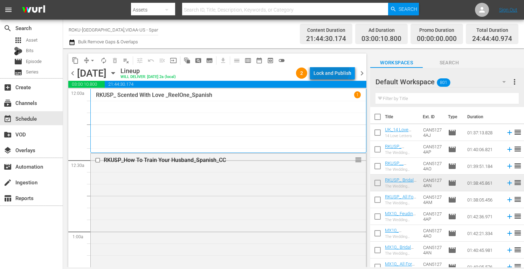
click at [331, 71] on div "Lock and Publish" at bounding box center [332, 73] width 38 height 13
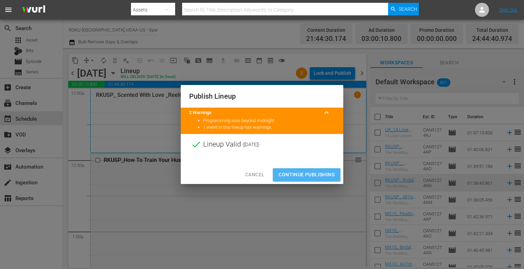
click at [315, 174] on span "Continue Publishing" at bounding box center [306, 174] width 56 height 9
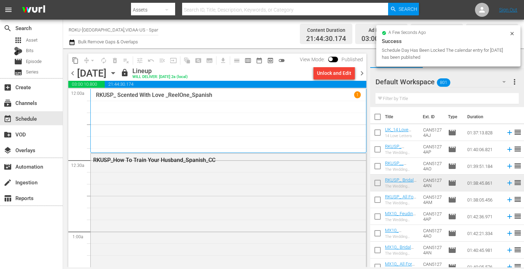
click at [117, 71] on icon "button" at bounding box center [113, 73] width 8 height 8
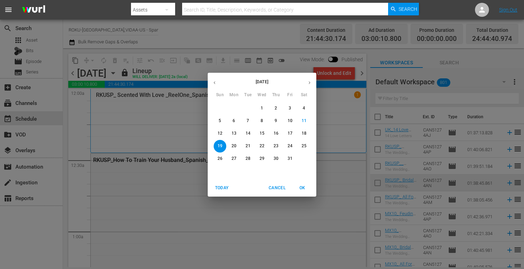
click at [303, 132] on p "18" at bounding box center [303, 134] width 5 height 6
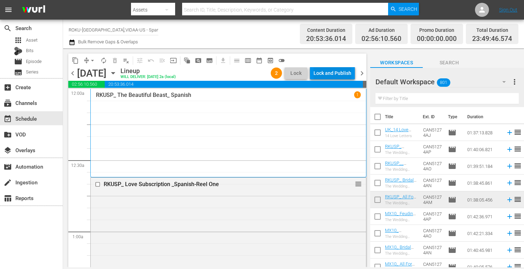
click at [332, 72] on div "Lock and Publish" at bounding box center [332, 73] width 38 height 13
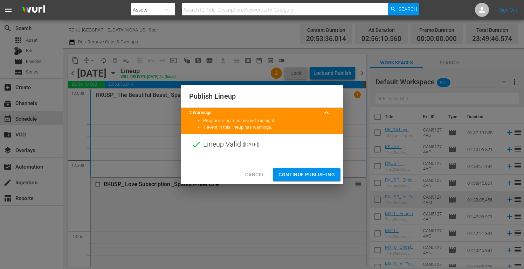
click at [302, 174] on span "Continue Publishing" at bounding box center [306, 174] width 56 height 9
